Goal: Task Accomplishment & Management: Use online tool/utility

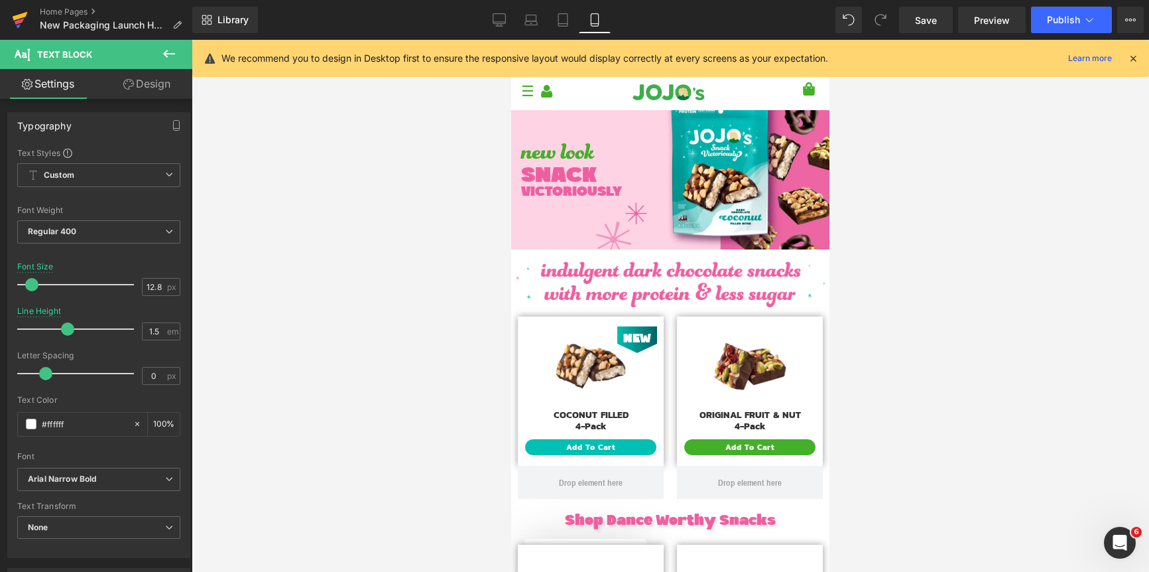
click at [24, 24] on icon at bounding box center [20, 19] width 16 height 33
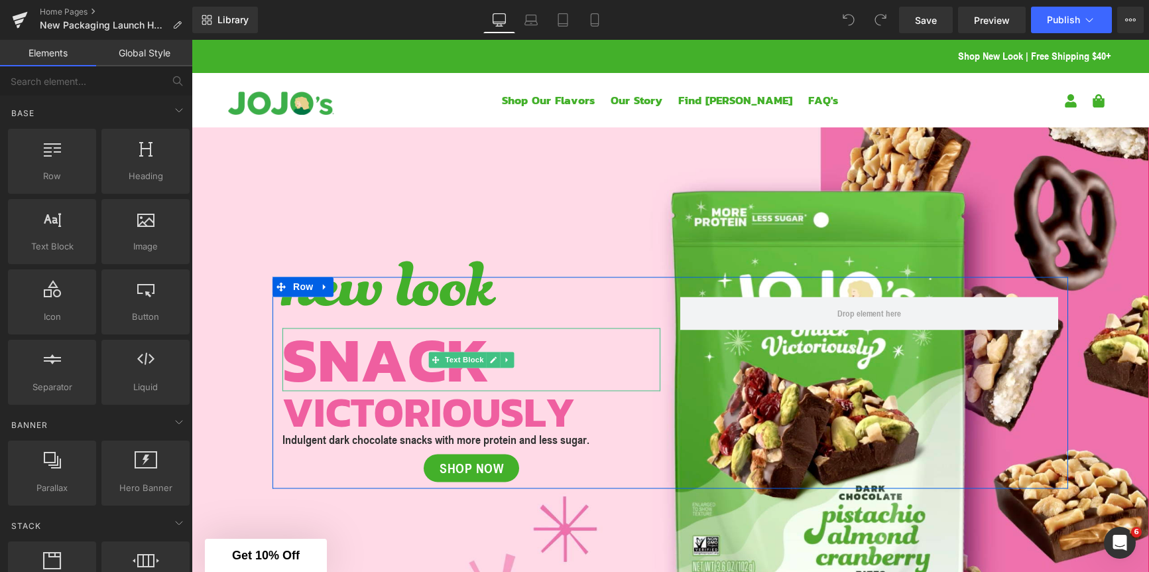
click at [363, 359] on span "SNACK" at bounding box center [385, 359] width 207 height 95
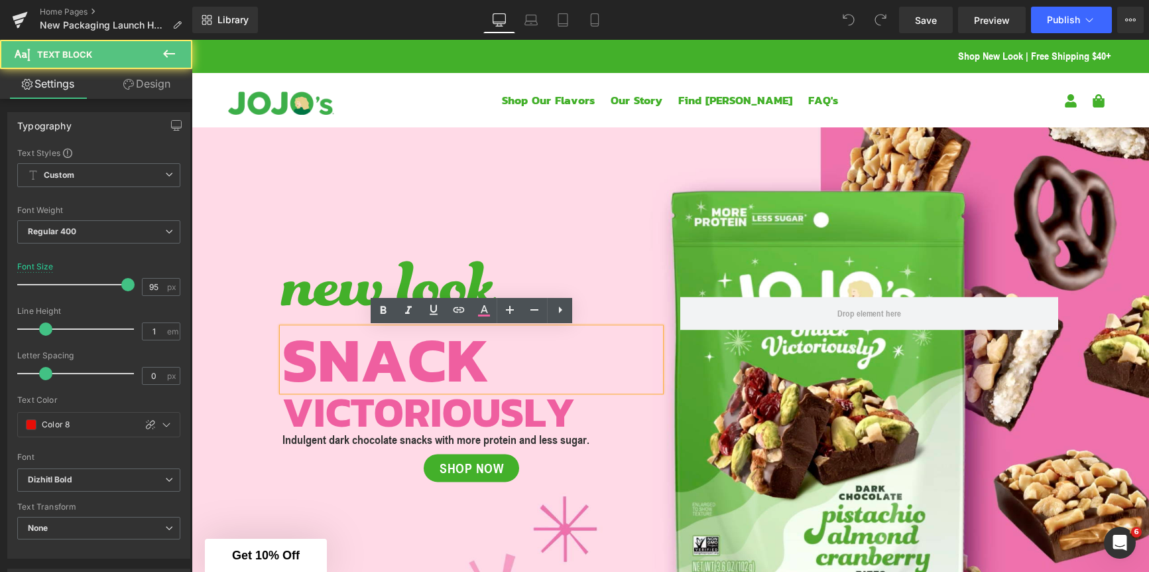
click at [438, 357] on span "SNACK" at bounding box center [385, 359] width 207 height 95
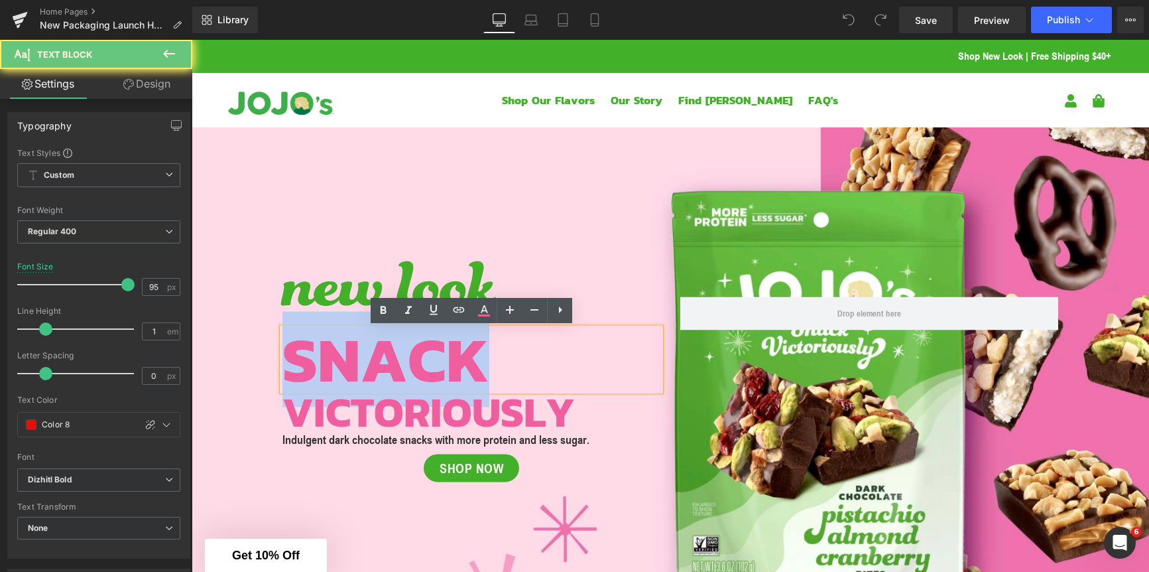
click at [438, 357] on span "SNACK" at bounding box center [385, 359] width 207 height 95
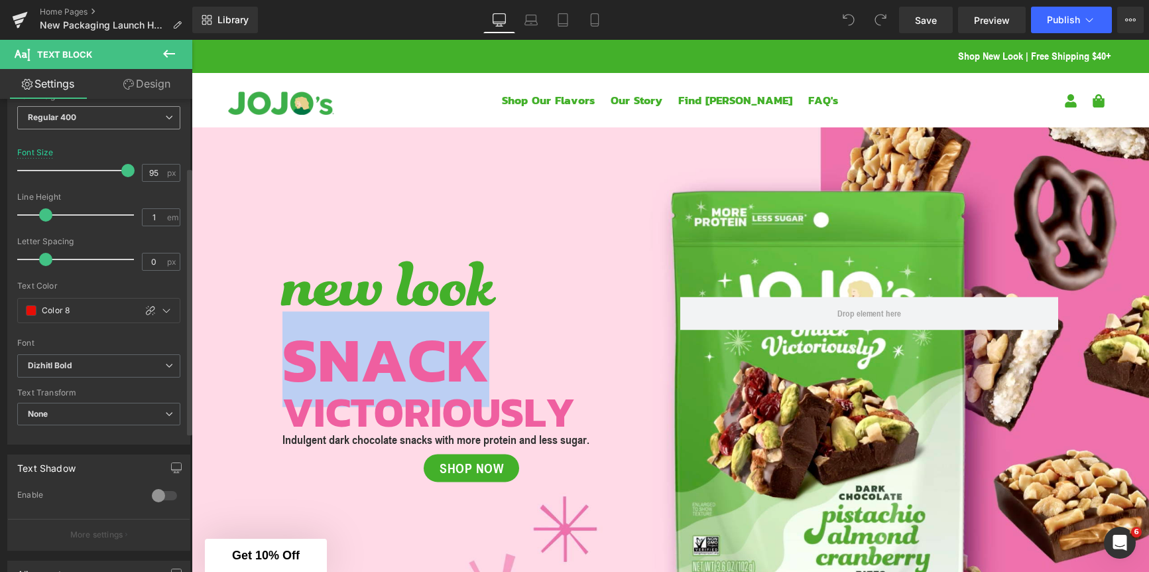
scroll to position [127, 0]
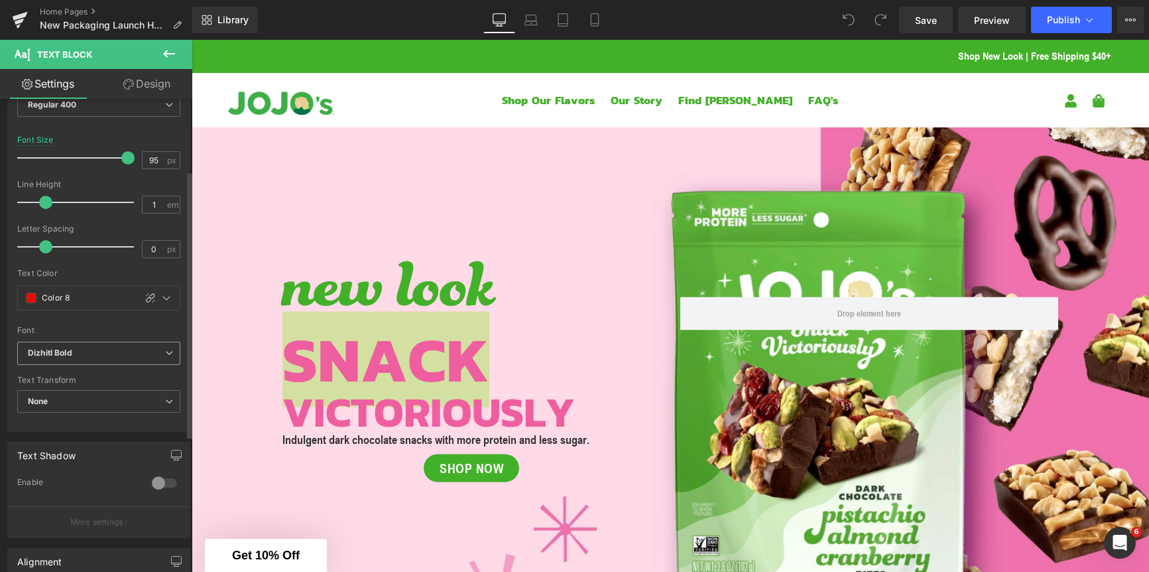
click at [95, 352] on b "Dizhitl Bold" at bounding box center [96, 352] width 137 height 11
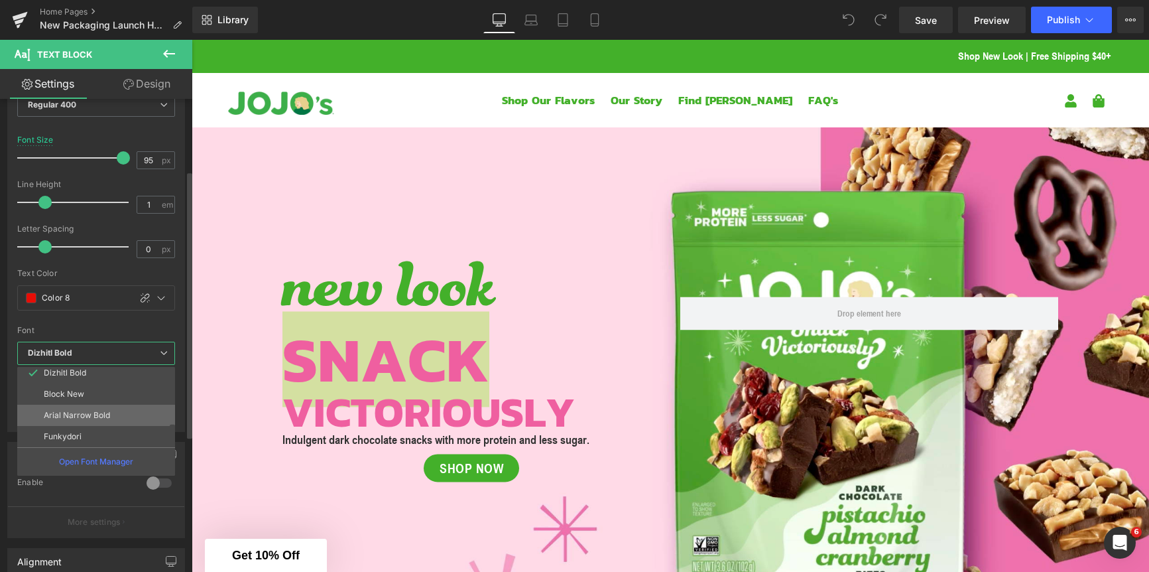
scroll to position [90, 0]
click at [81, 389] on p "Block New" at bounding box center [64, 393] width 40 height 9
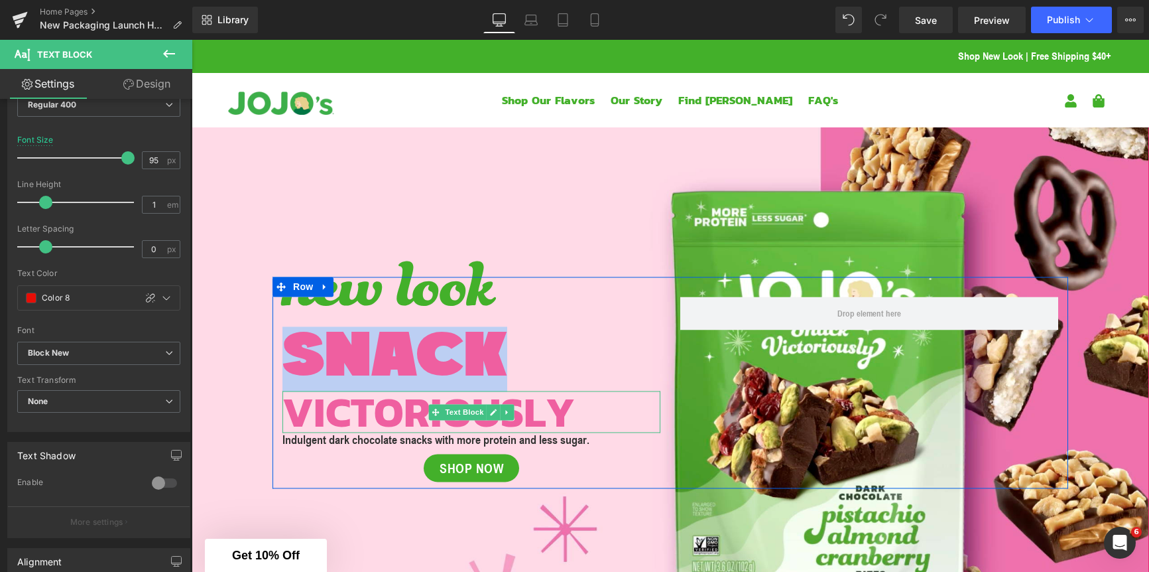
click at [387, 412] on span "VICTORIOUSLY" at bounding box center [428, 412] width 292 height 63
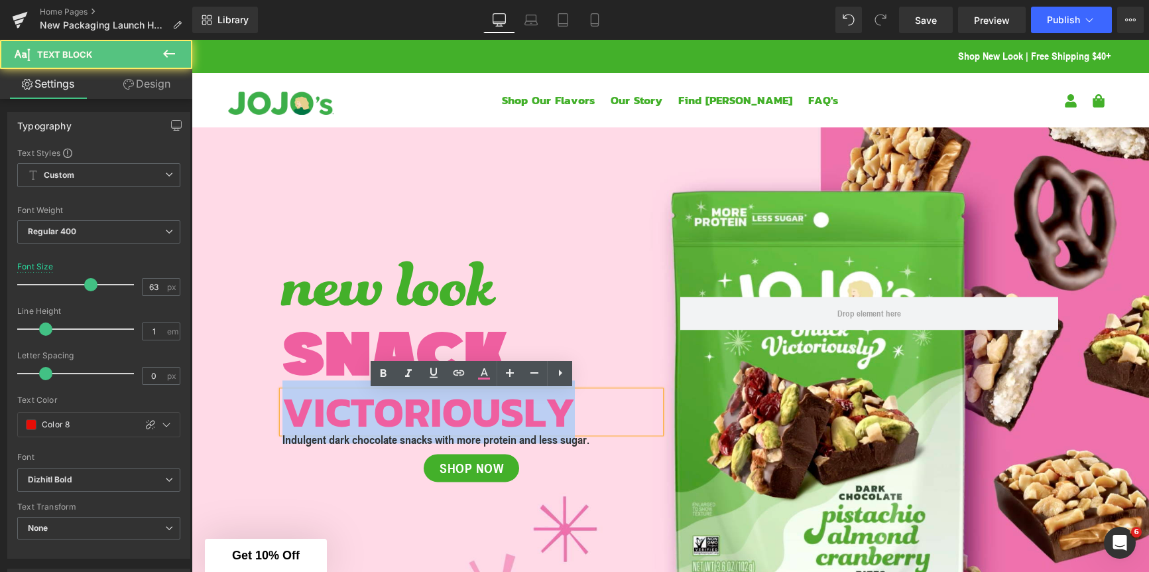
click at [387, 412] on span "VICTORIOUSLY" at bounding box center [428, 412] width 292 height 63
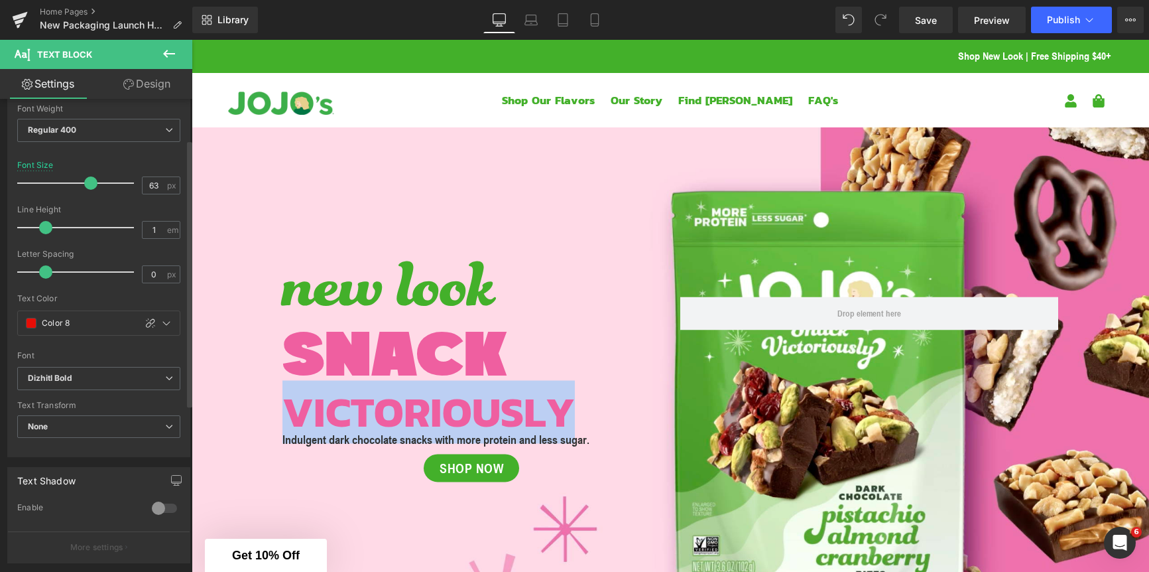
scroll to position [109, 0]
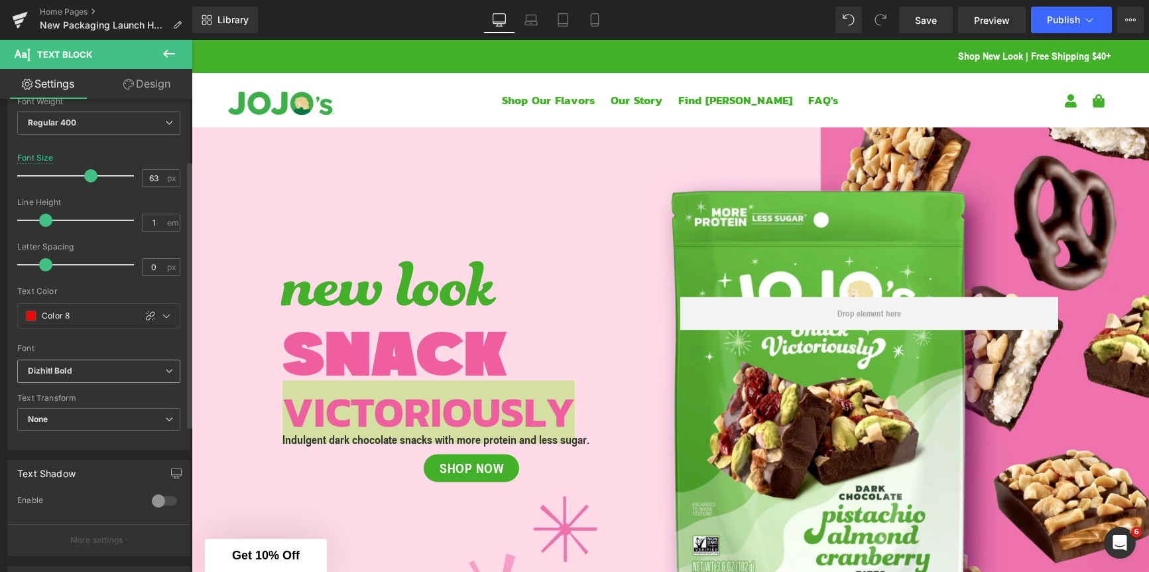
click at [115, 369] on b "Dizhitl Bold" at bounding box center [96, 370] width 137 height 11
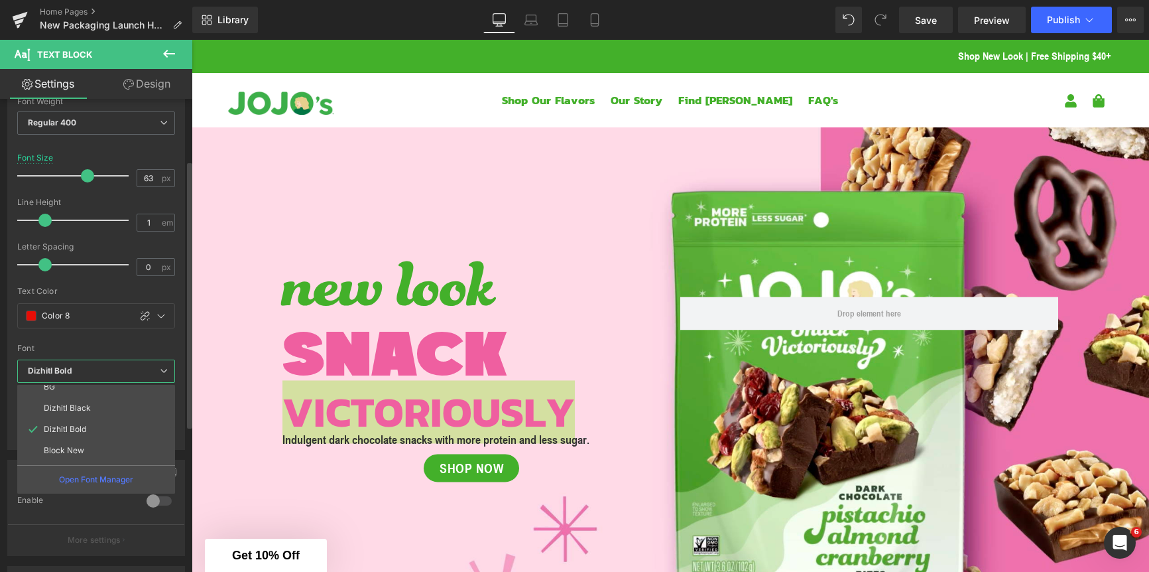
scroll to position [64, 0]
click at [81, 440] on p "Block New" at bounding box center [64, 436] width 40 height 9
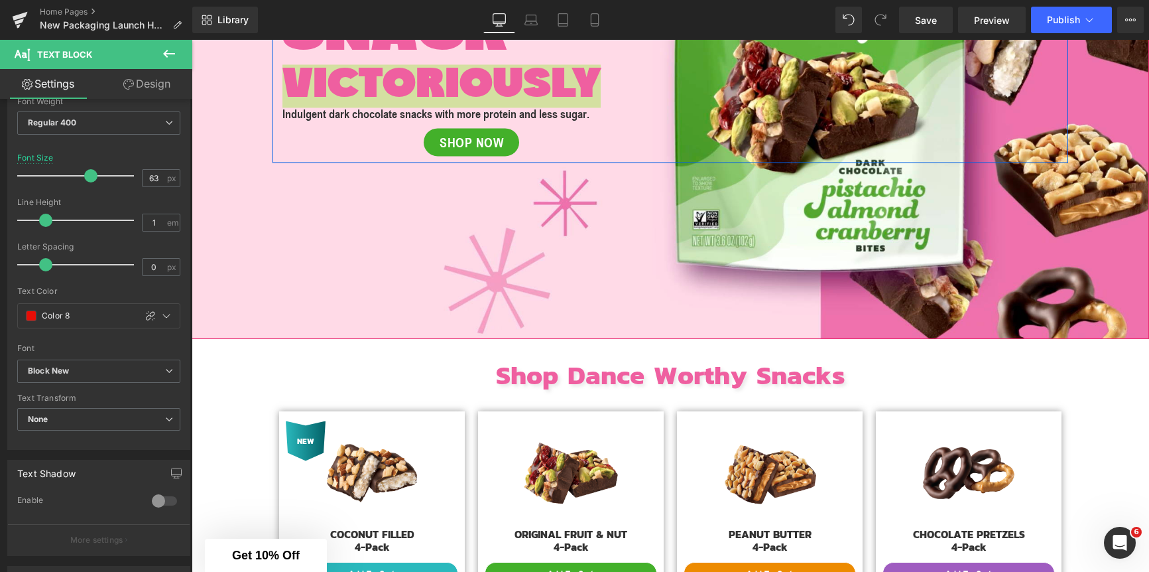
scroll to position [345, 0]
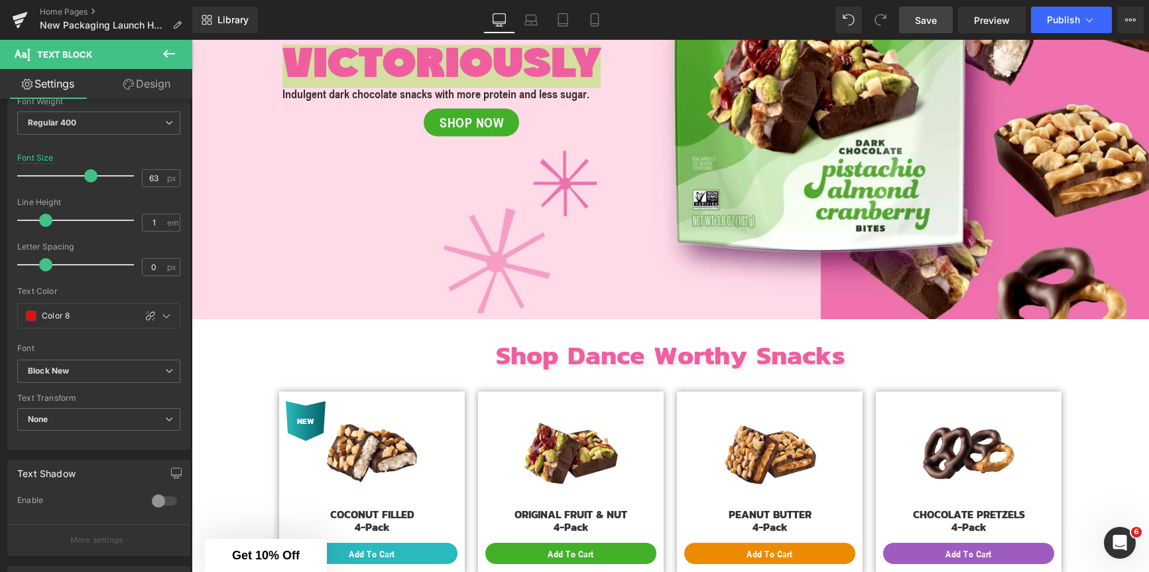
click at [932, 18] on span "Save" at bounding box center [926, 20] width 22 height 14
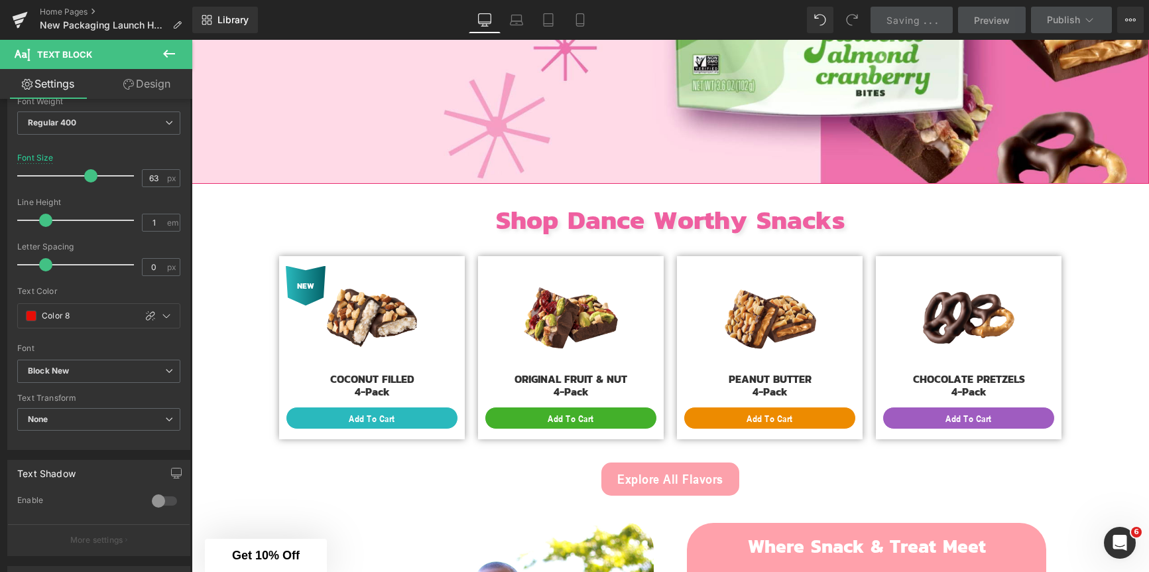
scroll to position [519, 0]
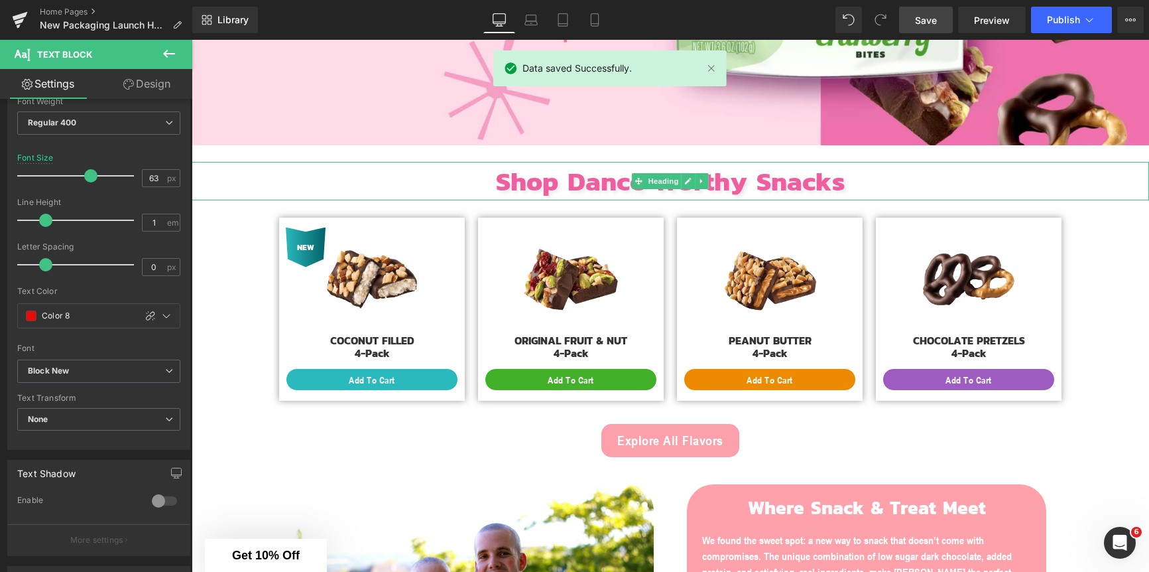
click at [603, 184] on span "Shop Dance Worthy Snacks" at bounding box center [670, 180] width 349 height 40
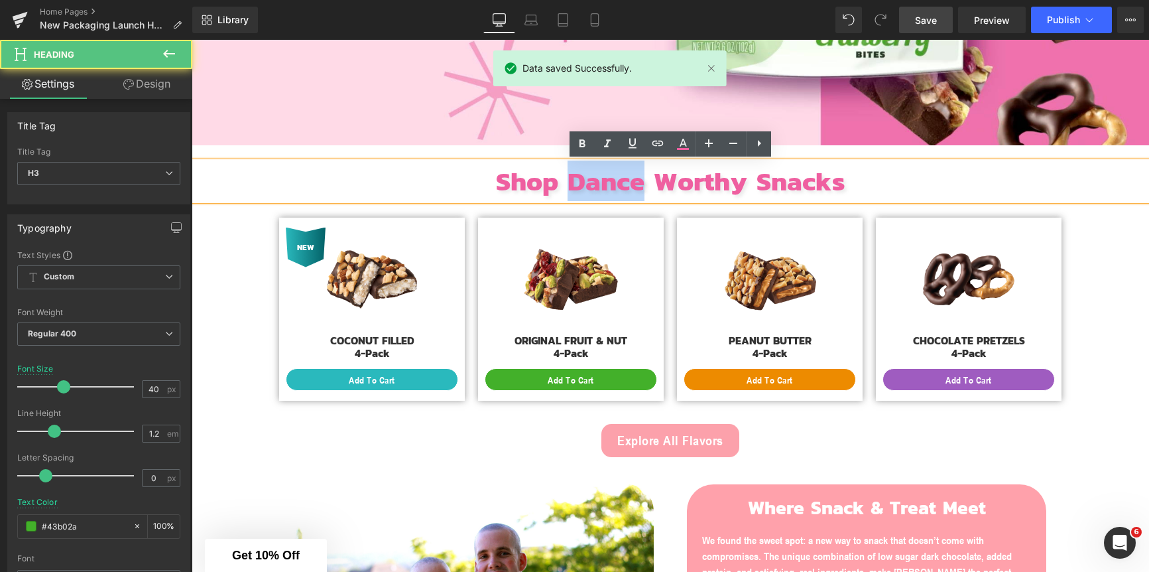
click at [603, 184] on span "Shop Dance Worthy Snacks" at bounding box center [670, 180] width 349 height 40
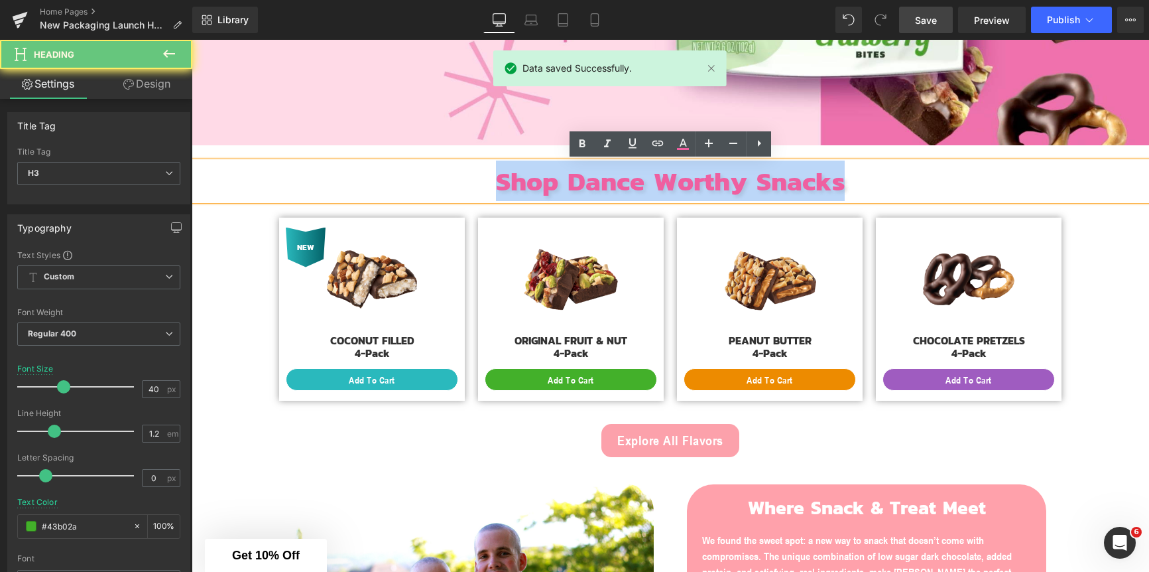
click at [603, 184] on span "Shop Dance Worthy Snacks" at bounding box center [670, 180] width 349 height 40
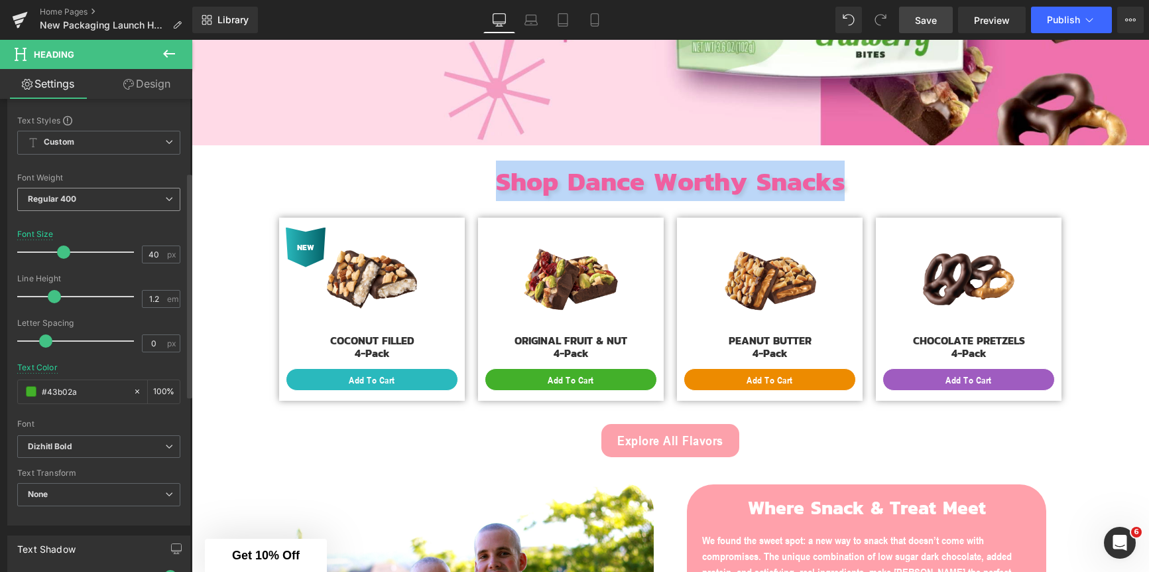
scroll to position [162, 0]
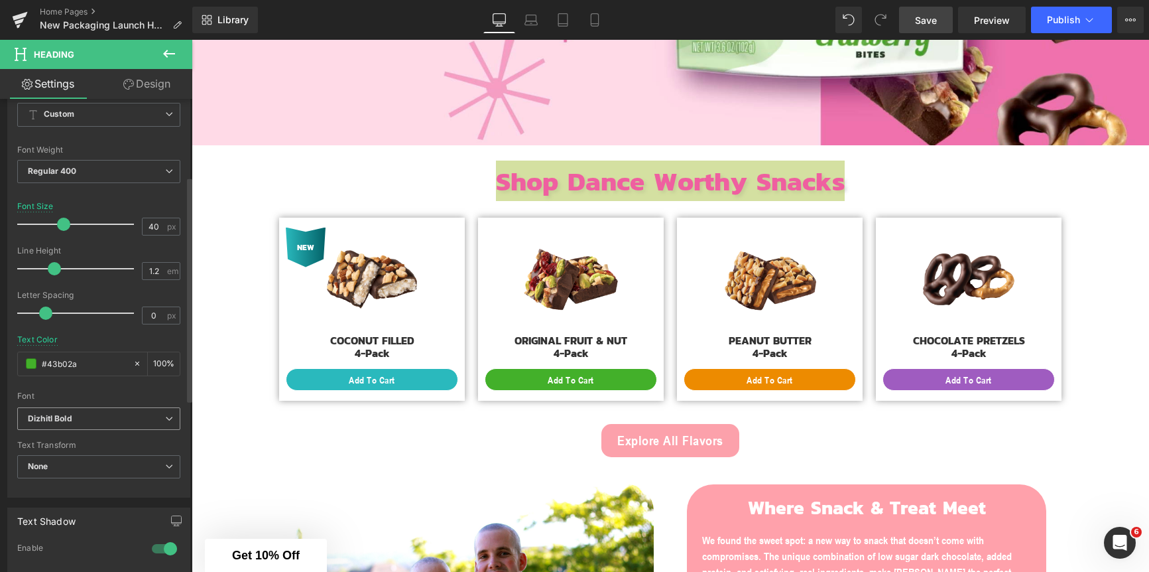
click at [68, 420] on icon "Dizhitl Bold" at bounding box center [50, 418] width 44 height 11
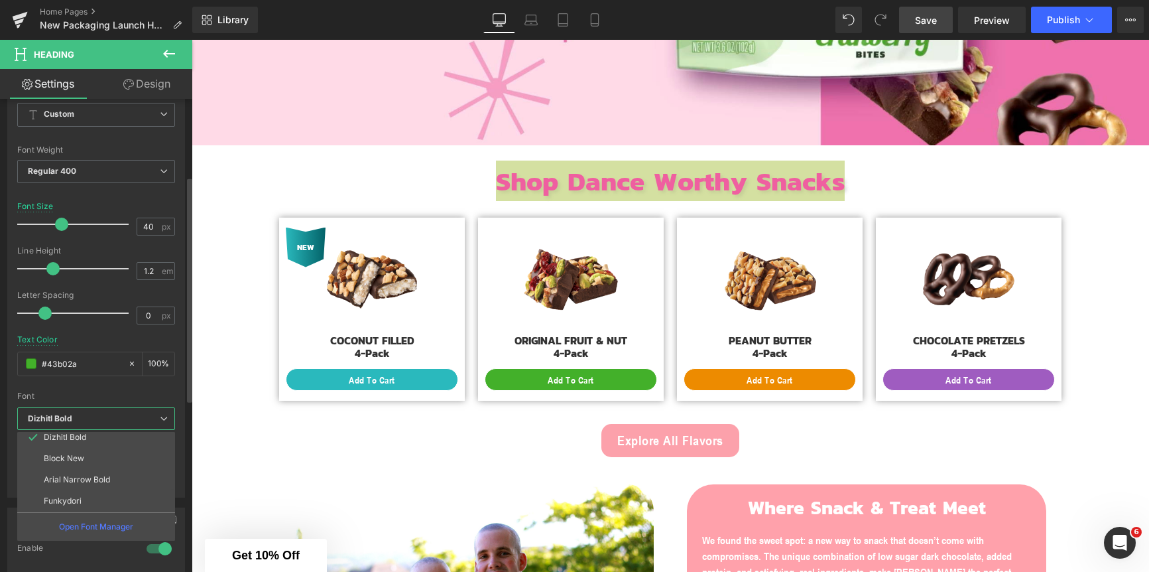
scroll to position [87, 0]
click at [76, 459] on p "Block New" at bounding box center [64, 461] width 40 height 9
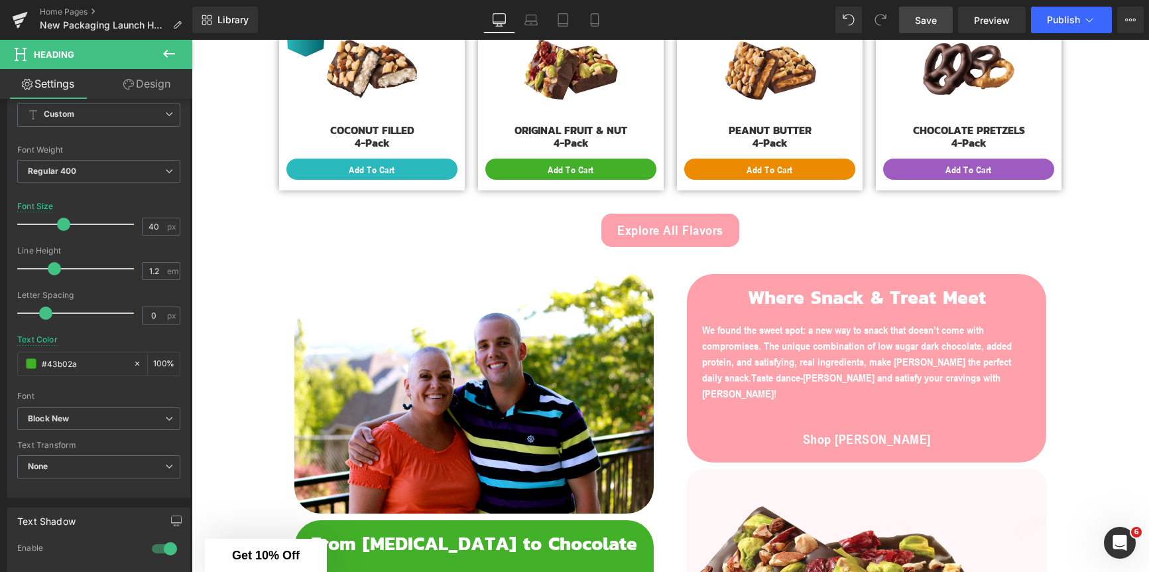
scroll to position [778, 0]
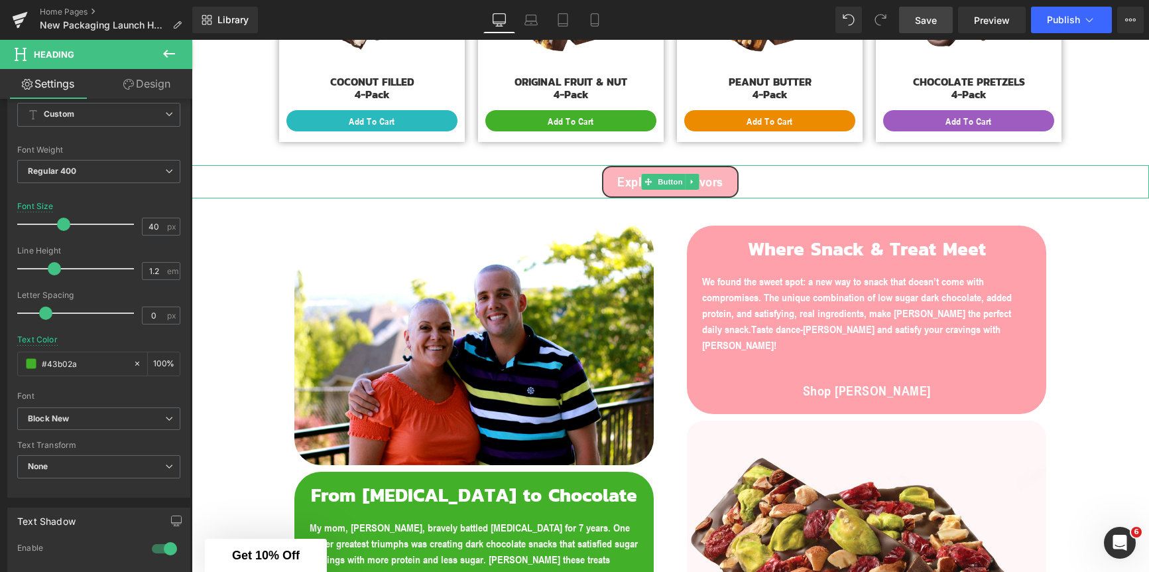
click at [707, 183] on span "Explore All Flavors" at bounding box center [670, 182] width 106 height 20
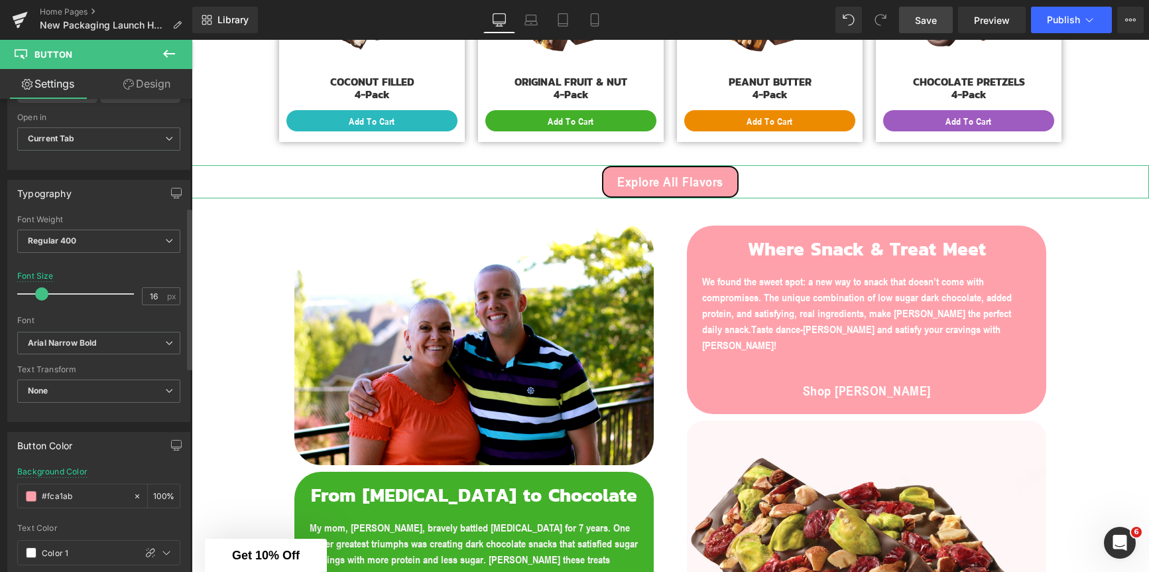
scroll to position [326, 0]
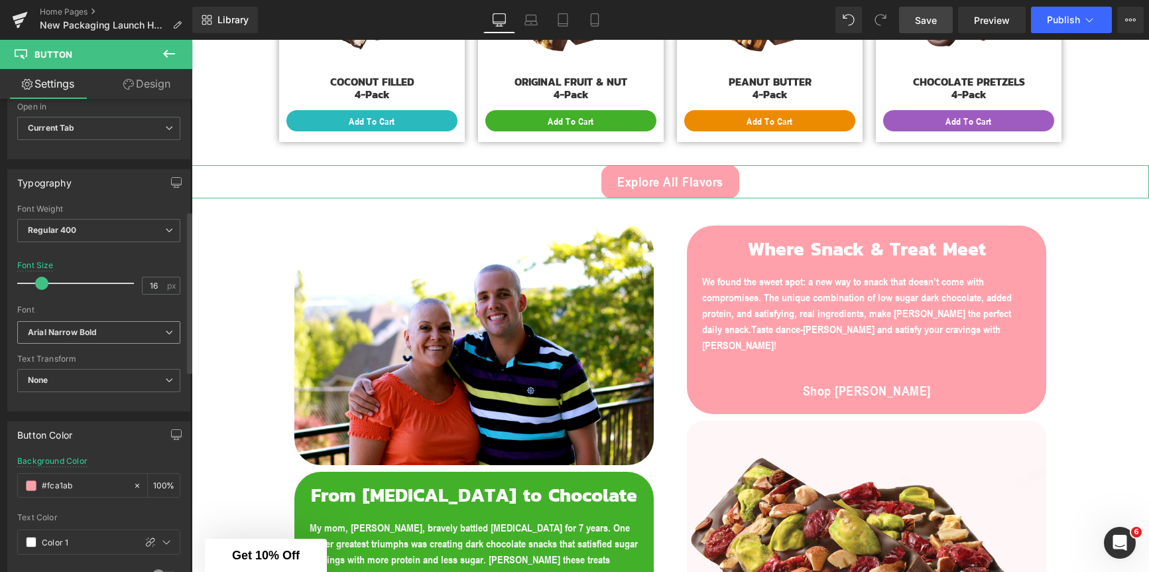
click at [96, 337] on icon "Arial Narrow Bold" at bounding box center [62, 332] width 69 height 11
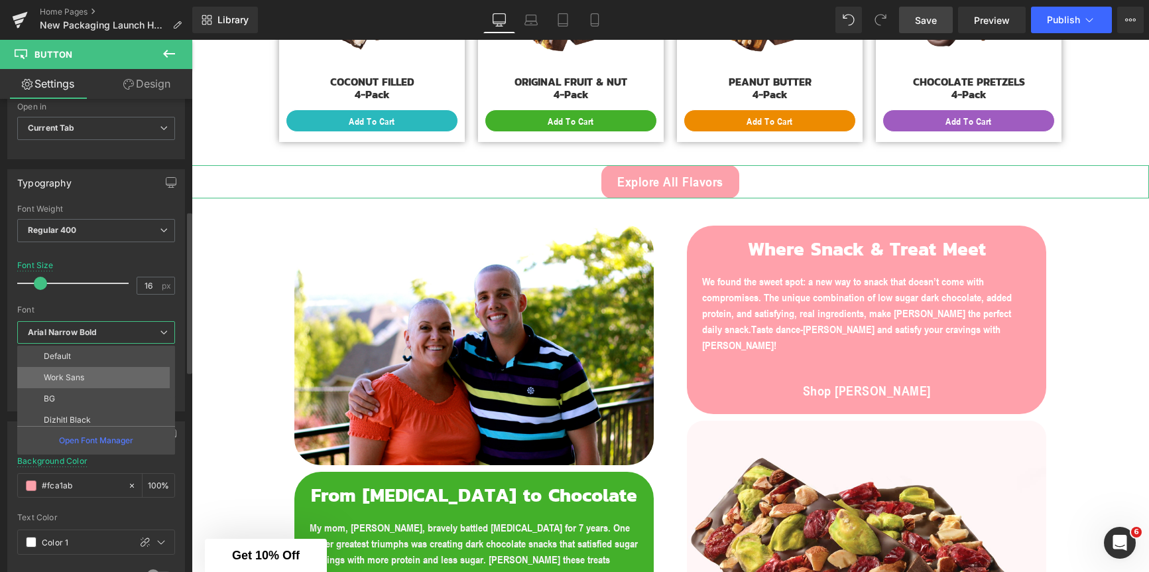
scroll to position [60, 0]
click at [76, 379] on p "Dizhitl Bold" at bounding box center [65, 381] width 42 height 9
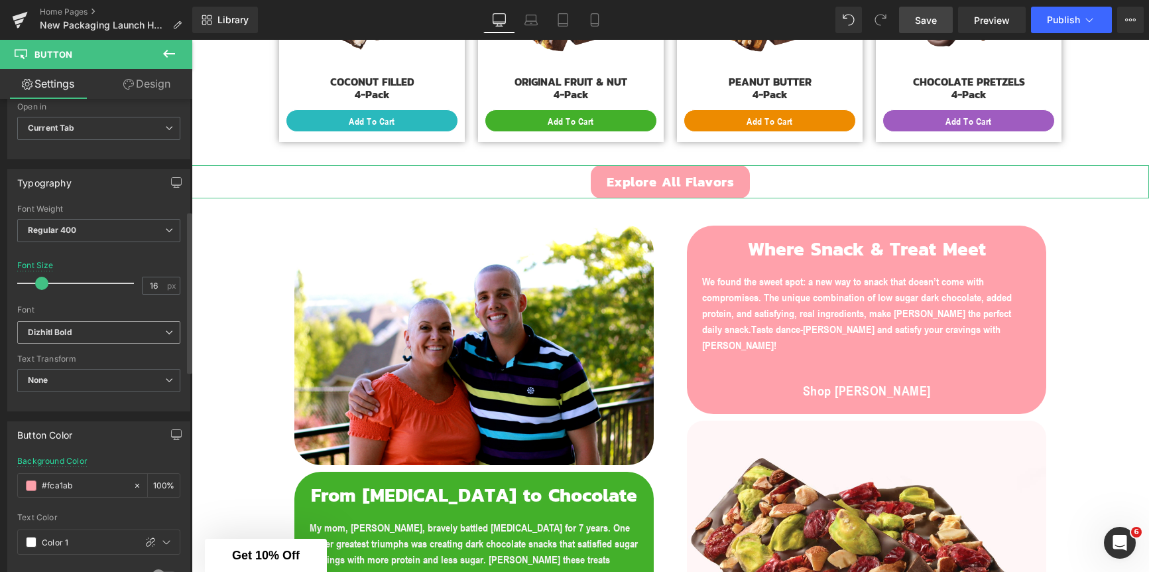
click at [88, 337] on span "Dizhitl Bold" at bounding box center [98, 332] width 163 height 23
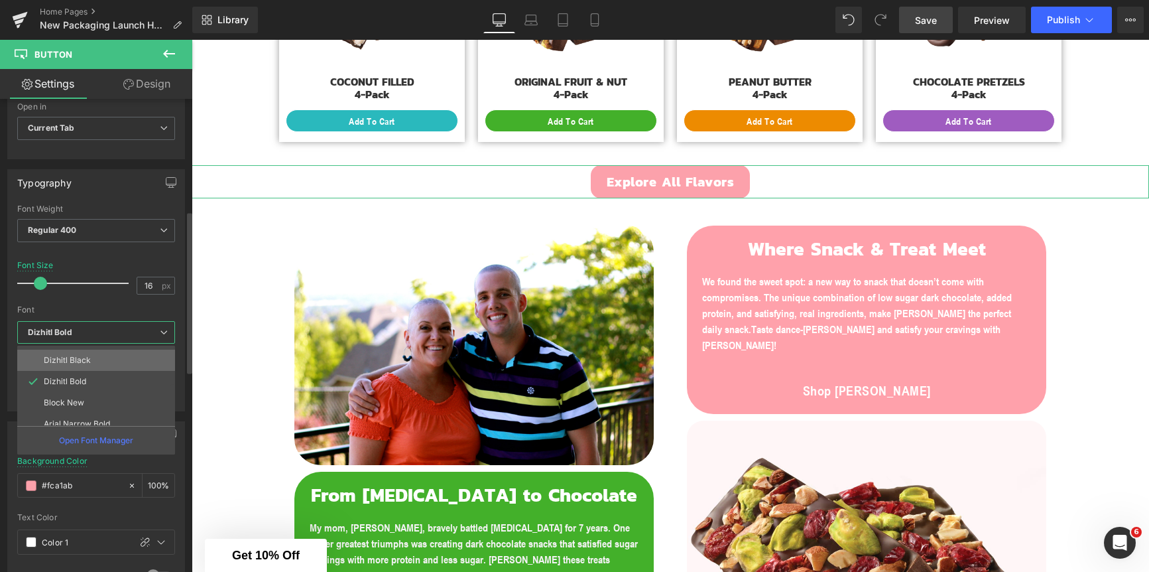
click at [88, 357] on p "Dizhitl Black" at bounding box center [67, 359] width 47 height 9
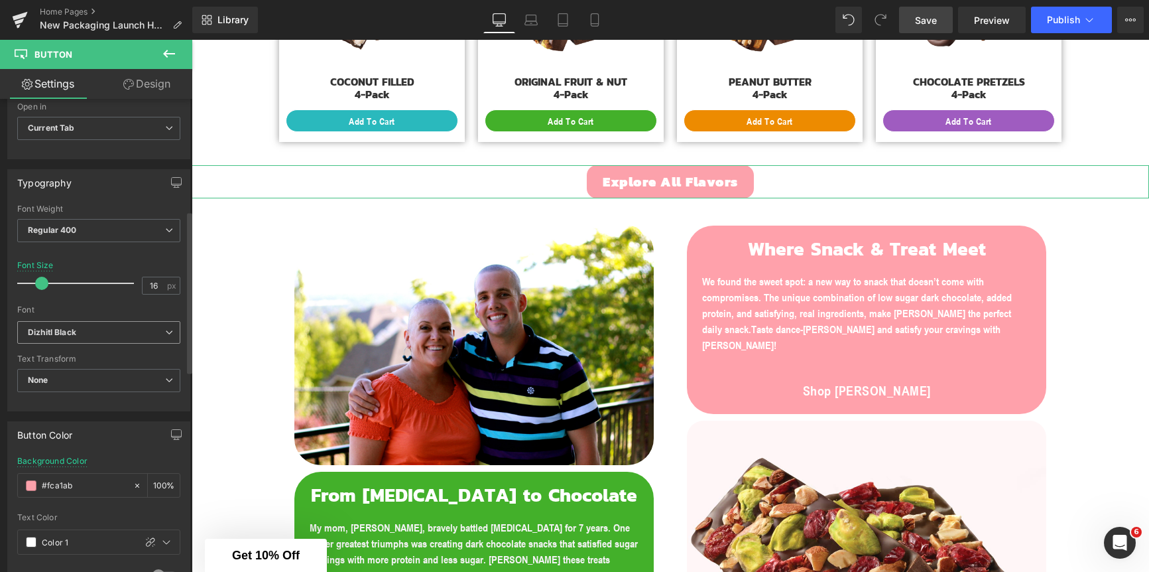
click at [86, 334] on b "Dizhitl Black" at bounding box center [96, 332] width 137 height 11
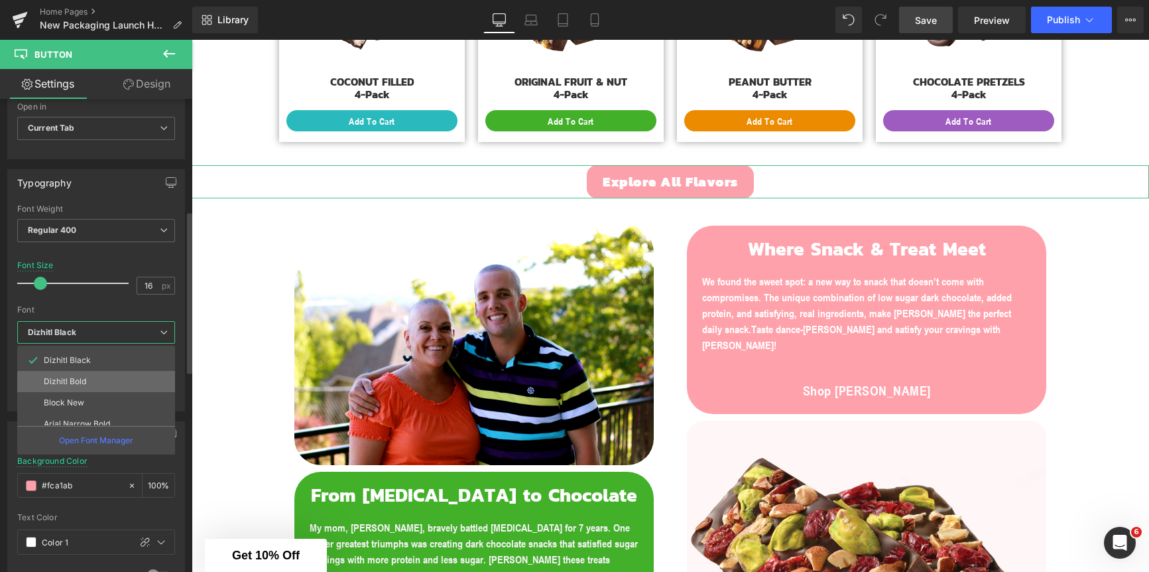
click at [91, 378] on li "Dizhitl Bold" at bounding box center [99, 381] width 164 height 21
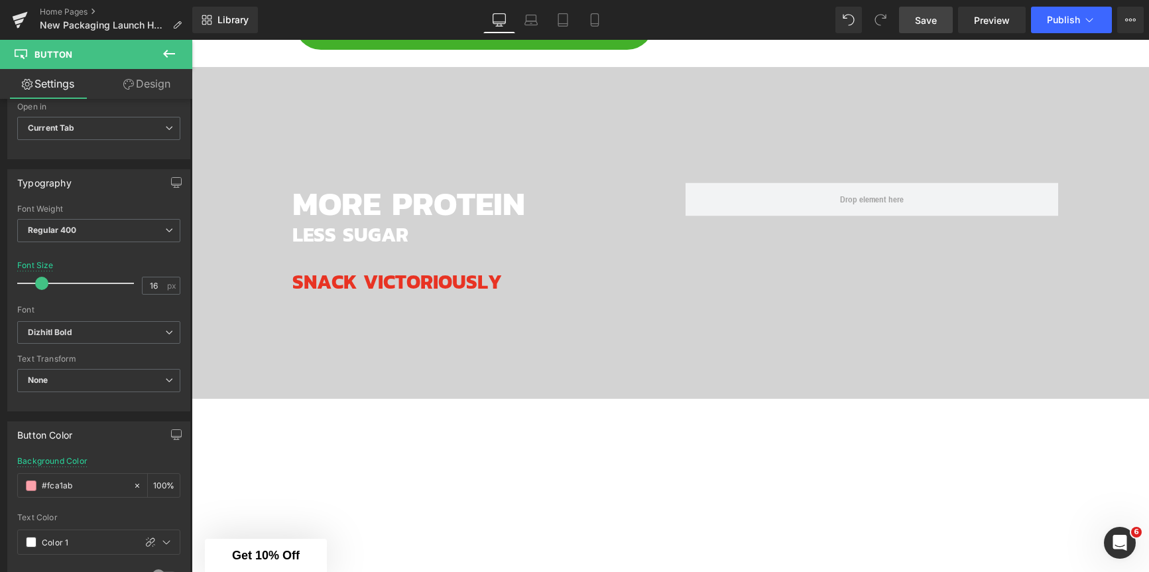
scroll to position [1453, 0]
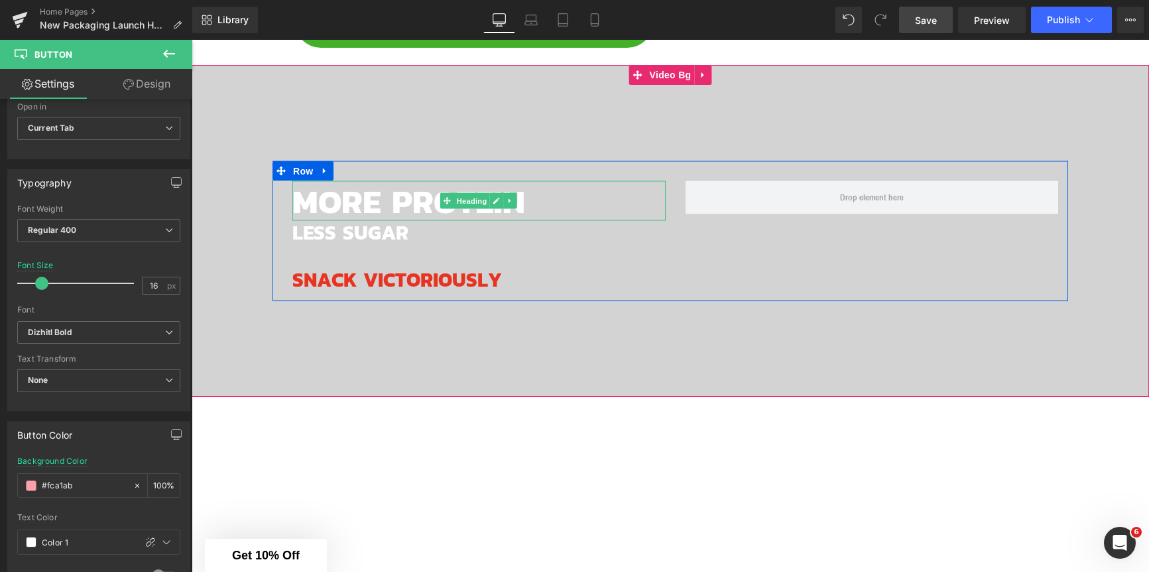
click at [391, 205] on span "MORE PROTEIN" at bounding box center [408, 201] width 233 height 50
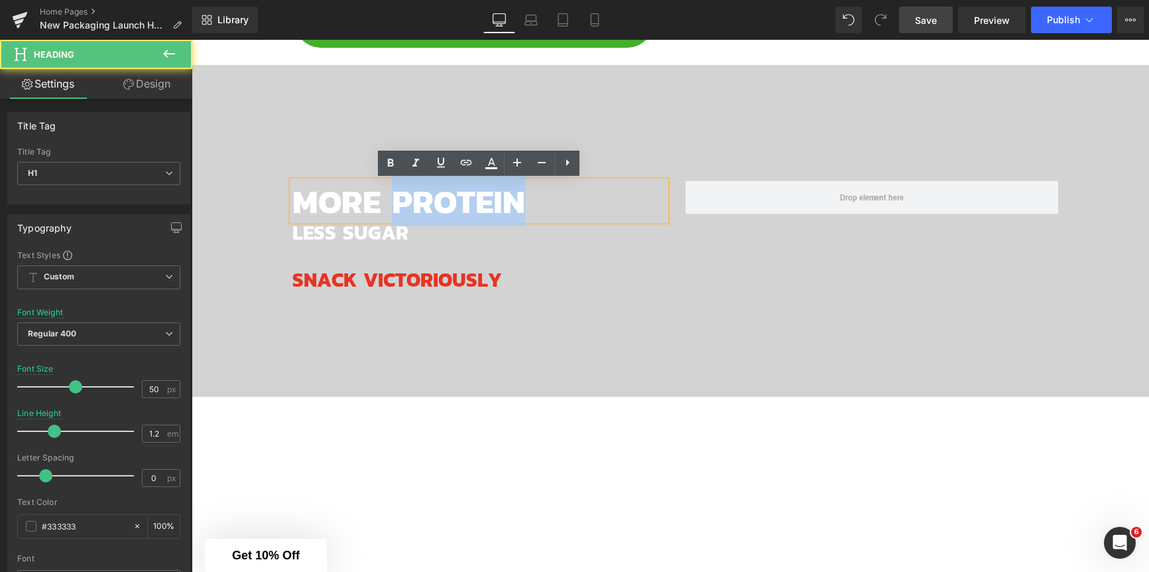
click at [391, 205] on span "MORE PROTEIN" at bounding box center [408, 201] width 233 height 50
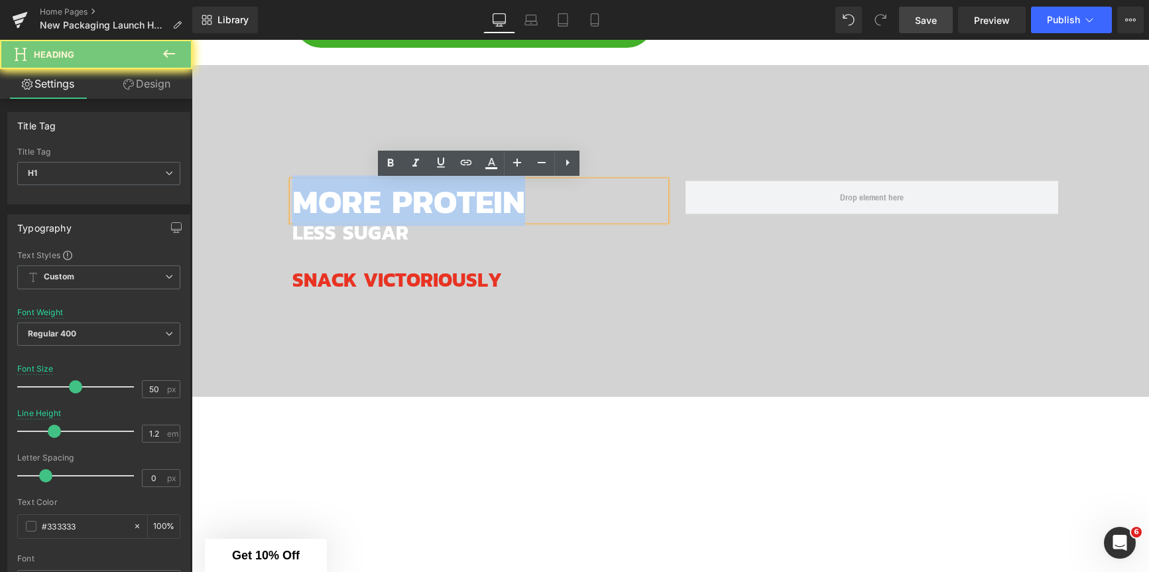
click at [391, 205] on span "MORE PROTEIN" at bounding box center [408, 201] width 233 height 50
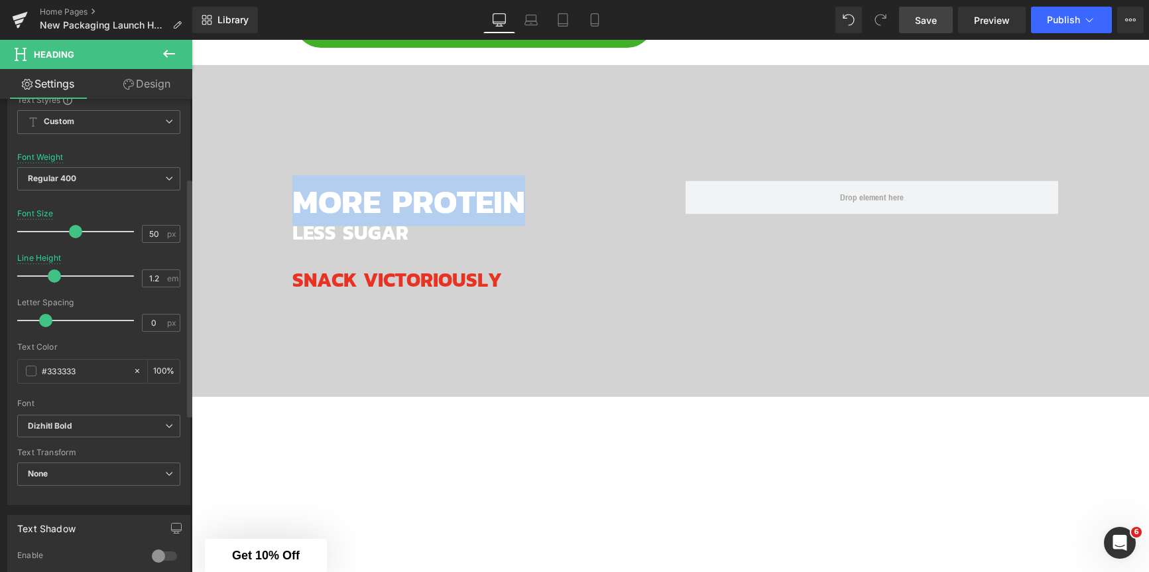
scroll to position [156, 0]
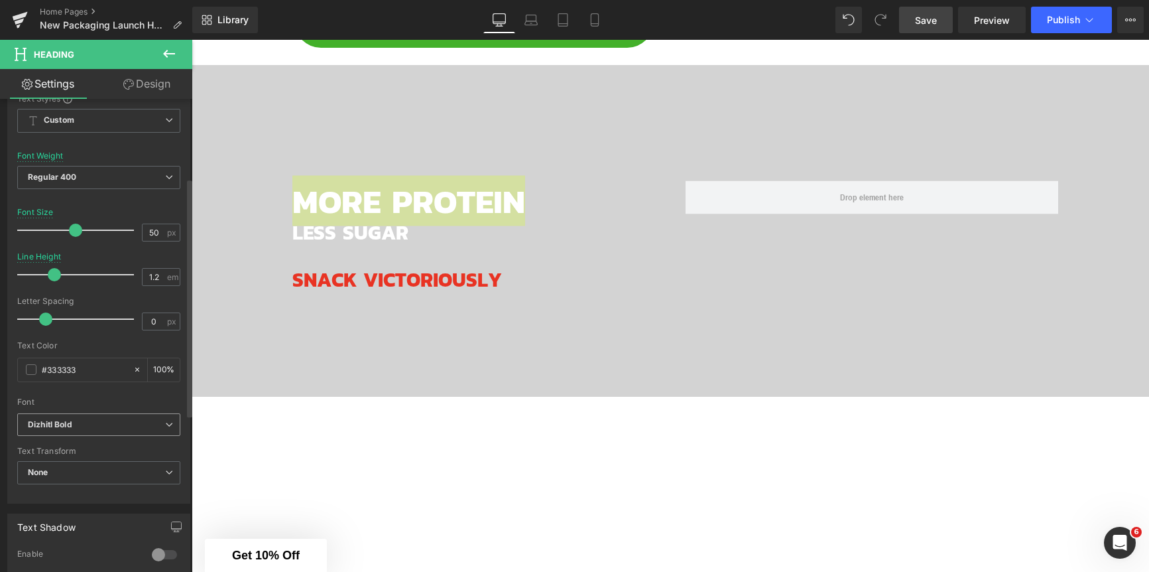
click at [95, 428] on b "Dizhitl Bold" at bounding box center [96, 424] width 137 height 11
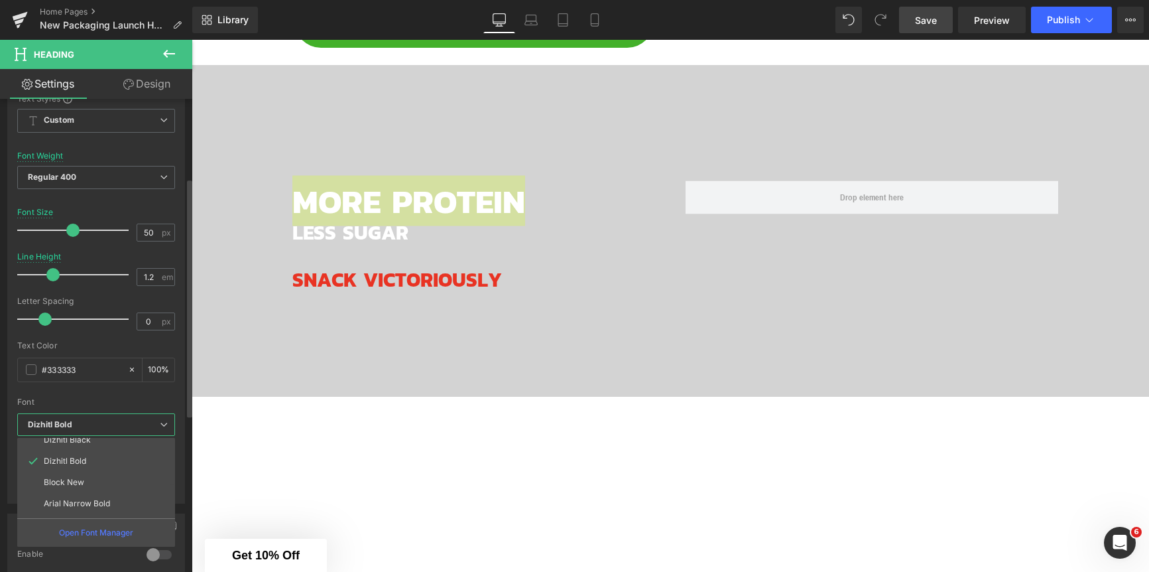
scroll to position [76, 0]
click at [76, 475] on p "Block New" at bounding box center [64, 478] width 40 height 9
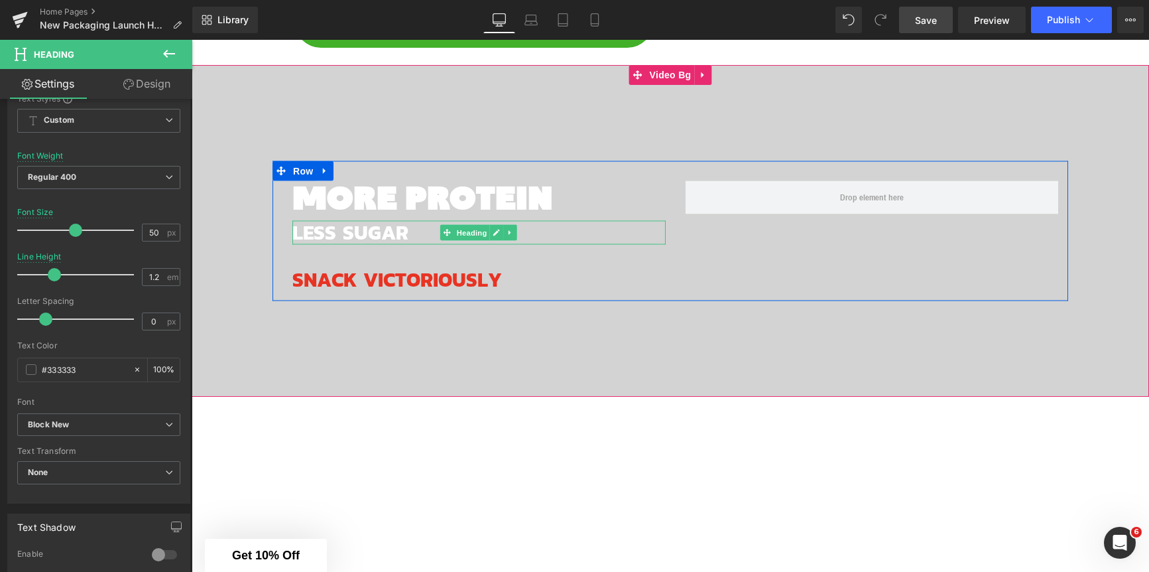
click at [339, 233] on span "LESS SUGAR" at bounding box center [350, 232] width 116 height 30
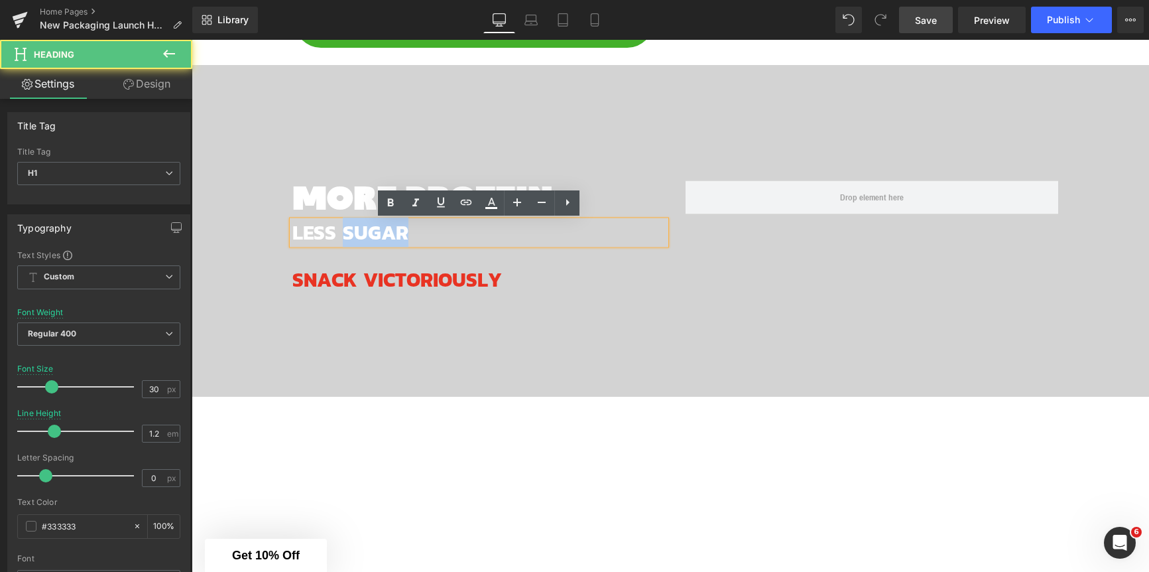
click at [339, 233] on span "LESS SUGAR" at bounding box center [350, 232] width 116 height 30
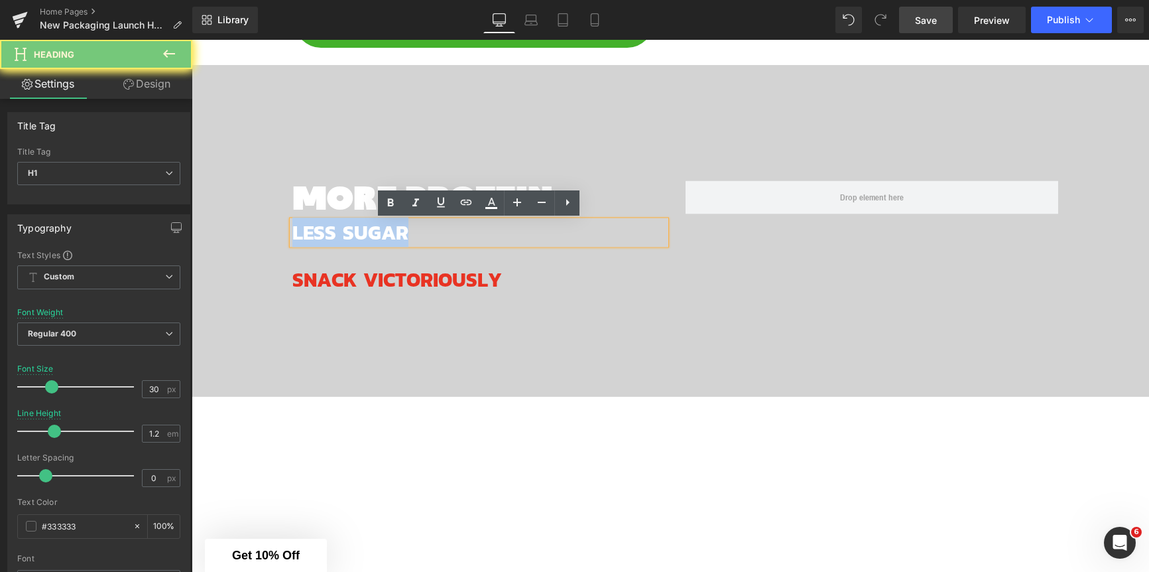
click at [339, 233] on span "LESS SUGAR" at bounding box center [350, 232] width 116 height 30
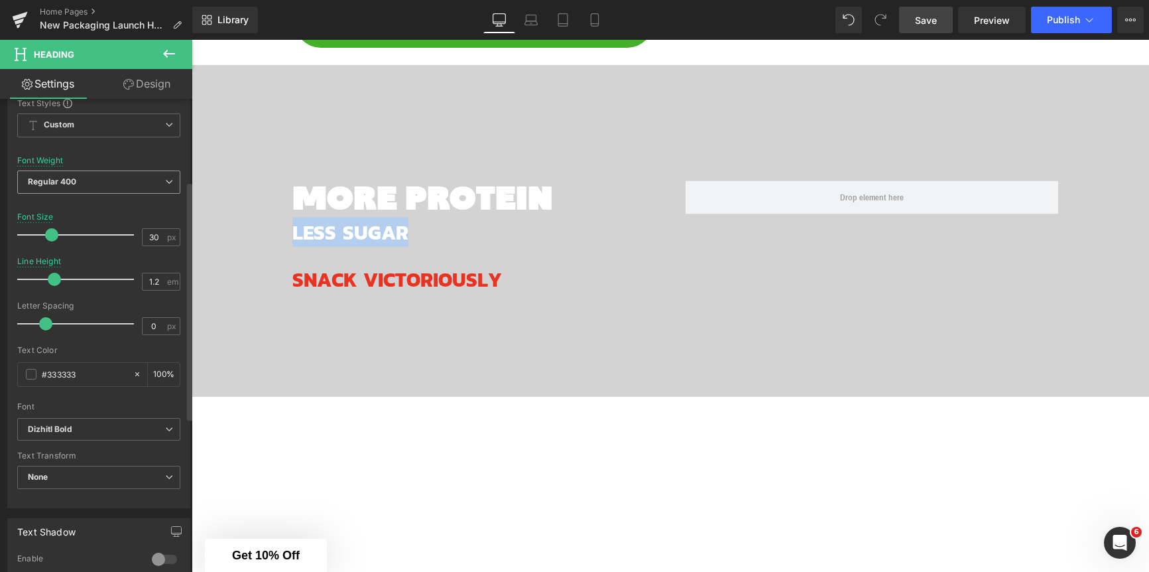
scroll to position [163, 0]
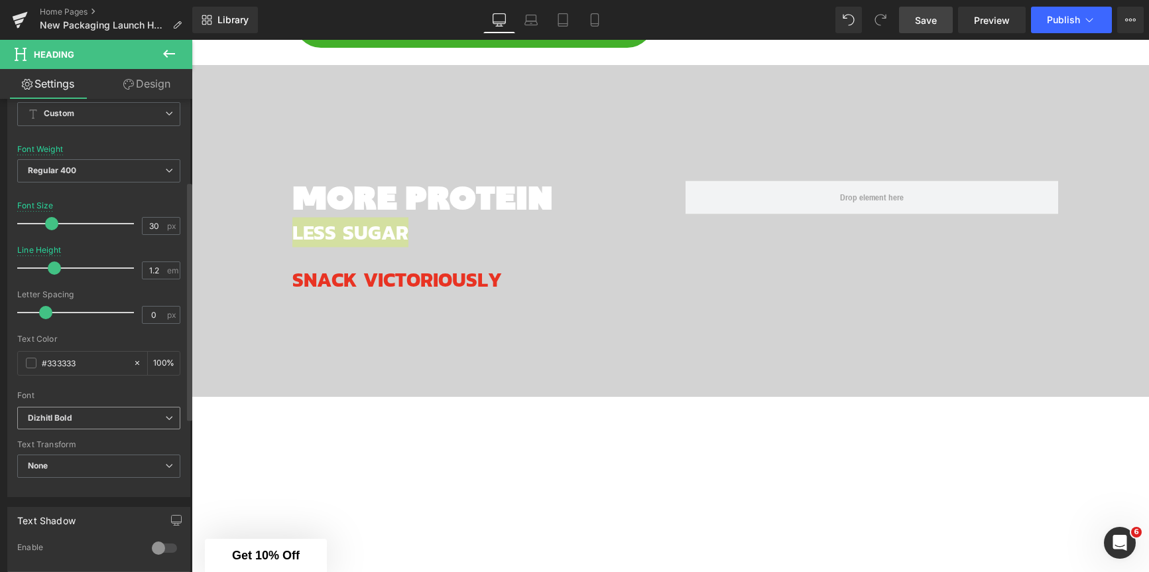
click at [76, 413] on b "Dizhitl Bold" at bounding box center [96, 417] width 137 height 11
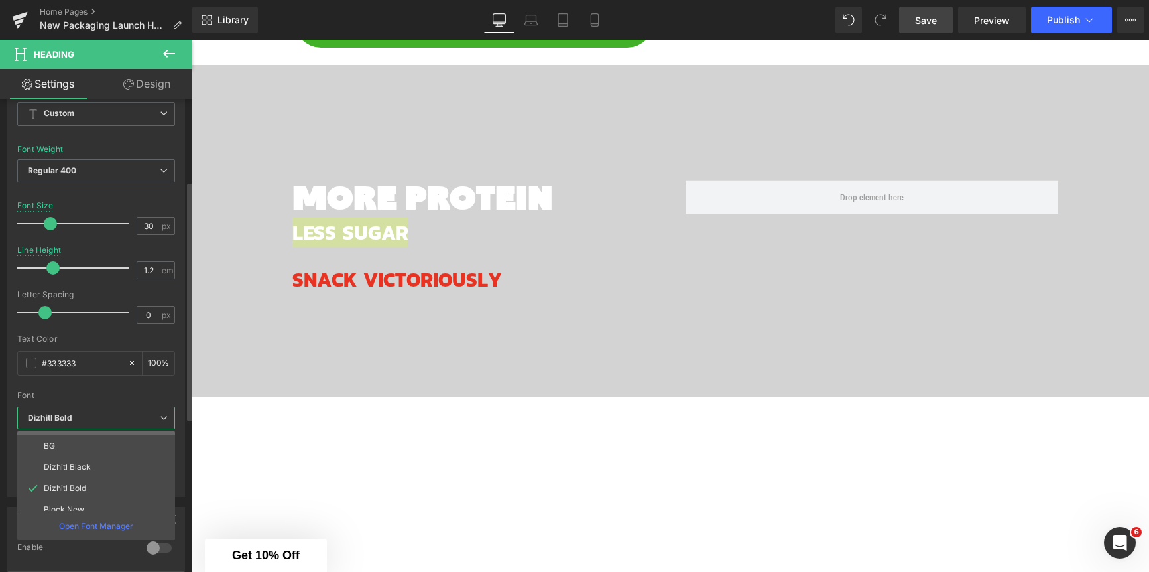
scroll to position [46, 0]
click at [74, 493] on li "Block New" at bounding box center [99, 501] width 164 height 21
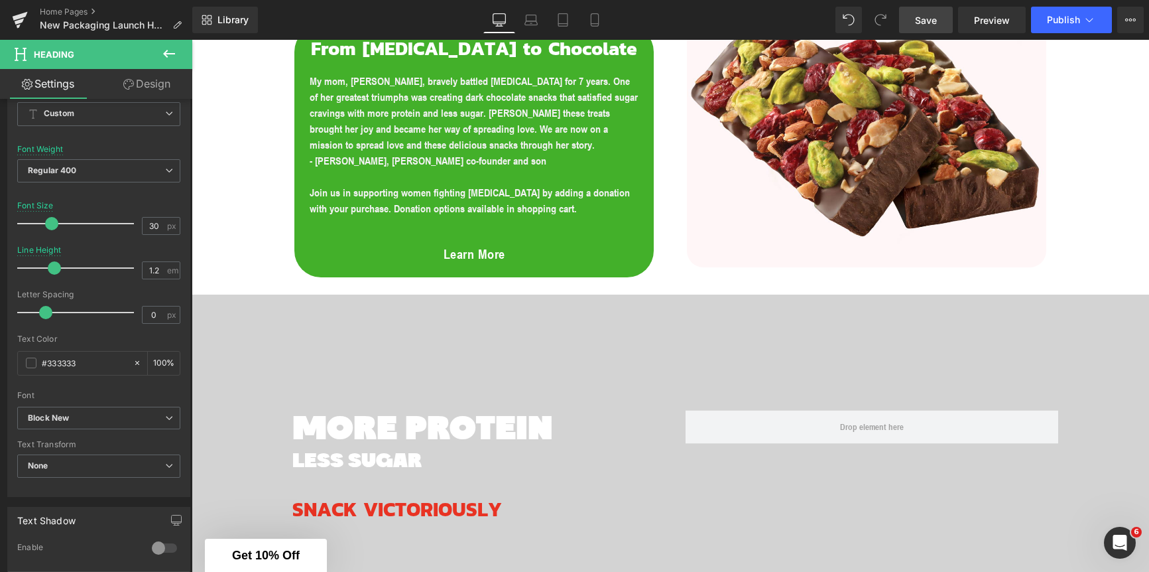
scroll to position [1222, 0]
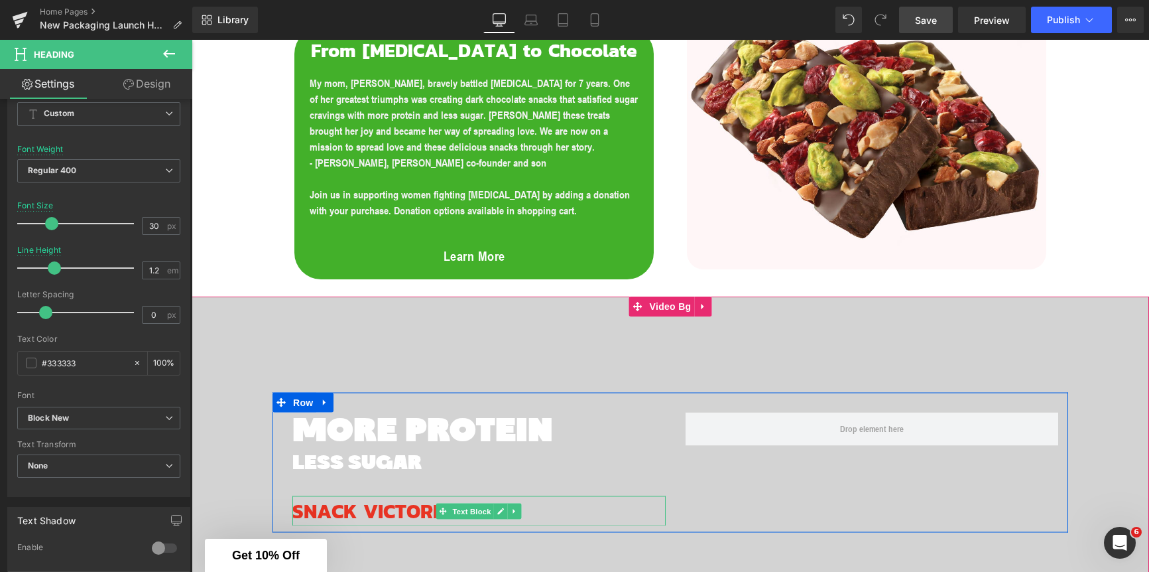
click at [391, 515] on span "SNACK VICTORIOUSLY" at bounding box center [397, 511] width 210 height 30
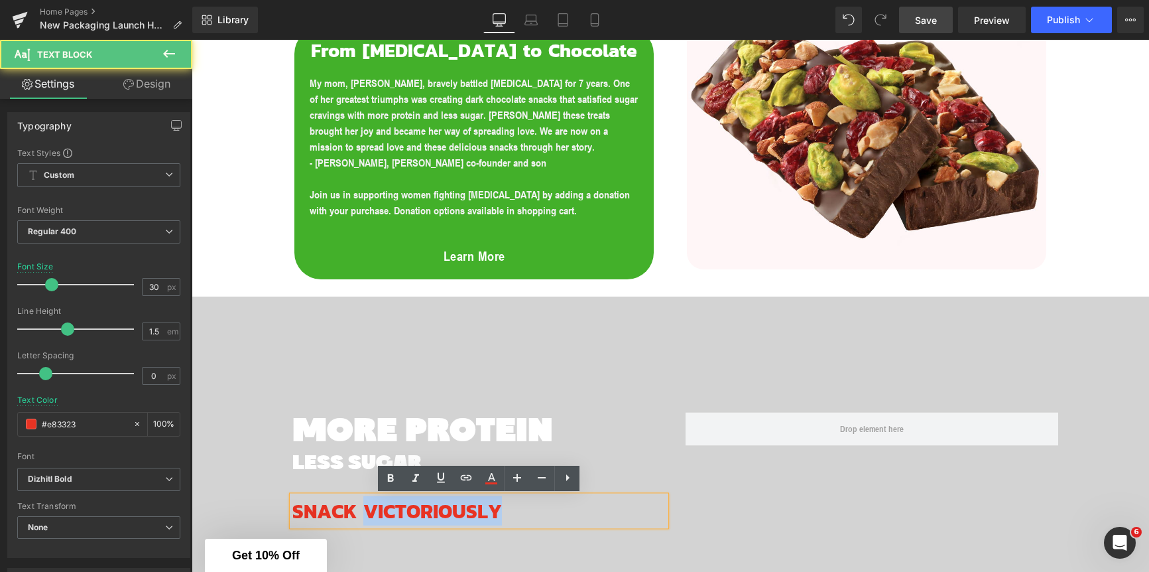
click at [391, 515] on span "SNACK VICTORIOUSLY" at bounding box center [397, 511] width 210 height 30
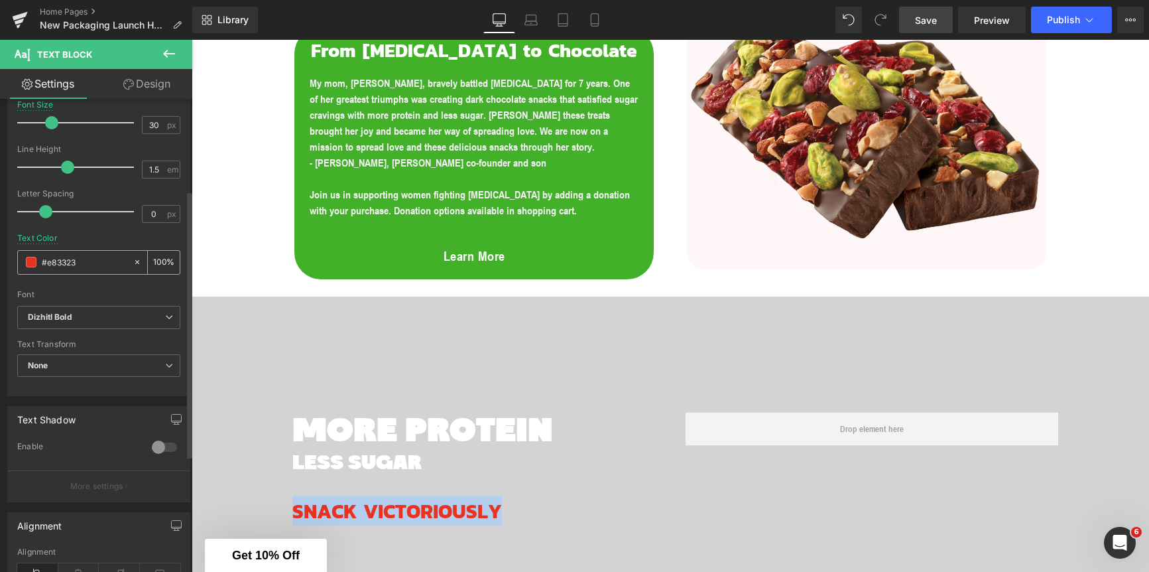
scroll to position [177, 0]
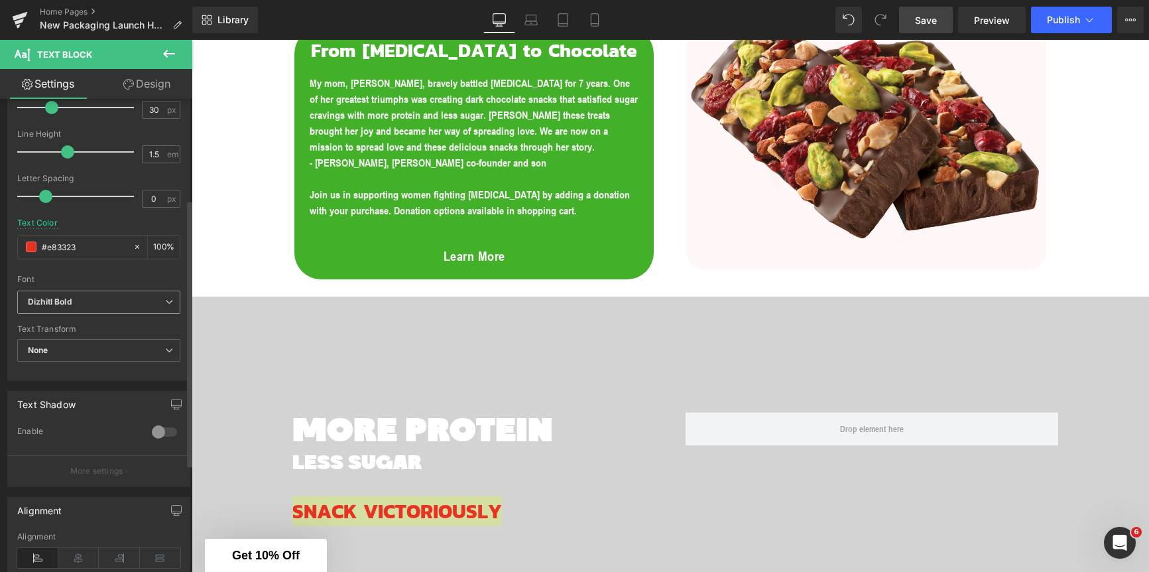
click at [97, 305] on b "Dizhitl Bold" at bounding box center [96, 301] width 137 height 11
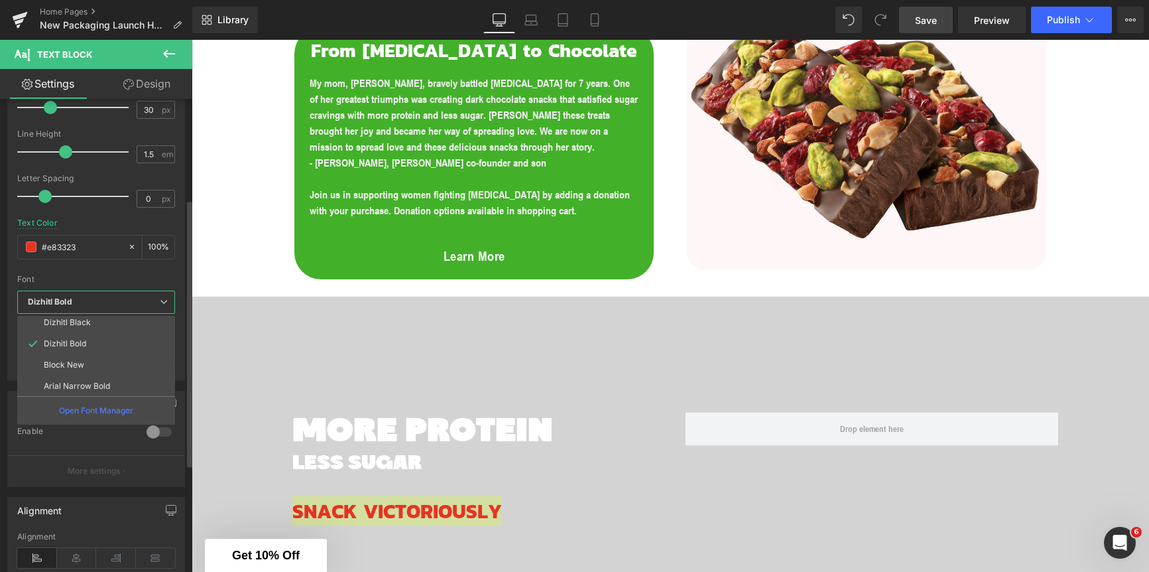
scroll to position [90, 0]
click at [80, 383] on p "Funkydori" at bounding box center [63, 384] width 38 height 9
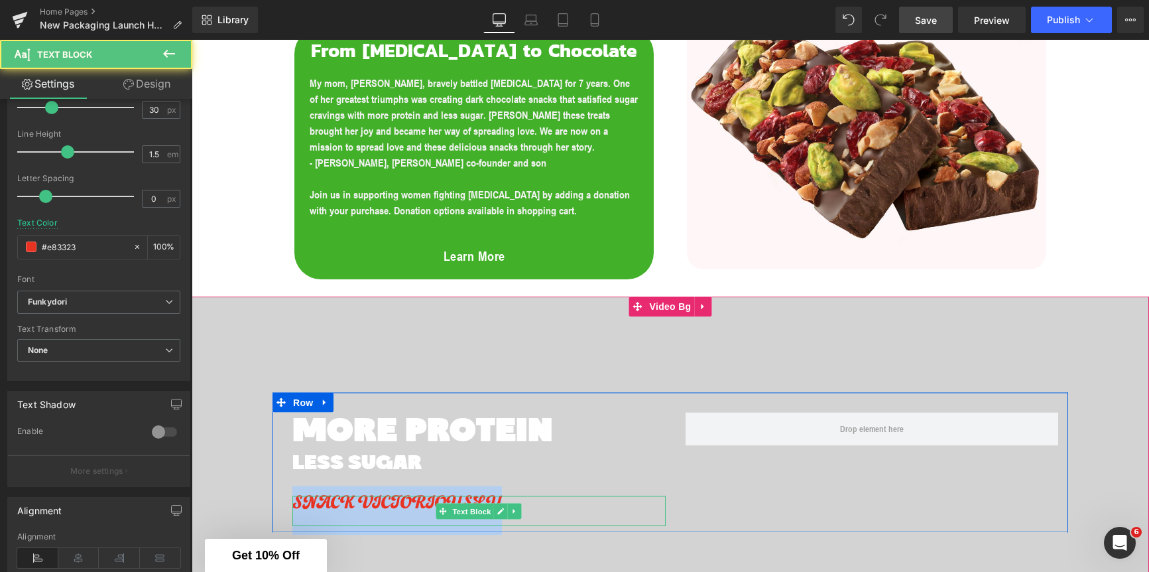
click at [363, 501] on span "SNACK VICTORIOUSLY" at bounding box center [397, 510] width 210 height 49
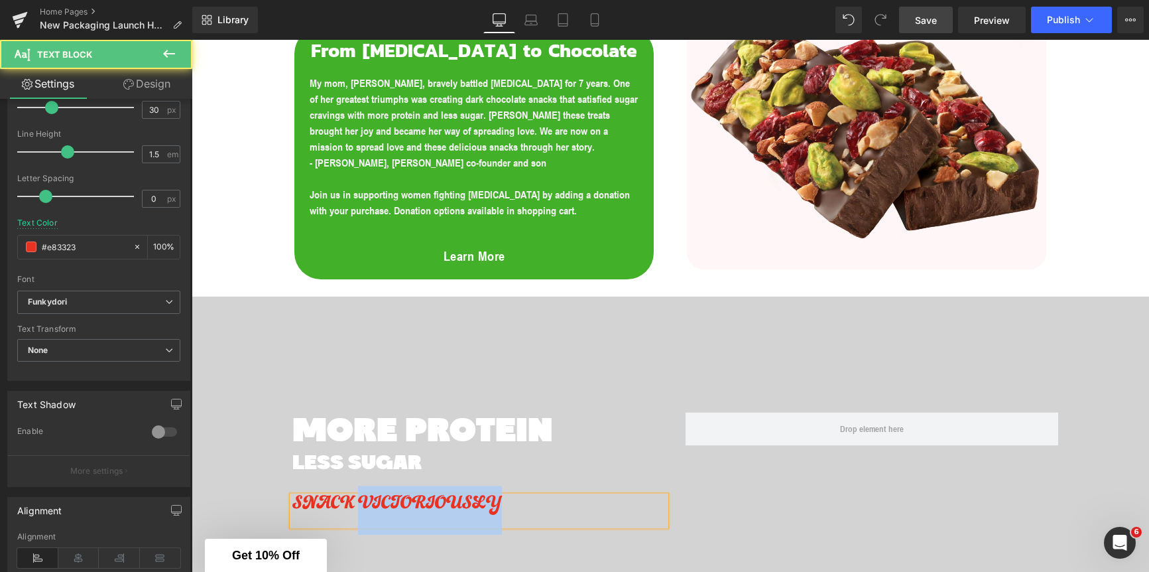
click at [363, 501] on span "SNACK VICTORIOUSLY" at bounding box center [397, 510] width 210 height 49
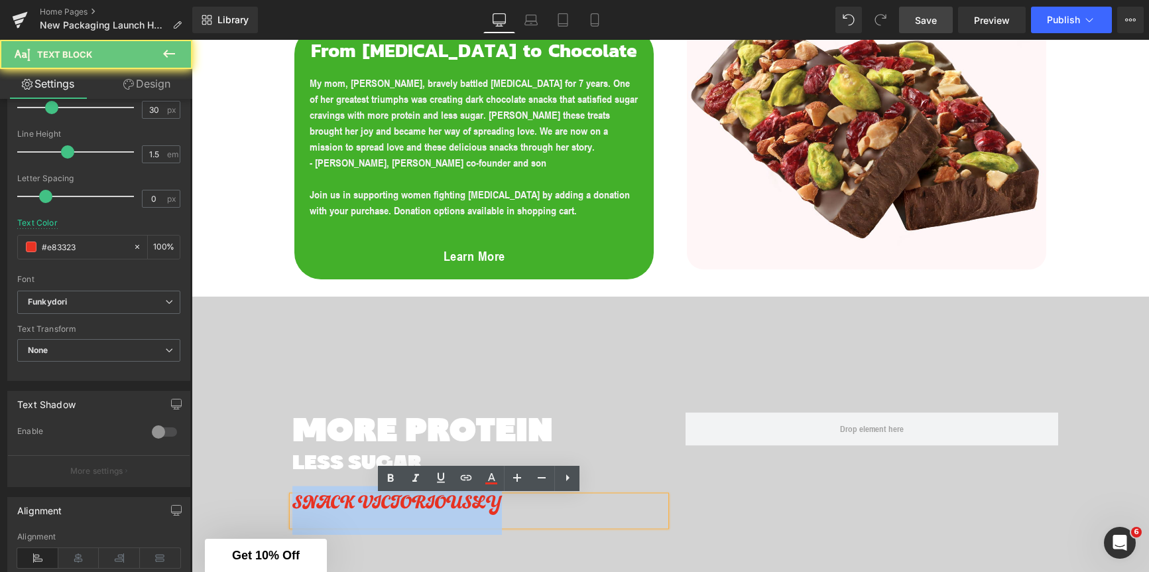
click at [363, 501] on span "SNACK VICTORIOUSLY" at bounding box center [397, 510] width 210 height 49
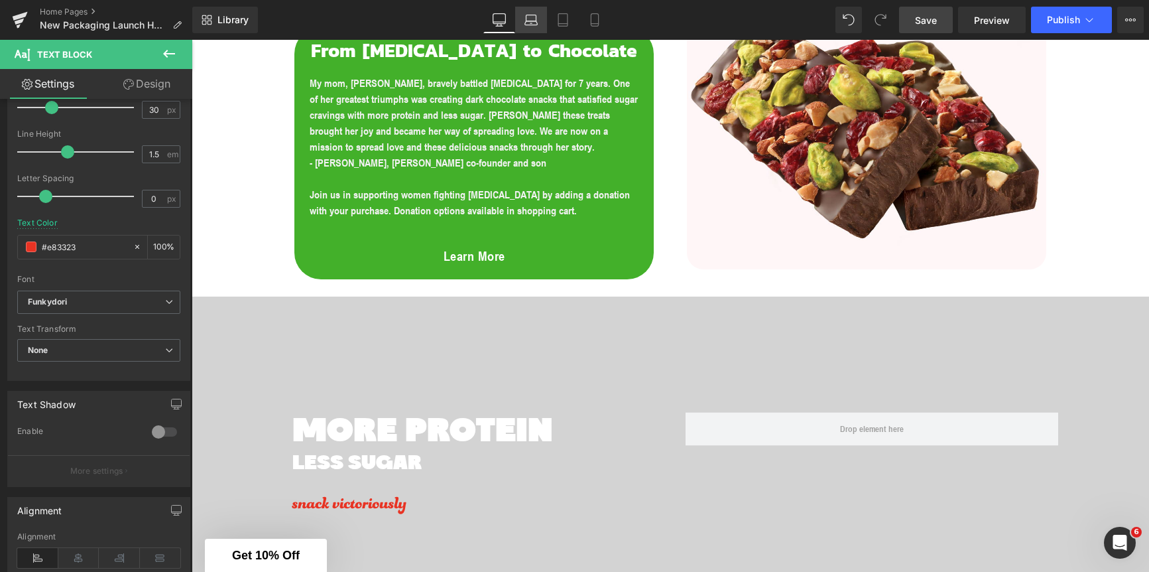
click at [530, 21] on icon at bounding box center [530, 19] width 13 height 13
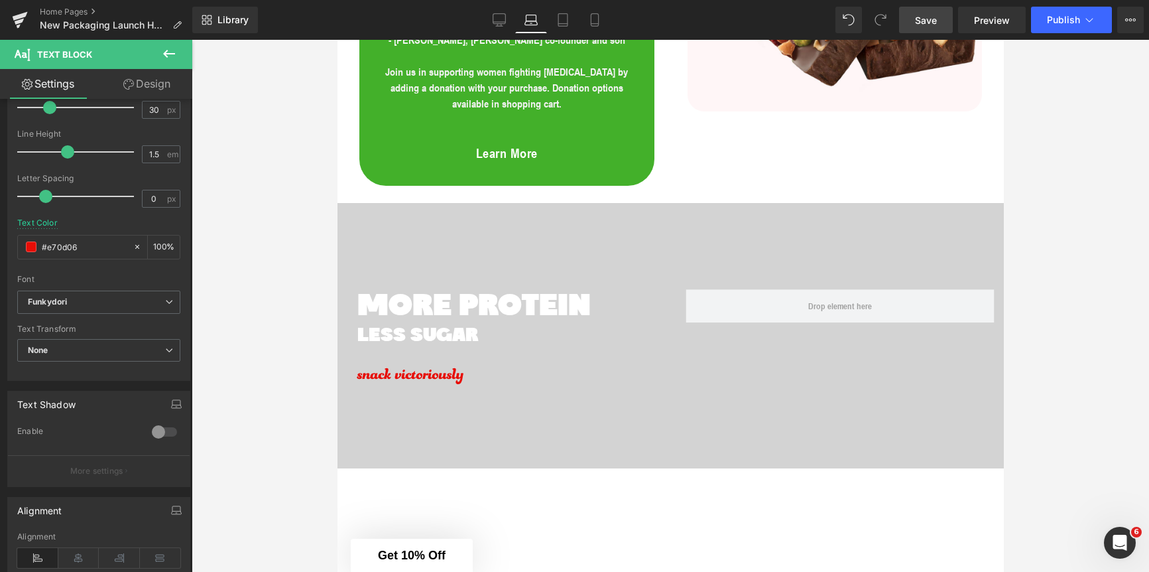
scroll to position [1306, 0]
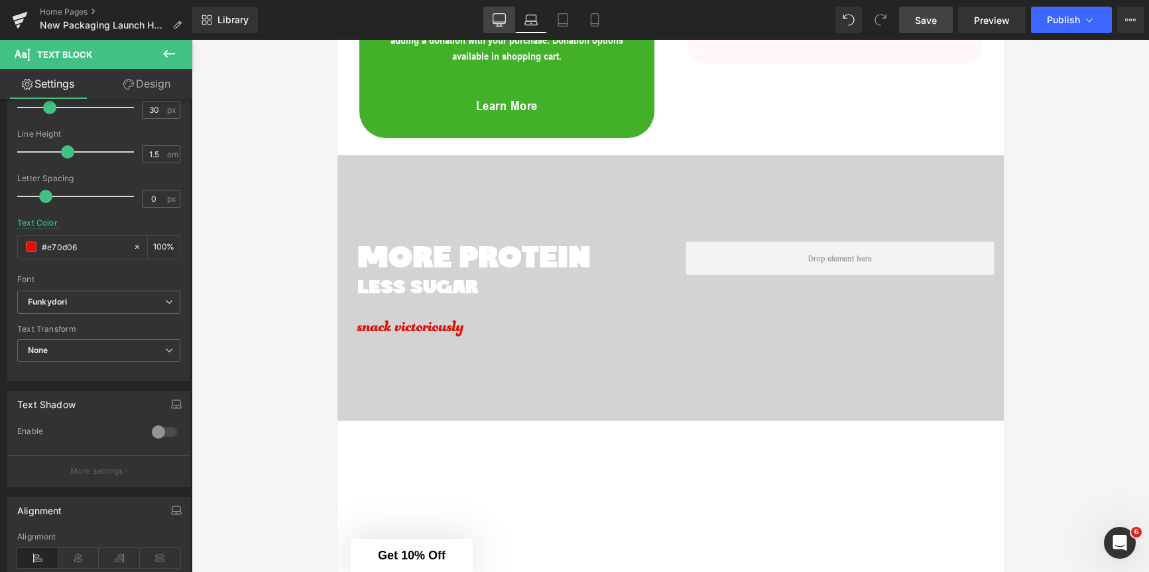
drag, startPoint x: 502, startPoint y: 14, endPoint x: 499, endPoint y: 23, distance: 9.7
click at [501, 14] on icon at bounding box center [499, 19] width 13 height 13
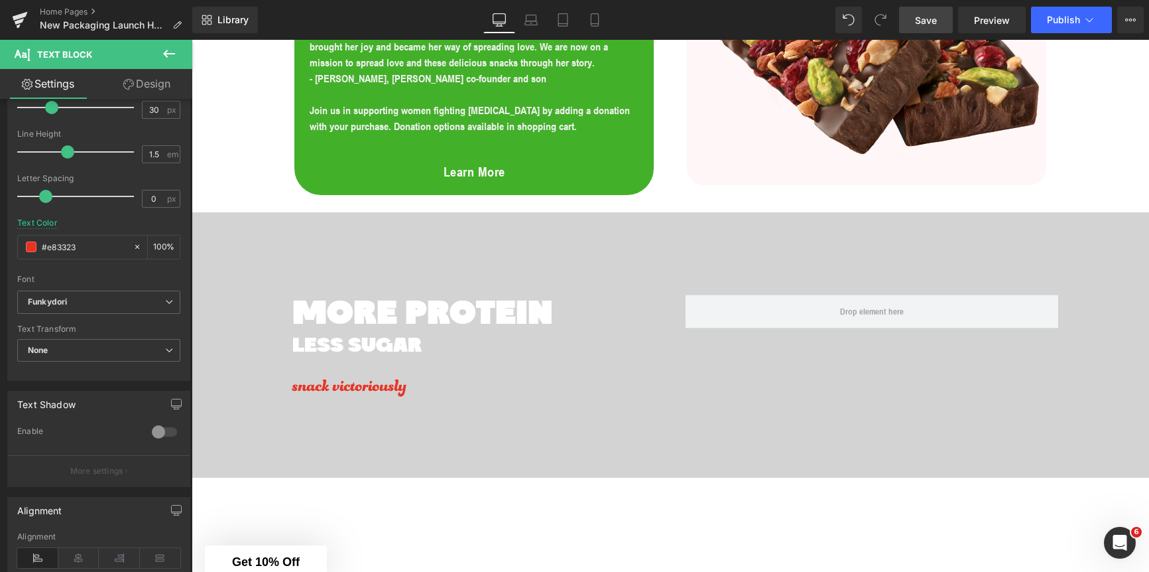
scroll to position [1433, 0]
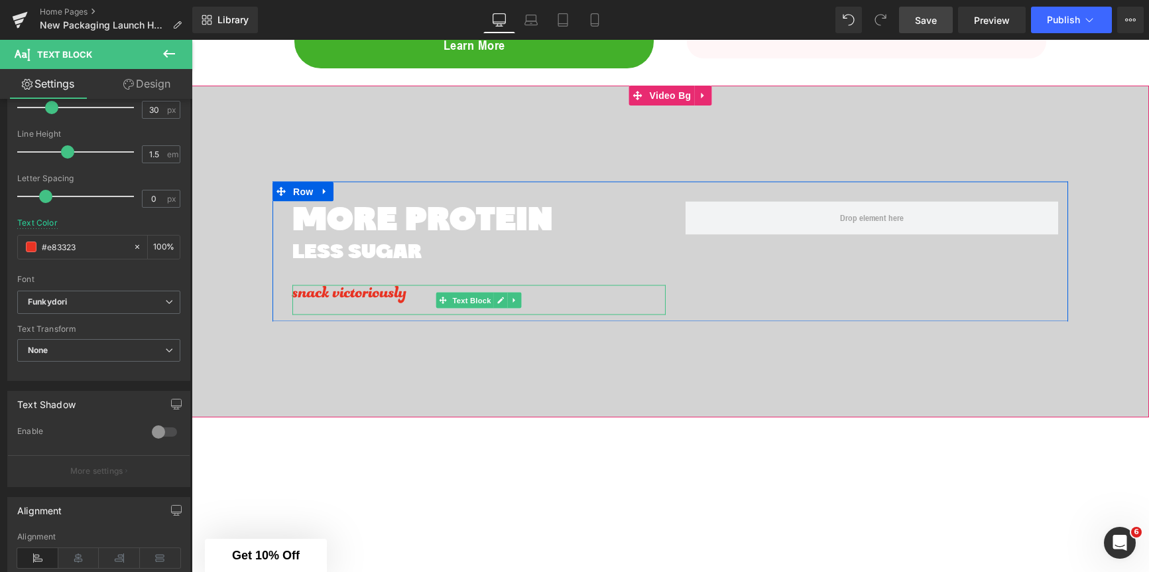
click at [367, 297] on span "snack victoriously" at bounding box center [349, 299] width 114 height 49
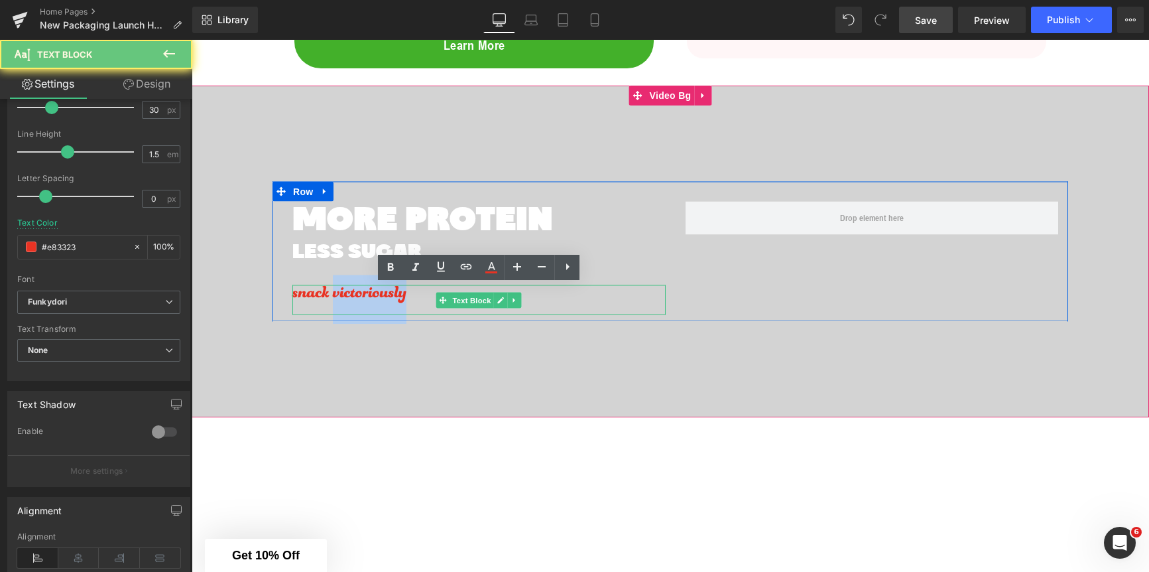
click at [367, 297] on span "snack victoriously" at bounding box center [349, 299] width 114 height 49
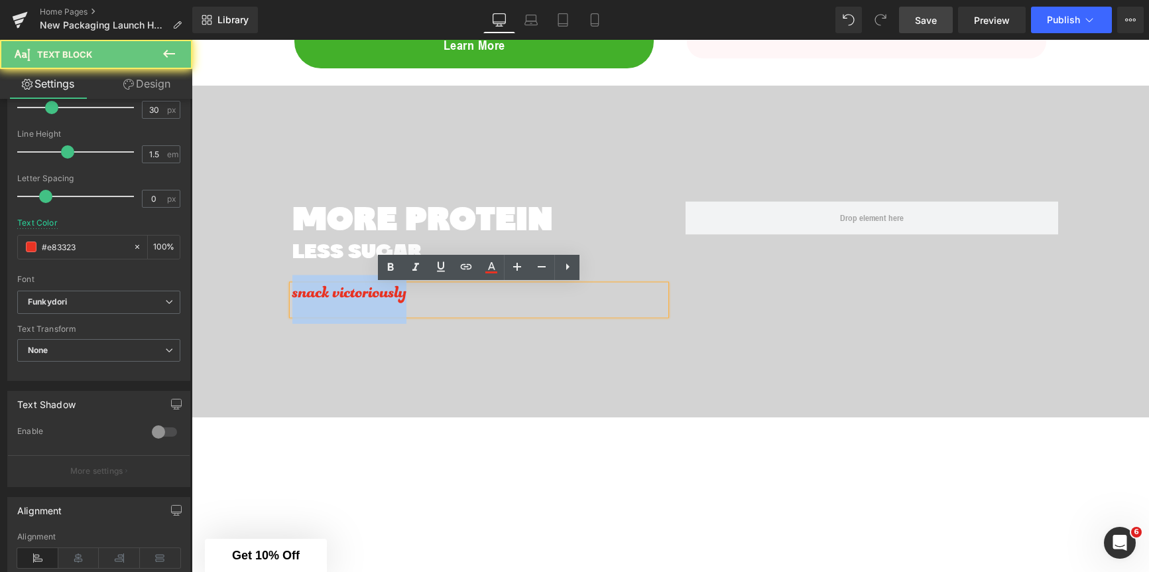
click at [367, 297] on span "snack victoriously" at bounding box center [349, 299] width 114 height 49
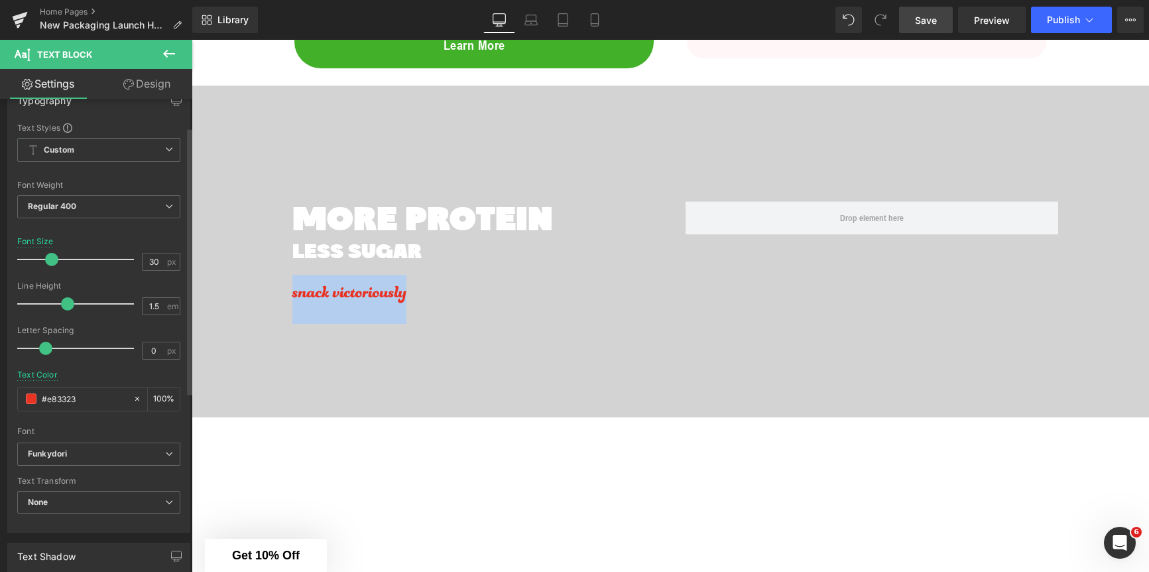
scroll to position [17, 0]
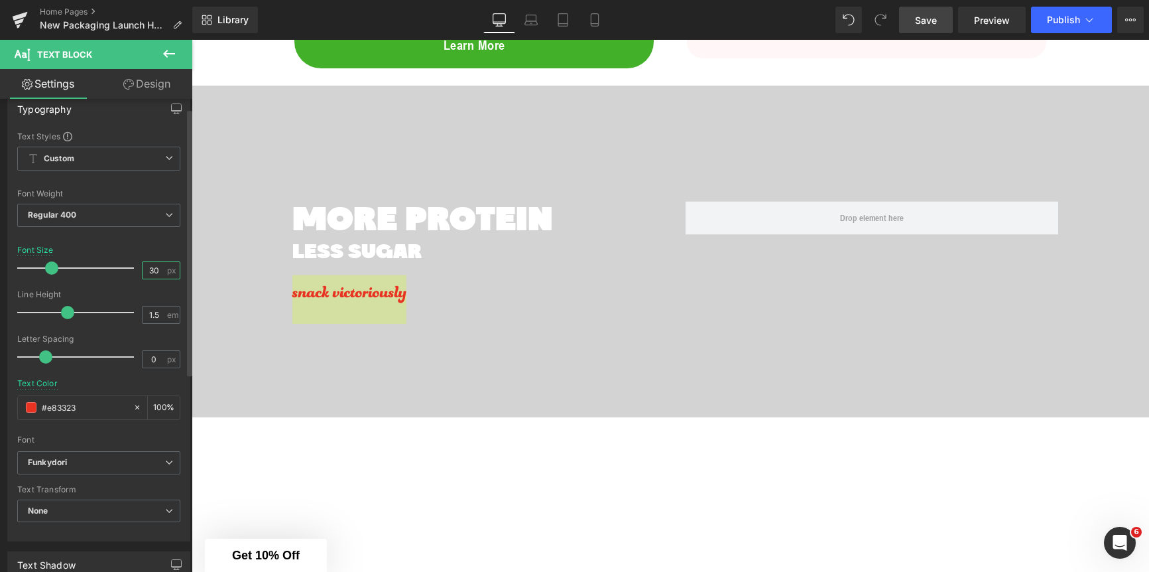
click at [154, 271] on input "30" at bounding box center [154, 270] width 23 height 17
click at [149, 270] on input "30" at bounding box center [154, 270] width 23 height 17
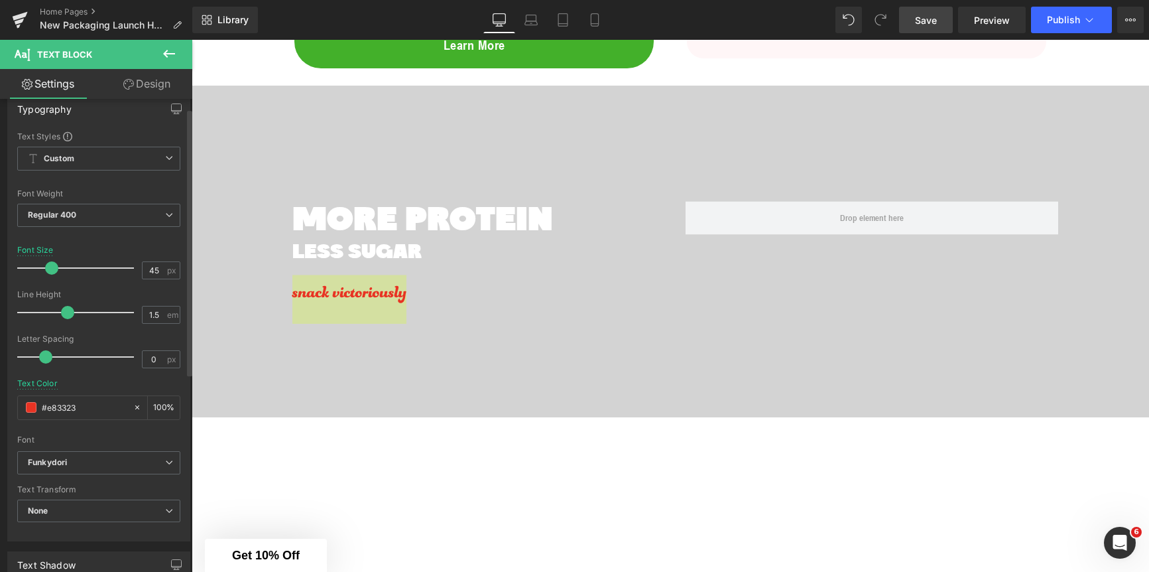
click at [142, 287] on div at bounding box center [98, 285] width 163 height 9
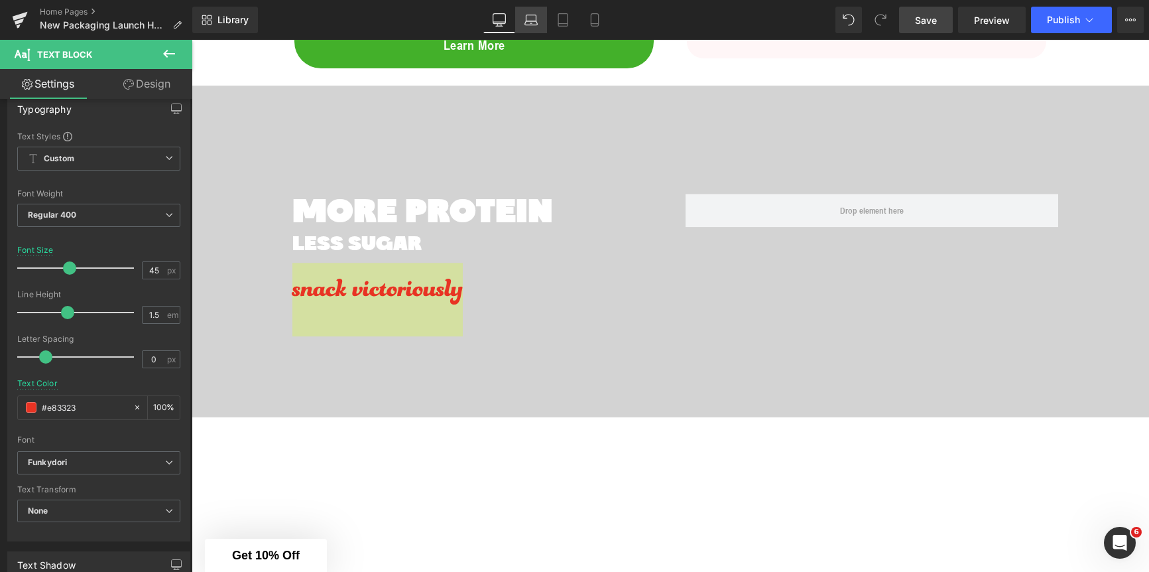
click at [530, 20] on icon at bounding box center [530, 19] width 13 height 13
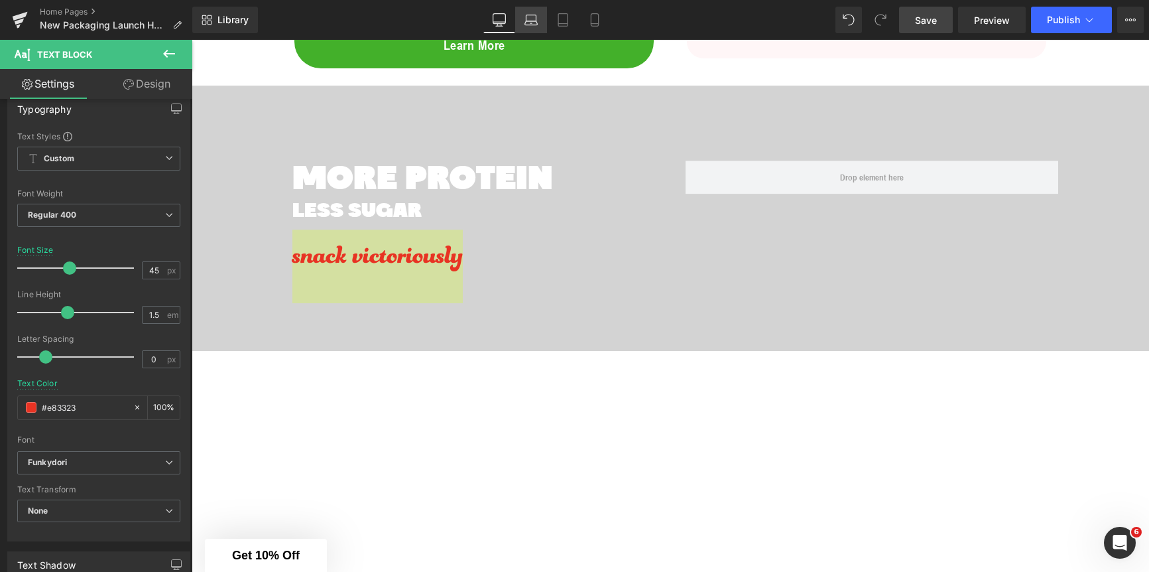
scroll to position [1313, 0]
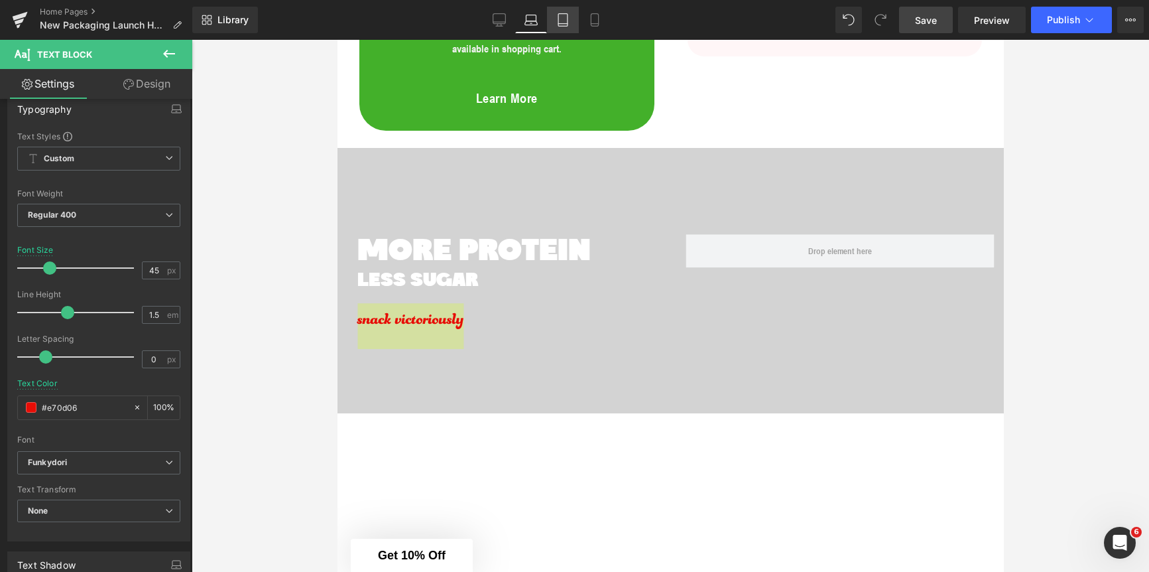
click at [556, 25] on icon at bounding box center [562, 19] width 13 height 13
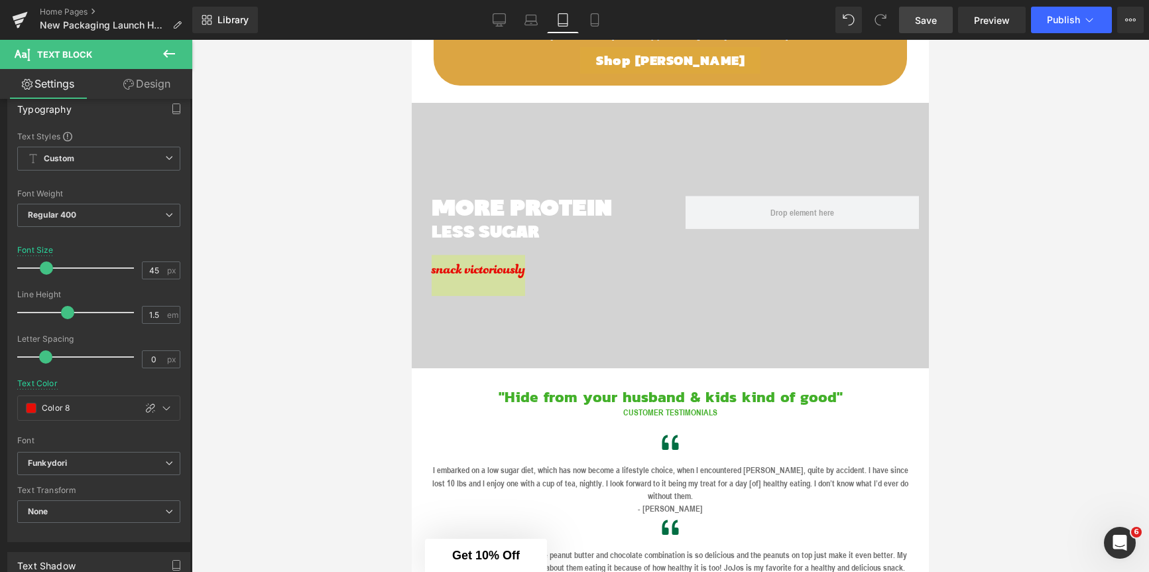
scroll to position [2099, 0]
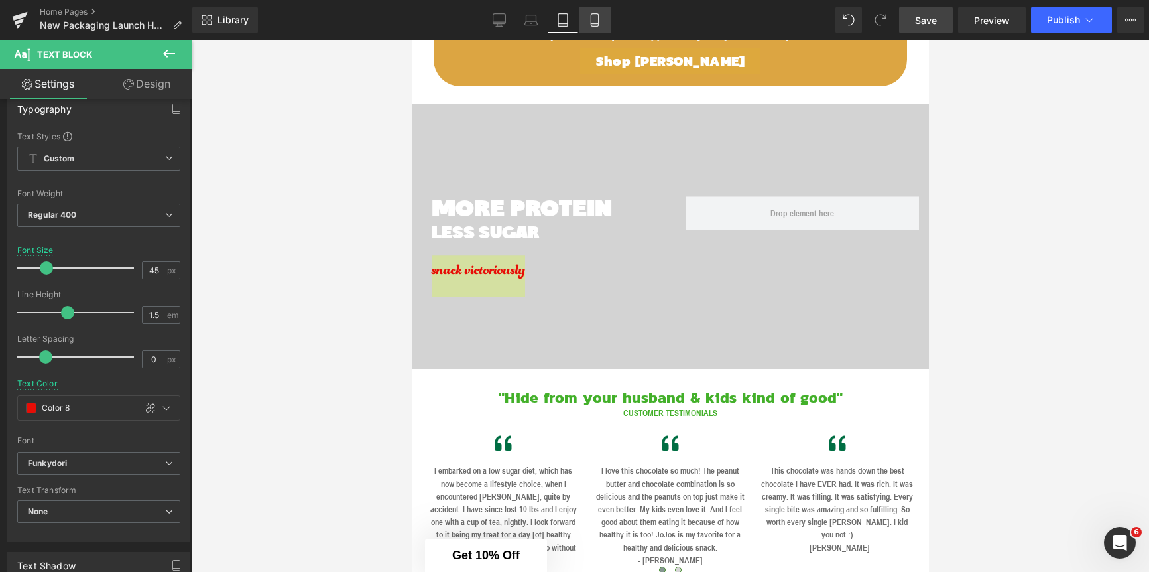
click at [588, 17] on icon at bounding box center [594, 19] width 13 height 13
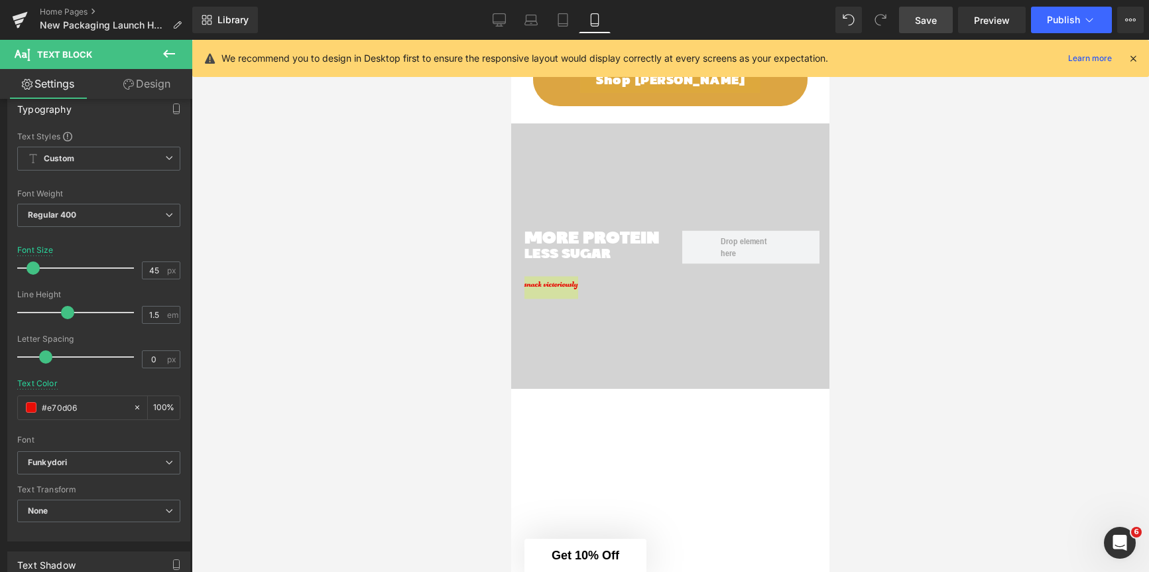
scroll to position [1516, 0]
click at [147, 271] on input "45" at bounding box center [154, 270] width 23 height 17
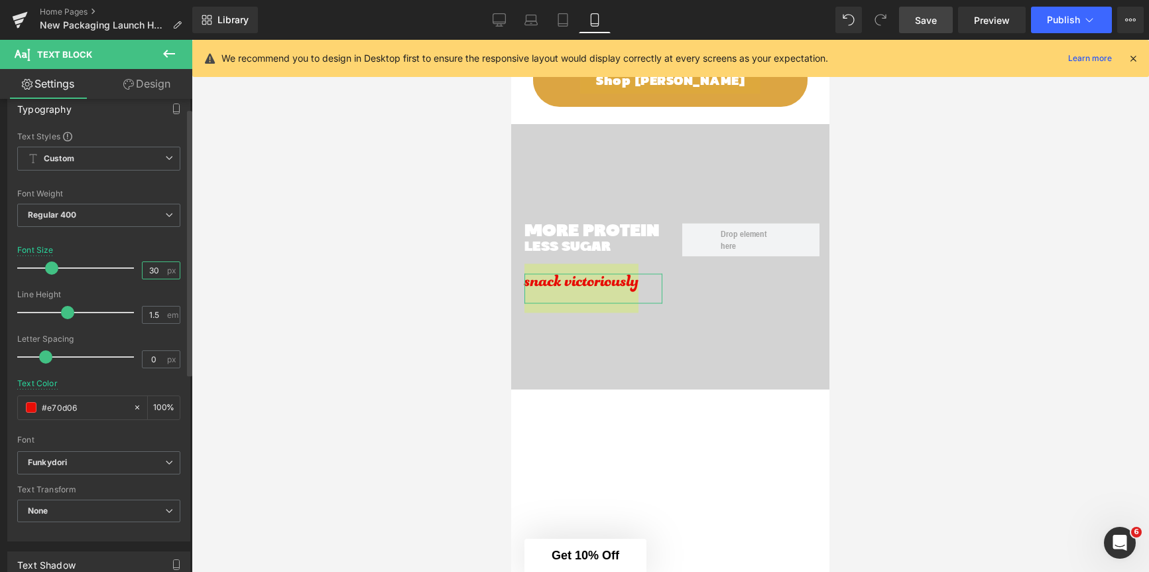
type input "30"
click at [153, 287] on div at bounding box center [98, 285] width 163 height 9
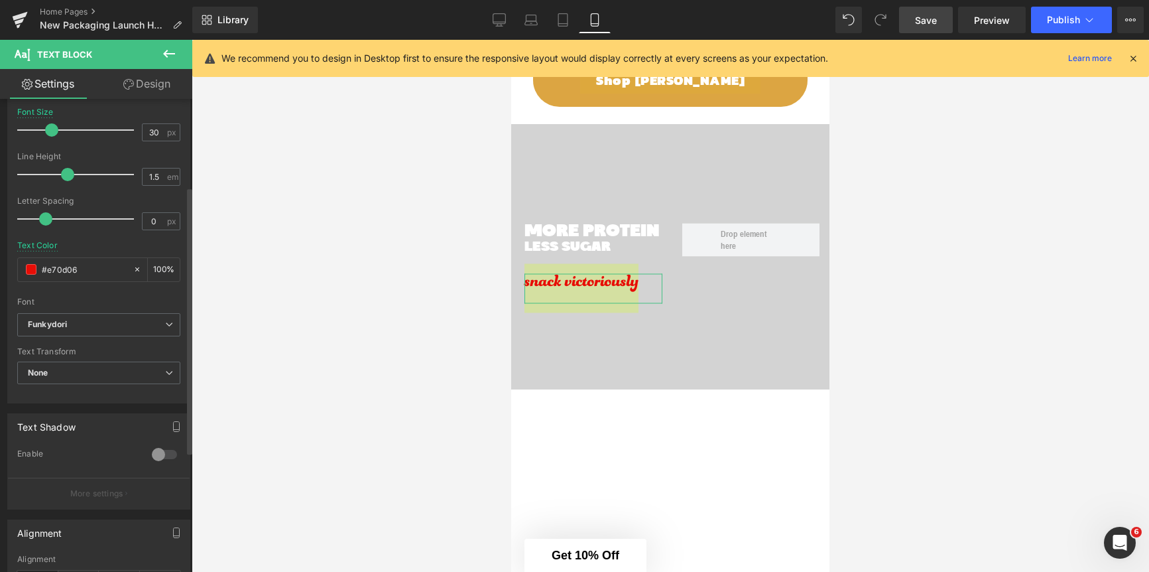
scroll to position [0, 0]
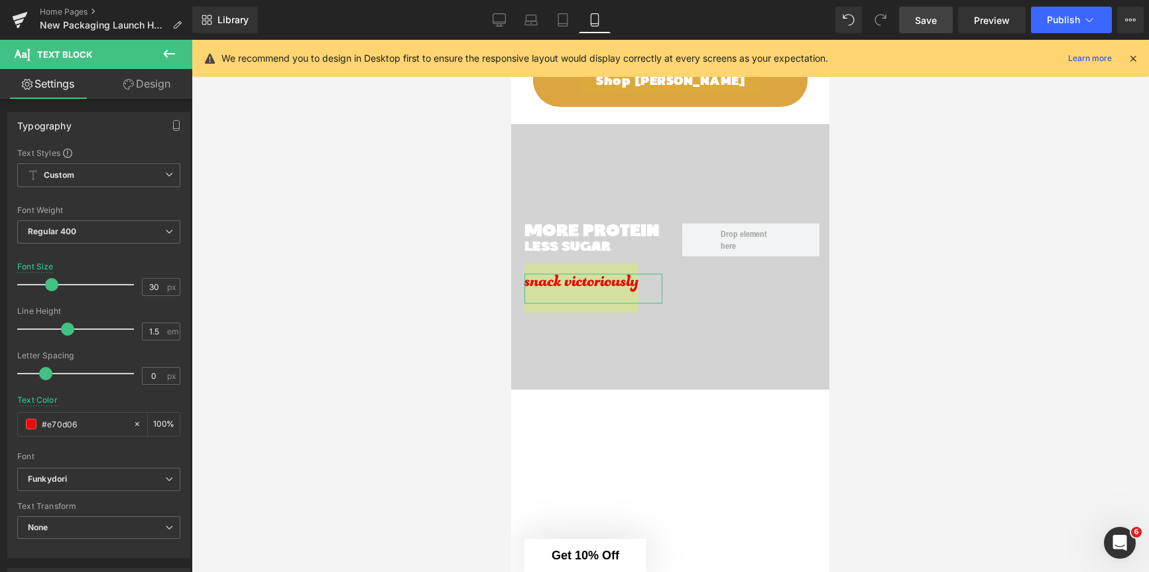
click at [145, 82] on link "Design" at bounding box center [147, 84] width 96 height 30
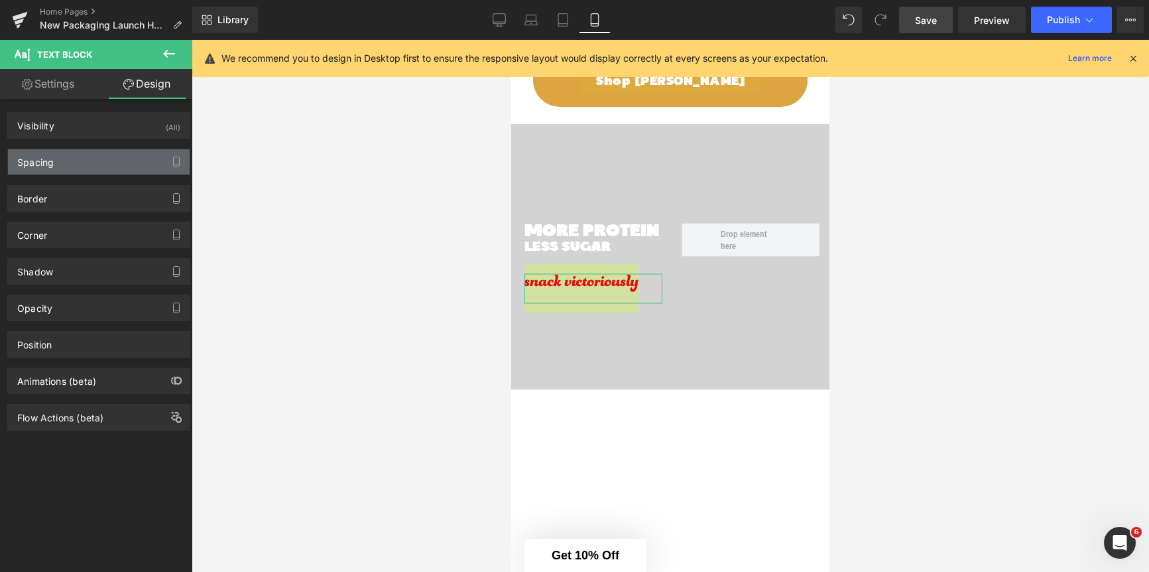
click at [92, 165] on div "Spacing" at bounding box center [99, 161] width 182 height 25
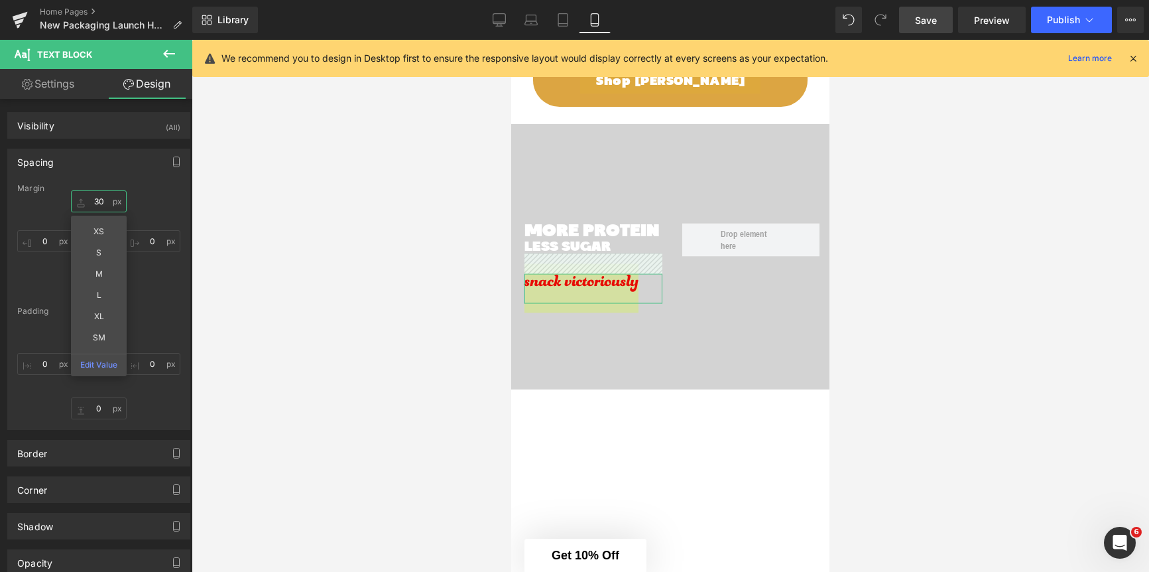
click at [97, 197] on input "30" at bounding box center [99, 201] width 56 height 22
type input "1"
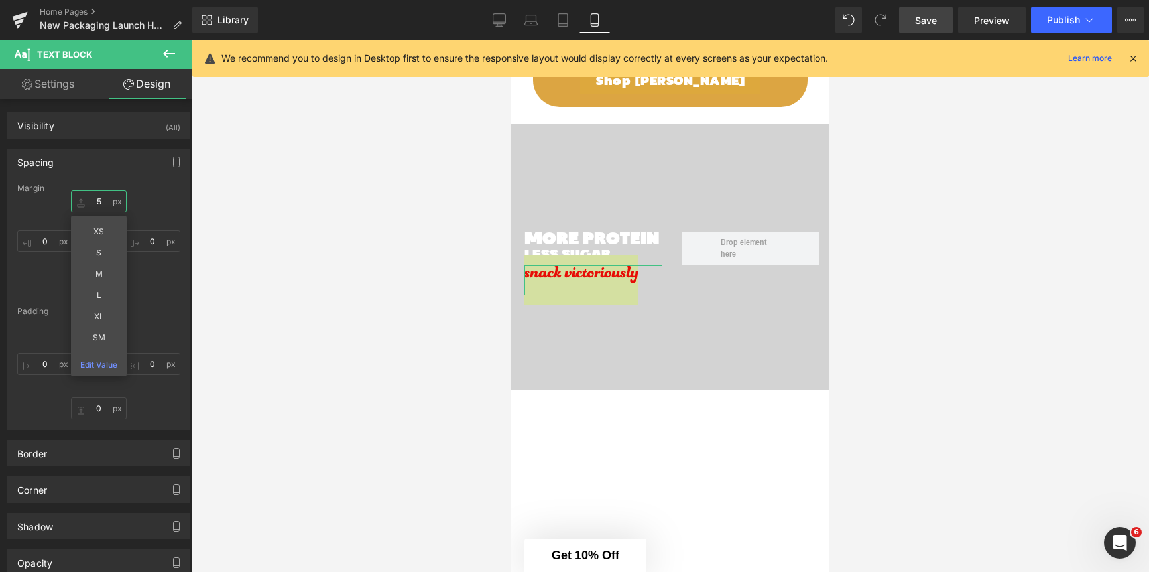
type input "5"
click at [162, 197] on div "5 XS S M L XL SM Edit Value 0 0 0" at bounding box center [98, 243] width 163 height 106
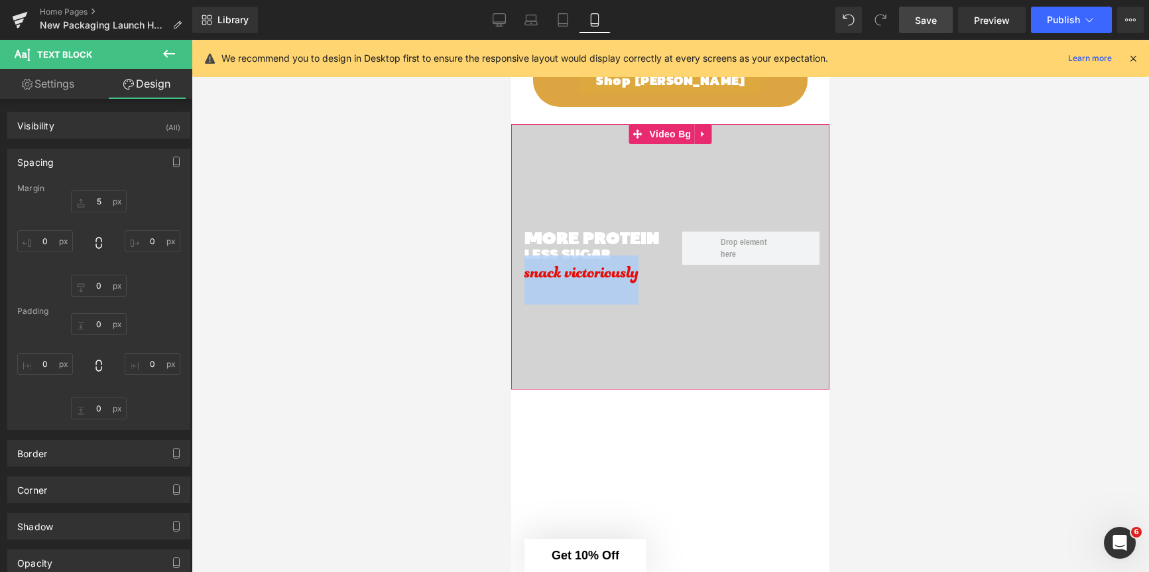
click at [572, 298] on div at bounding box center [670, 256] width 318 height 265
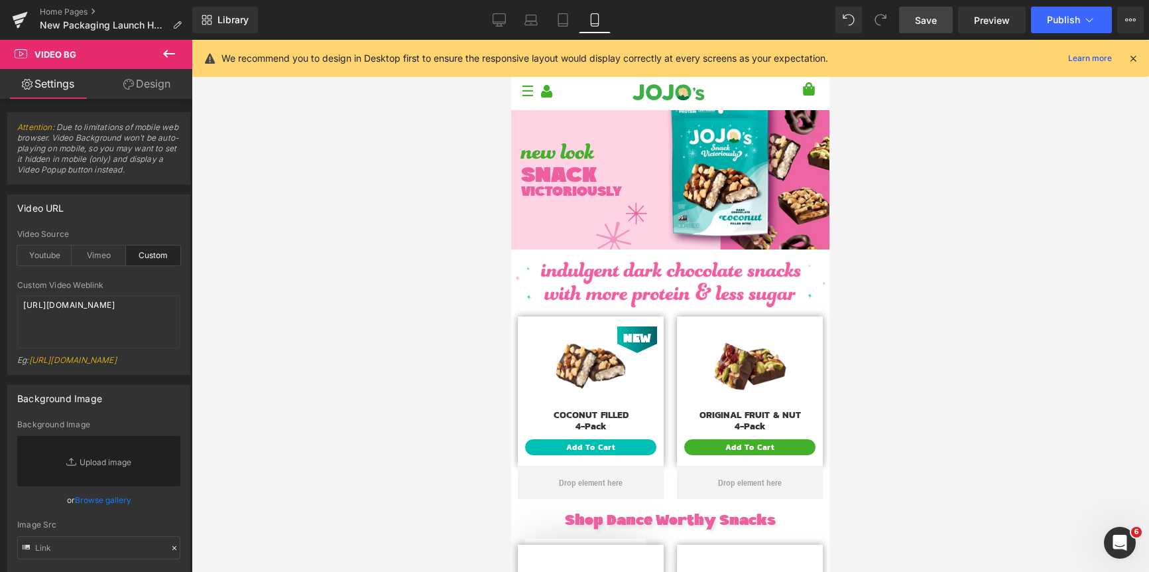
click at [932, 23] on span "Save" at bounding box center [926, 20] width 22 height 14
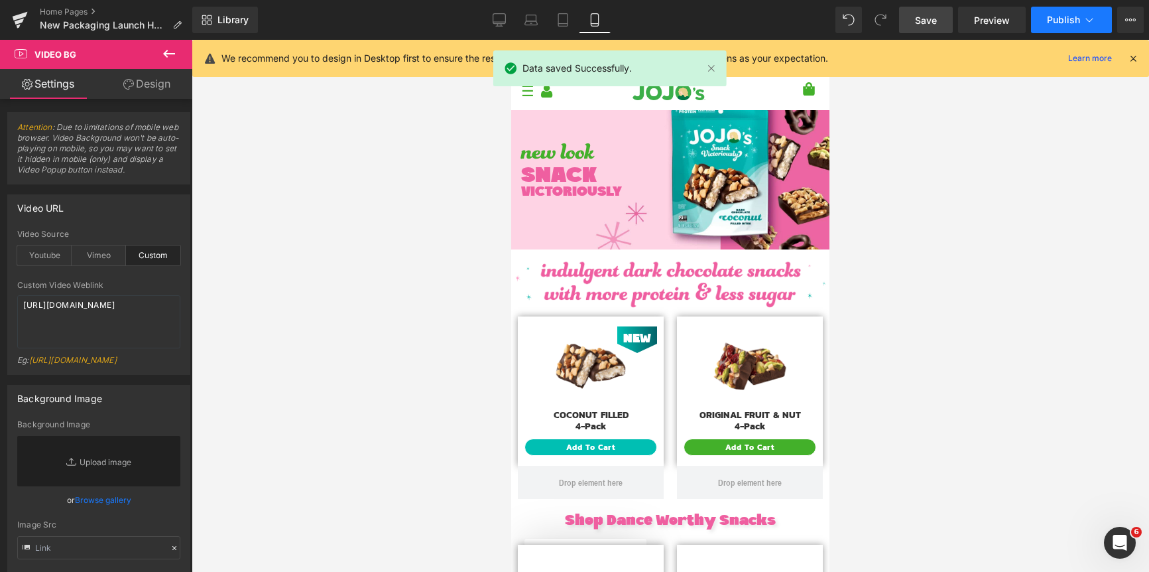
click at [1074, 23] on span "Publish" at bounding box center [1063, 20] width 33 height 11
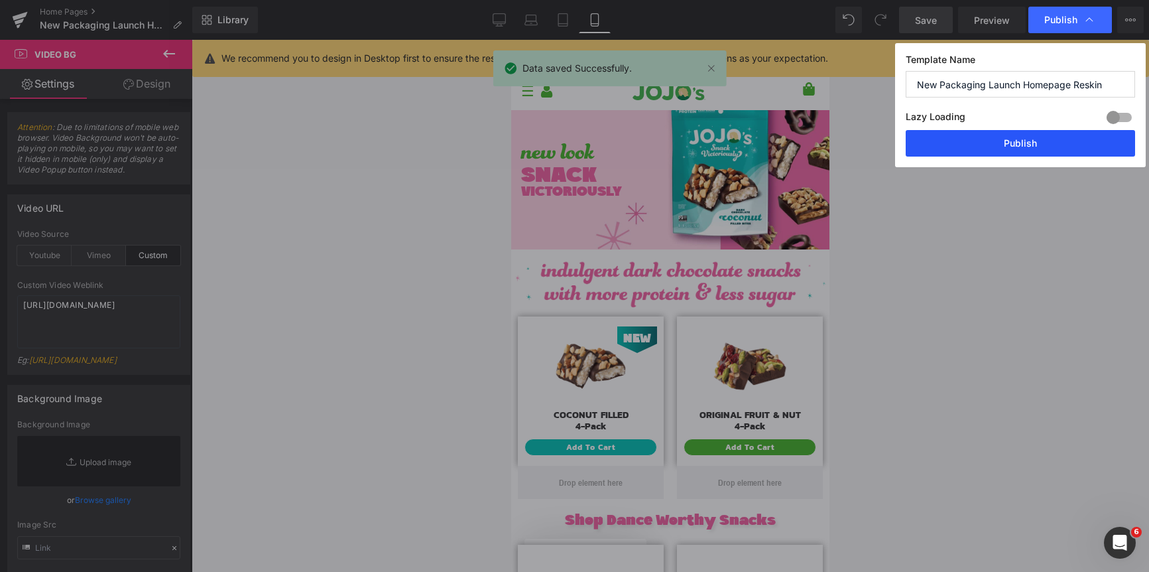
click at [1010, 137] on button "Publish" at bounding box center [1020, 143] width 229 height 27
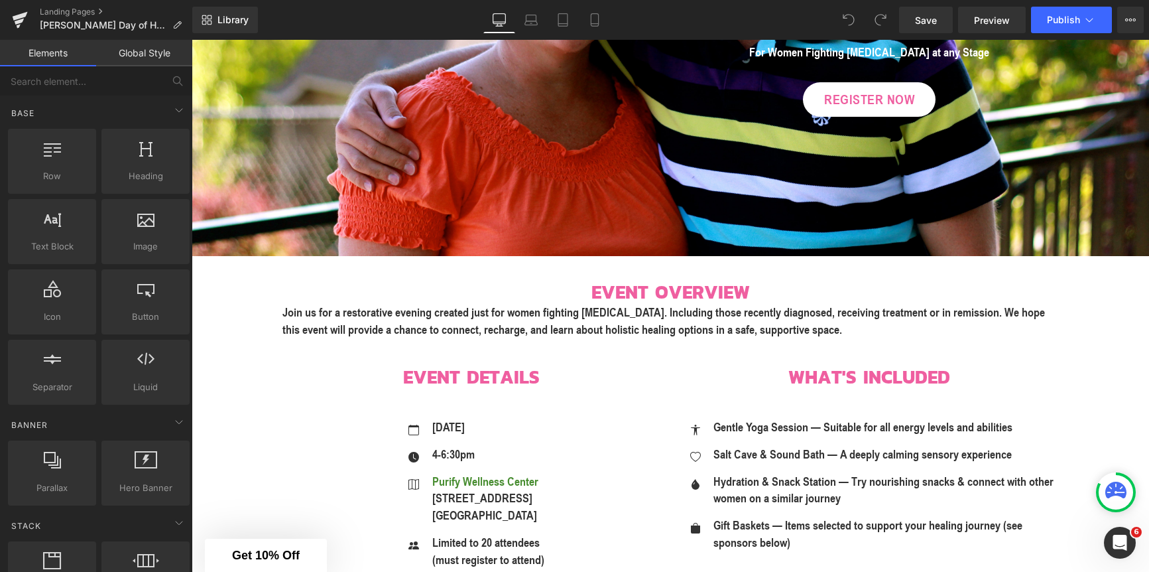
scroll to position [369, 0]
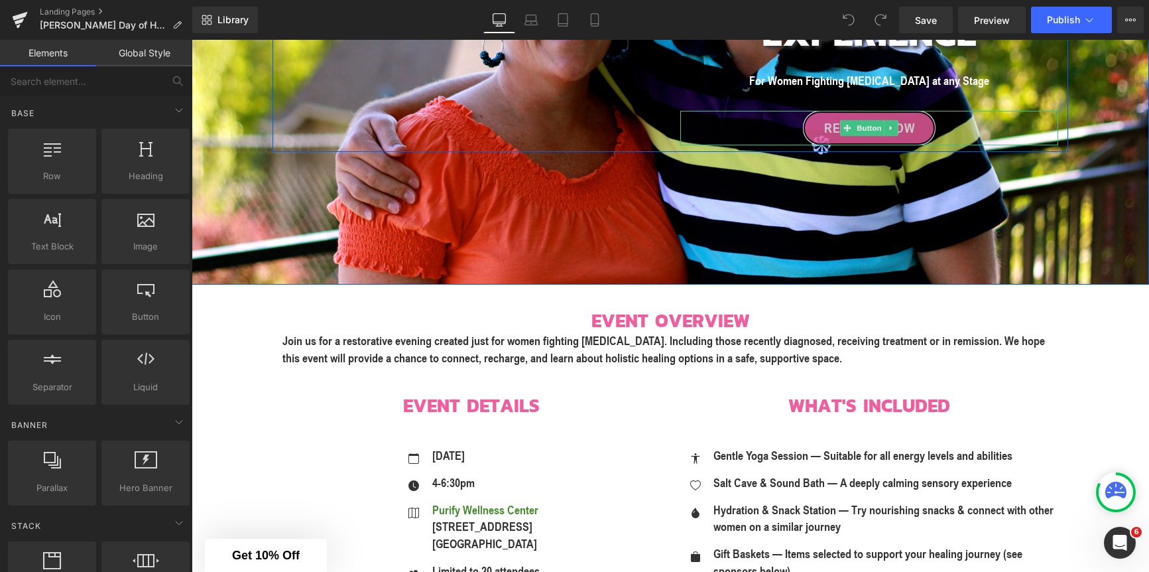
click at [824, 133] on span "REGISTER NOW" at bounding box center [869, 128] width 90 height 20
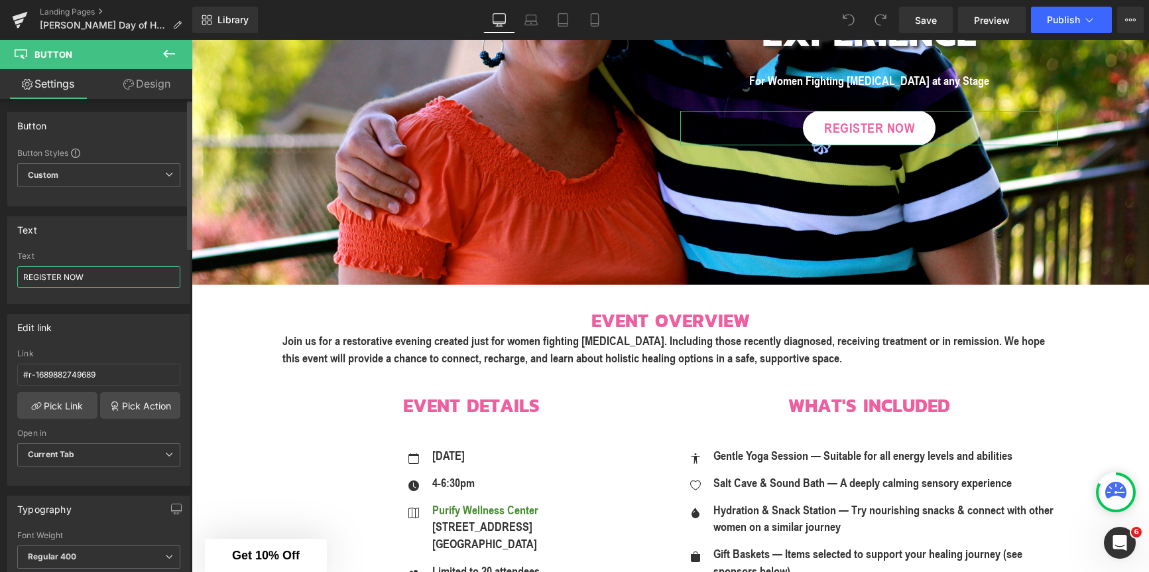
drag, startPoint x: 86, startPoint y: 275, endPoint x: 53, endPoint y: 274, distance: 33.2
click at [52, 274] on input "REGISTER NOW" at bounding box center [98, 277] width 163 height 22
type input "REGISTRATION CLOSED"
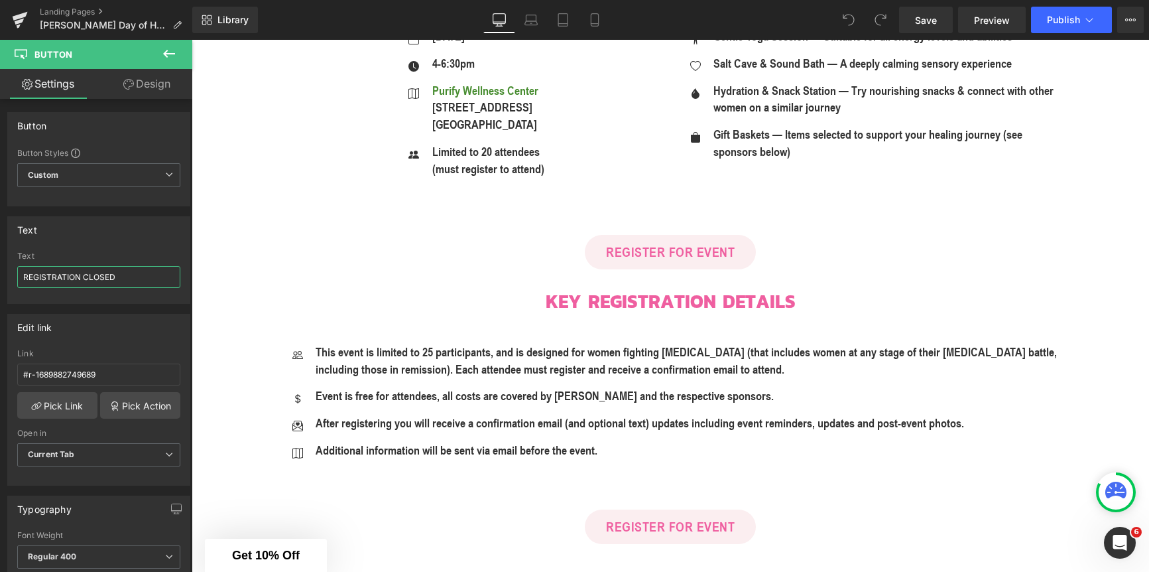
scroll to position [785, 0]
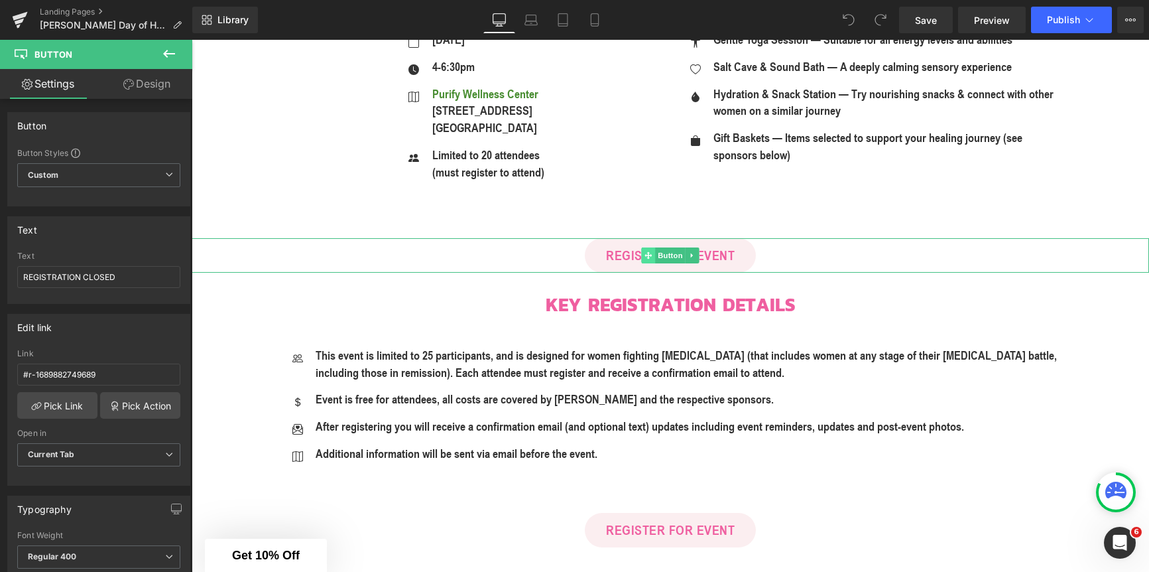
click at [654, 252] on span at bounding box center [648, 255] width 14 height 16
drag, startPoint x: 134, startPoint y: 279, endPoint x: 52, endPoint y: 276, distance: 81.6
click at [52, 276] on input "REGISTER FOR EVENT" at bounding box center [98, 277] width 163 height 22
type input "REGISTRATION CLOSED"
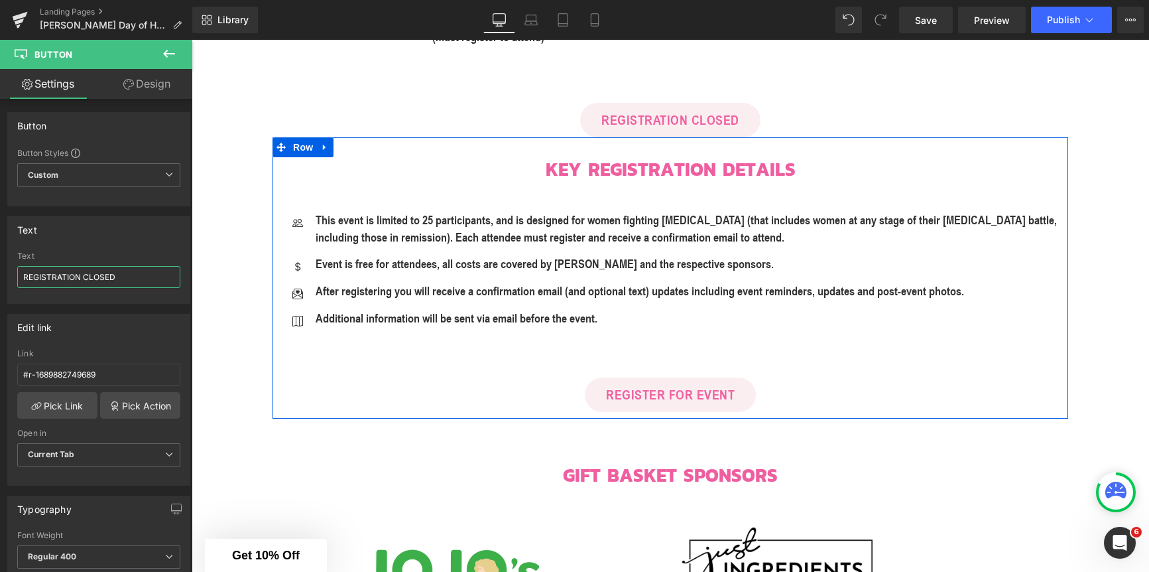
scroll to position [940, 0]
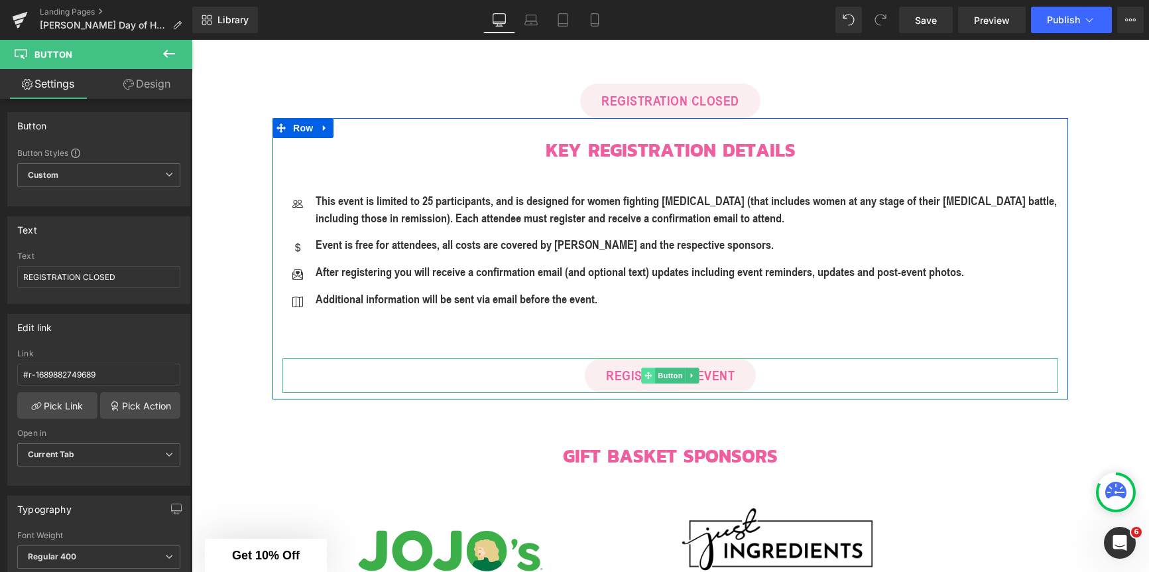
click at [647, 375] on icon at bounding box center [647, 375] width 7 height 7
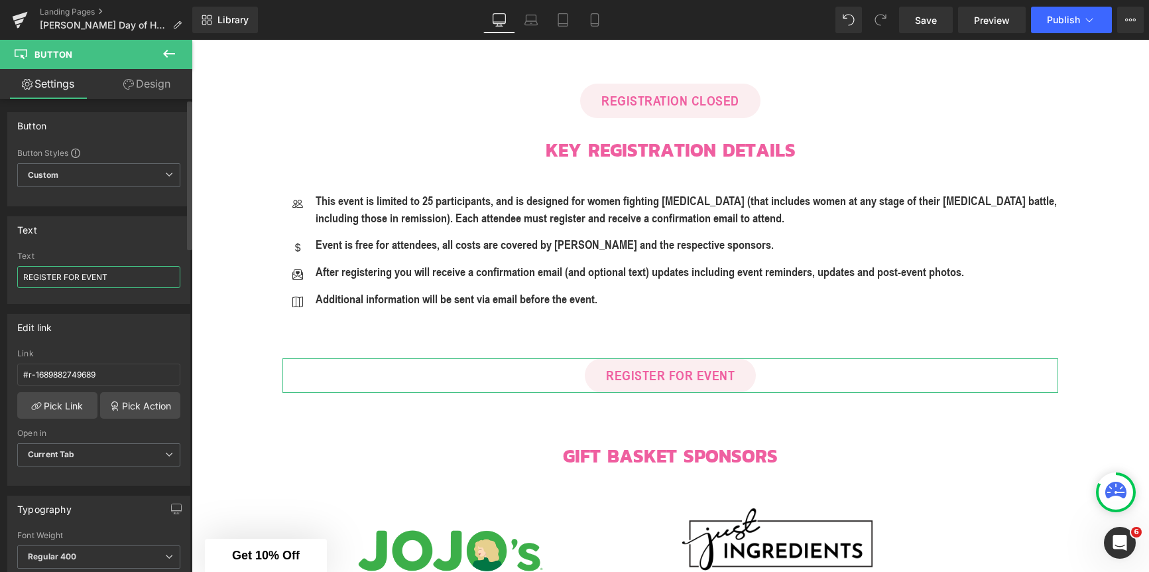
drag, startPoint x: 120, startPoint y: 277, endPoint x: 53, endPoint y: 276, distance: 67.0
click at [53, 276] on input "REGISTER FOR EVENT" at bounding box center [98, 277] width 163 height 22
type input "REGISTRATION CLOSED"
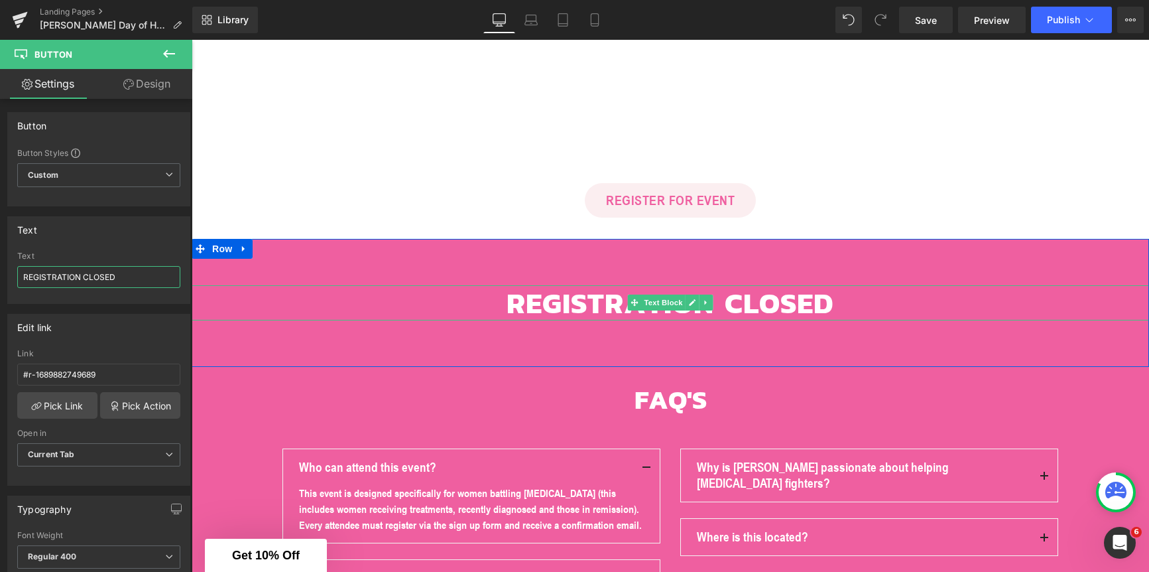
scroll to position [2528, 0]
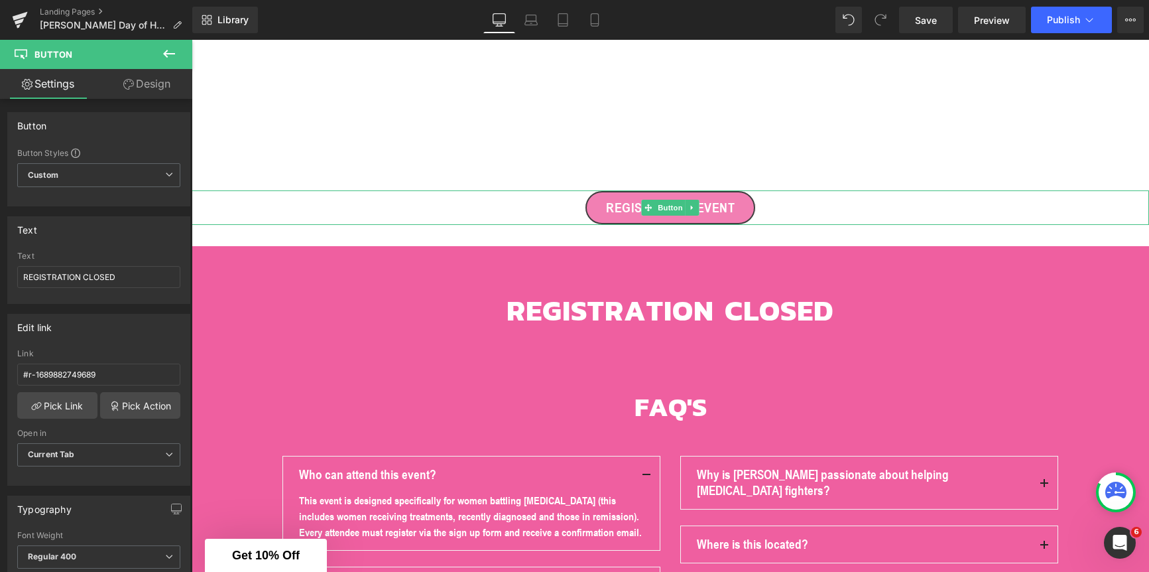
click at [617, 208] on span "REGISTER FOR EVENT" at bounding box center [670, 208] width 129 height 20
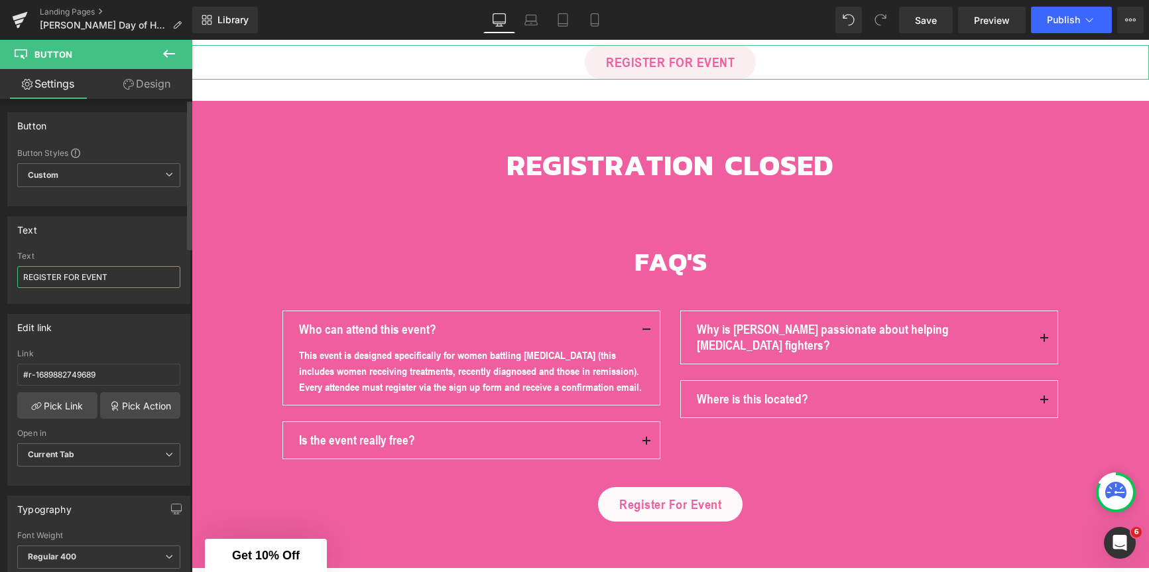
click at [116, 274] on input "REGISTER FOR EVENT" at bounding box center [98, 277] width 163 height 22
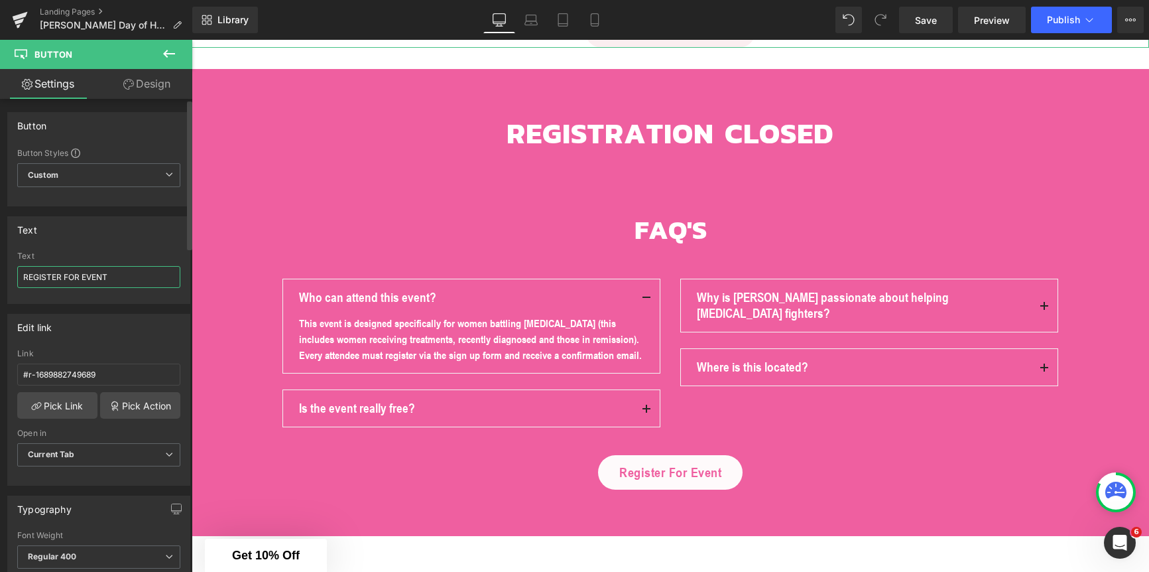
click at [116, 274] on input "REGISTER FOR EVENT" at bounding box center [98, 277] width 163 height 22
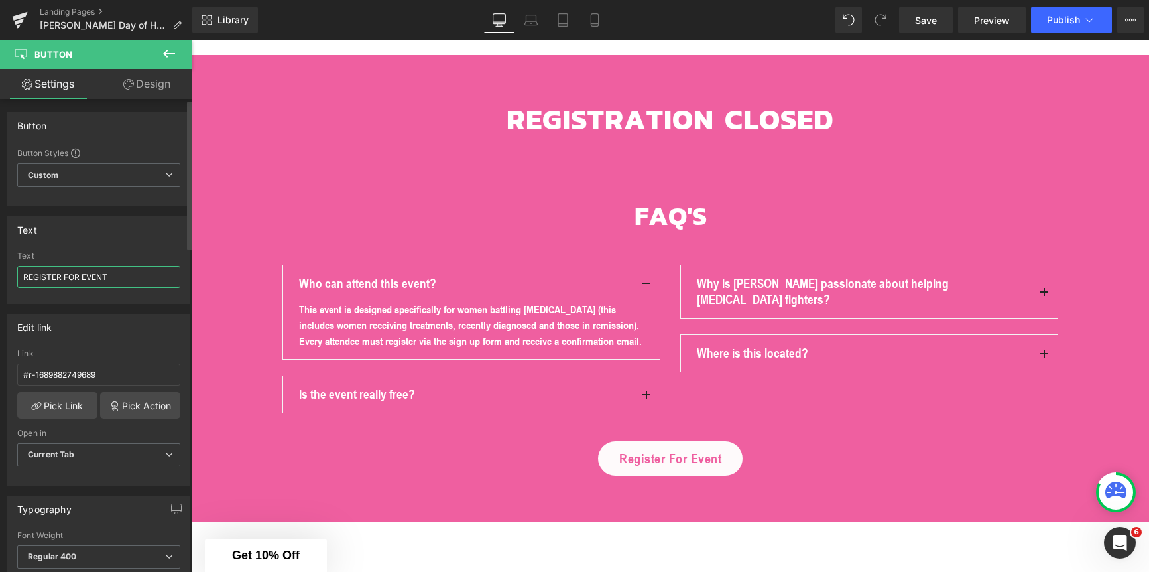
click at [116, 274] on input "REGISTER FOR EVENT" at bounding box center [98, 277] width 163 height 22
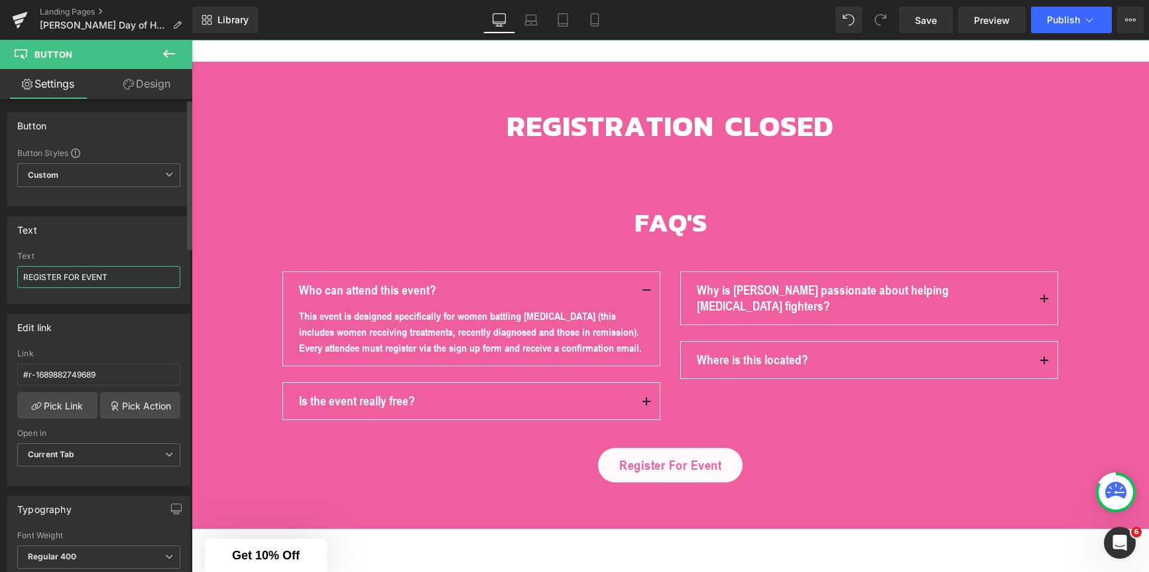
scroll to position [2714, 0]
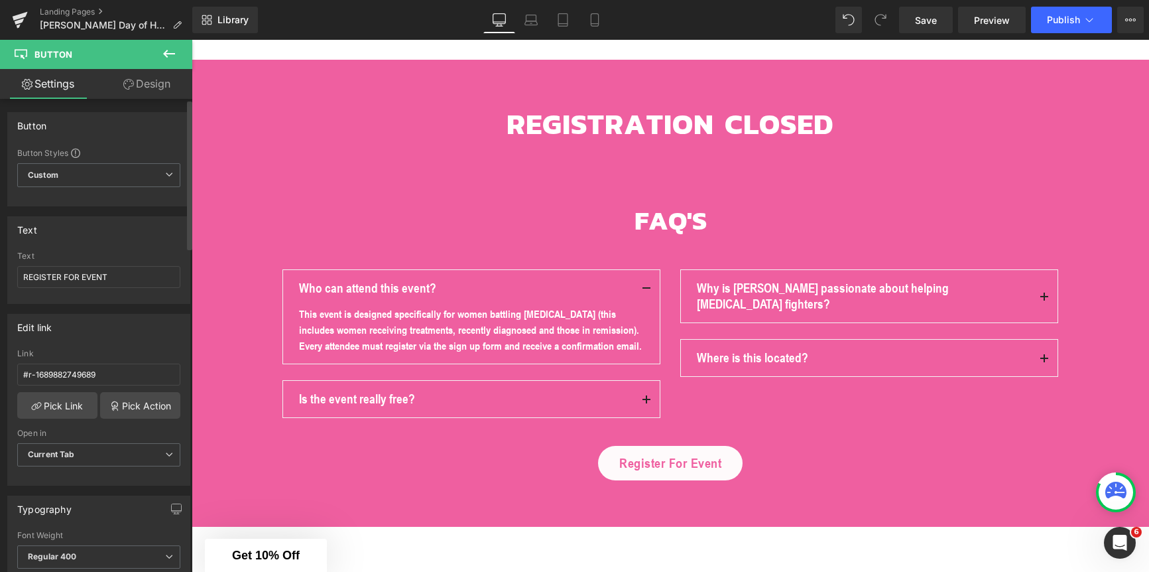
click at [139, 243] on div "Text REGISTER FOR EVENT Text REGISTER FOR EVENT" at bounding box center [98, 260] width 183 height 88
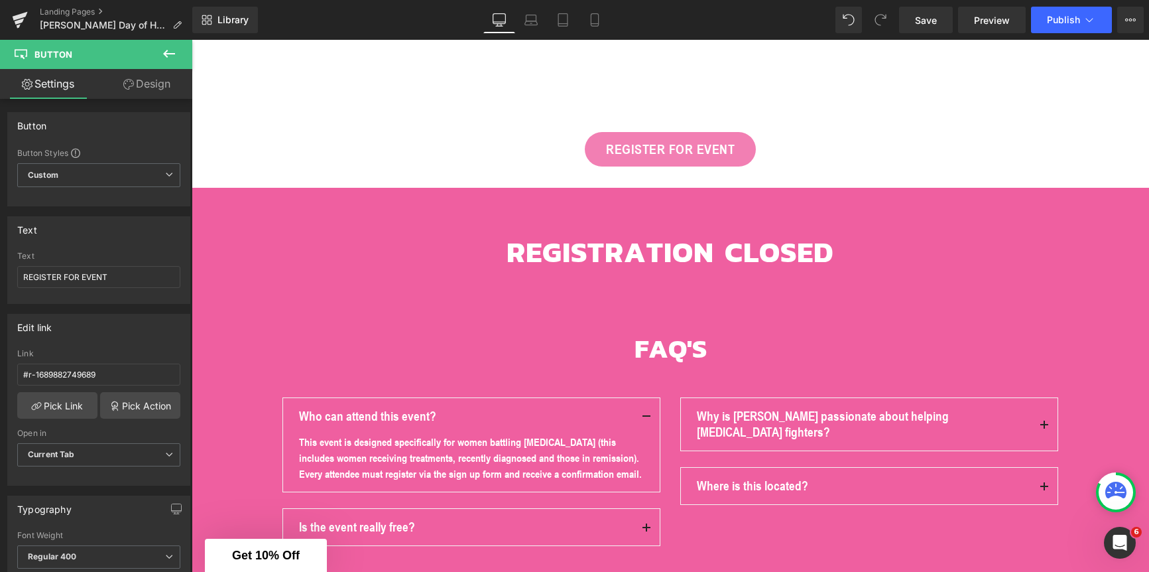
scroll to position [2578, 0]
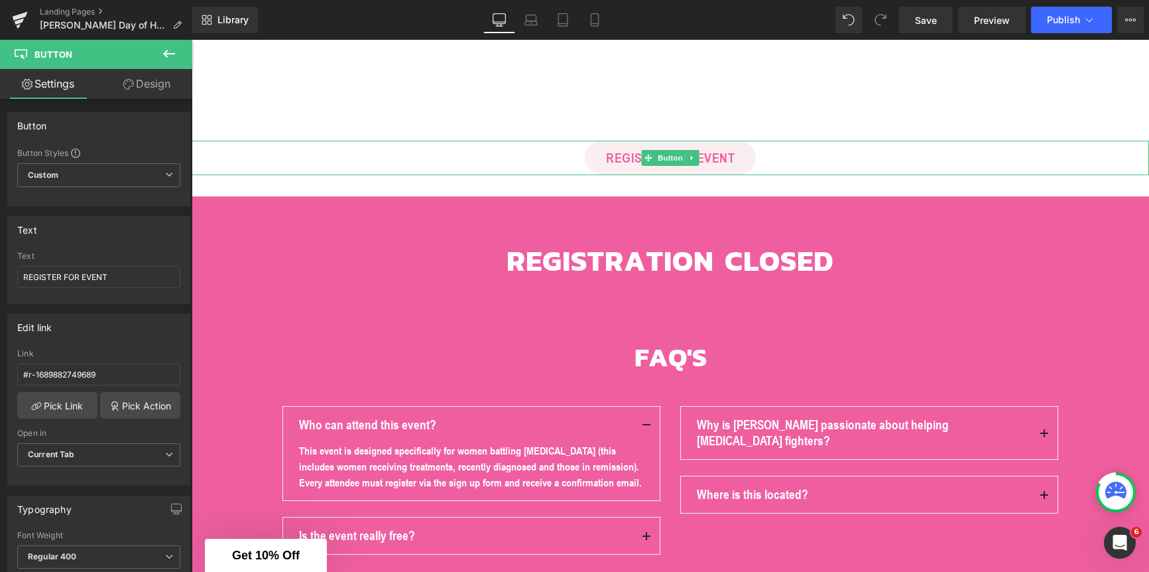
click at [557, 156] on div "REGISTER FOR EVENT" at bounding box center [670, 158] width 957 height 34
click at [692, 157] on icon at bounding box center [692, 158] width 7 height 8
click at [701, 159] on icon at bounding box center [699, 157] width 7 height 7
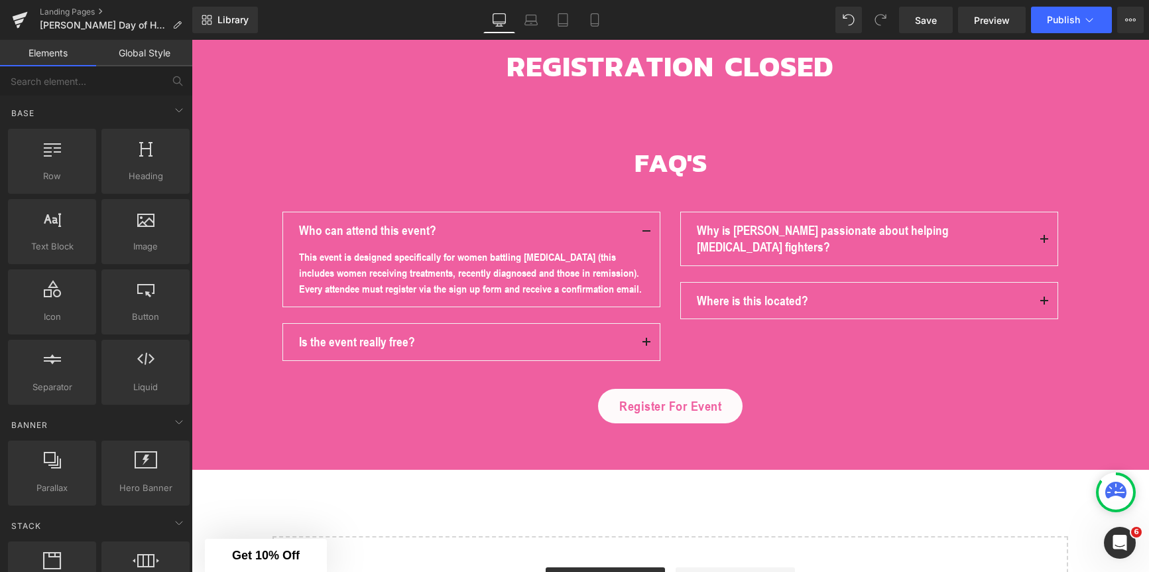
scroll to position [2134, 0]
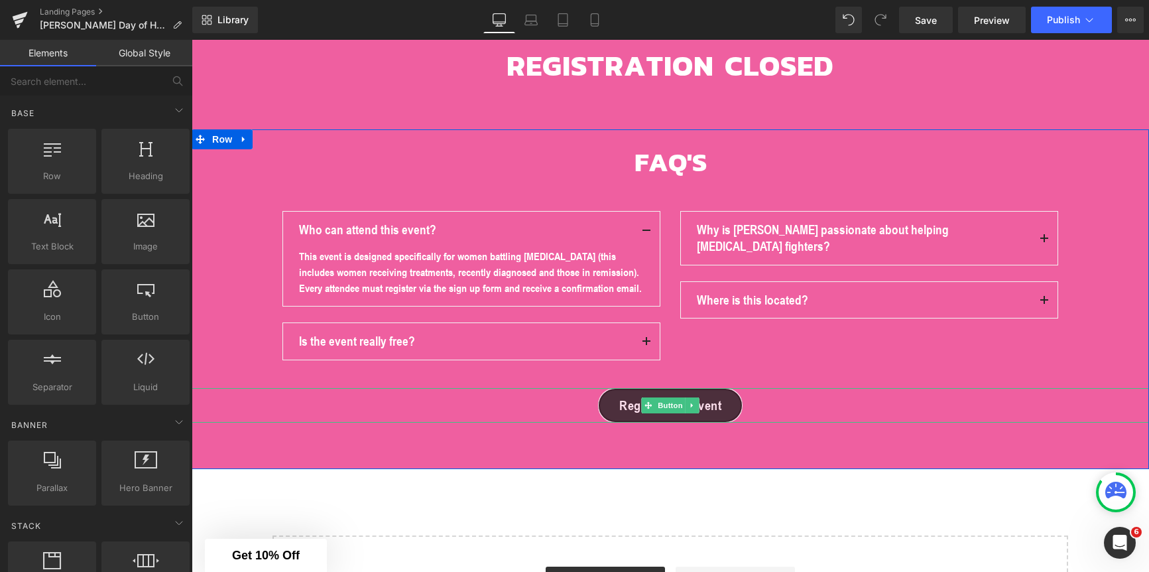
click at [676, 416] on link "Register for Event" at bounding box center [670, 405] width 145 height 34
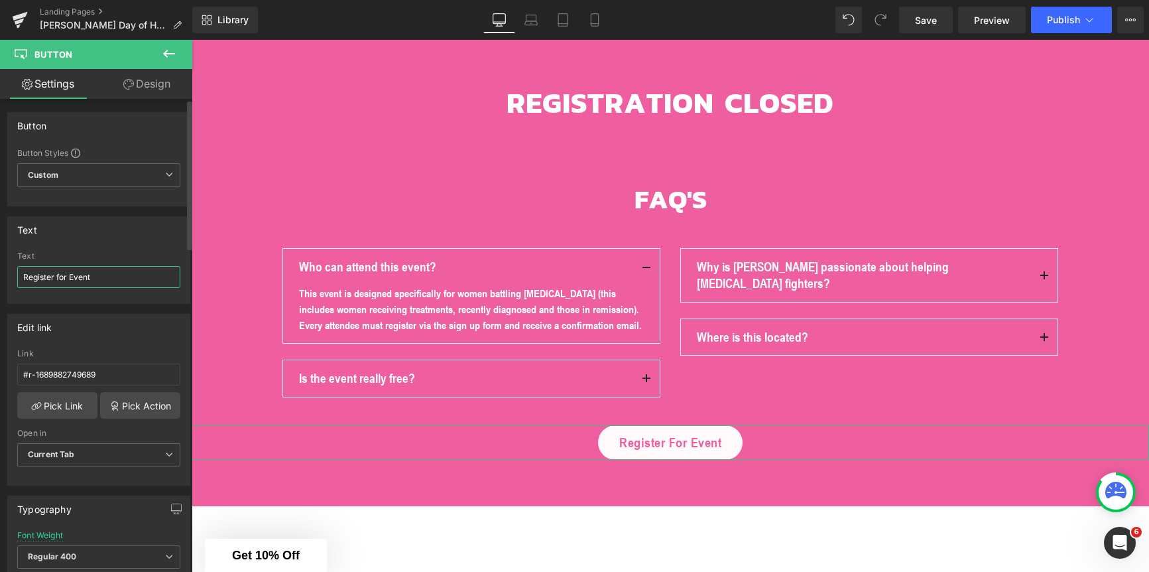
drag, startPoint x: 99, startPoint y: 274, endPoint x: -1, endPoint y: 275, distance: 100.1
click at [0, 275] on div "Text Register for Event Text Register for Event" at bounding box center [99, 254] width 198 height 97
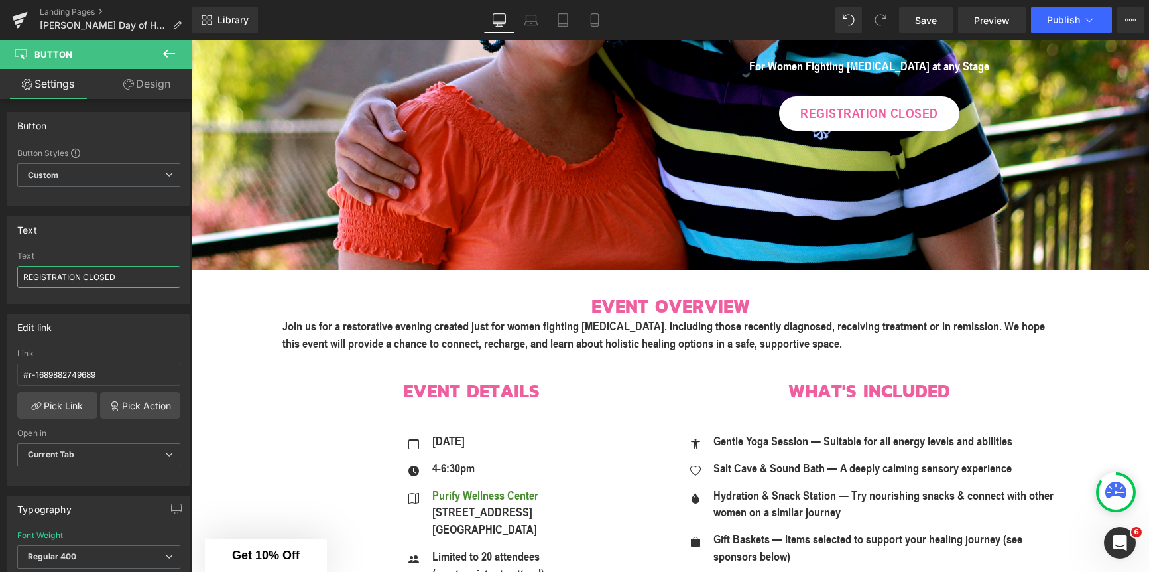
scroll to position [0, 0]
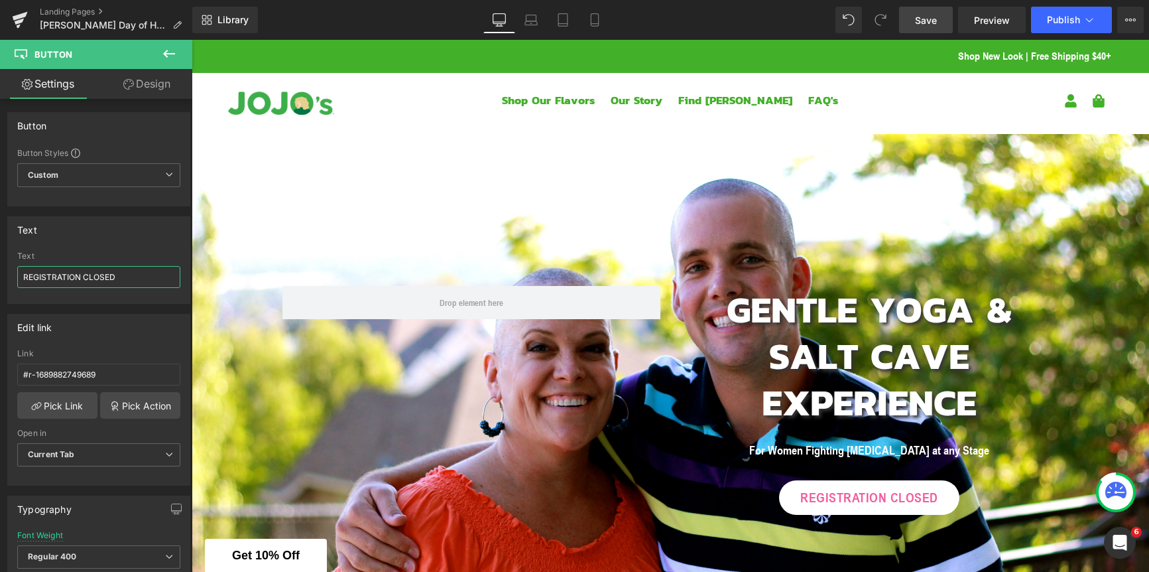
type input "REGISTRATION CLOSED"
click at [924, 24] on span "Save" at bounding box center [926, 20] width 22 height 14
click at [935, 15] on span "Save" at bounding box center [926, 20] width 22 height 14
click at [1081, 17] on button "Publish" at bounding box center [1071, 20] width 81 height 27
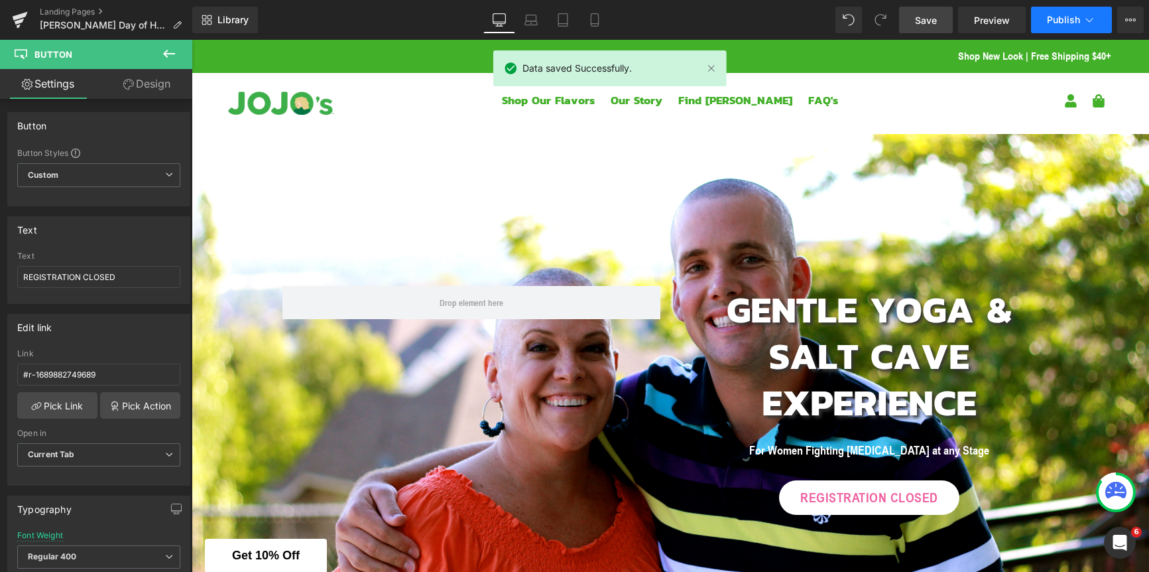
click at [1081, 17] on button "Publish" at bounding box center [1071, 20] width 81 height 27
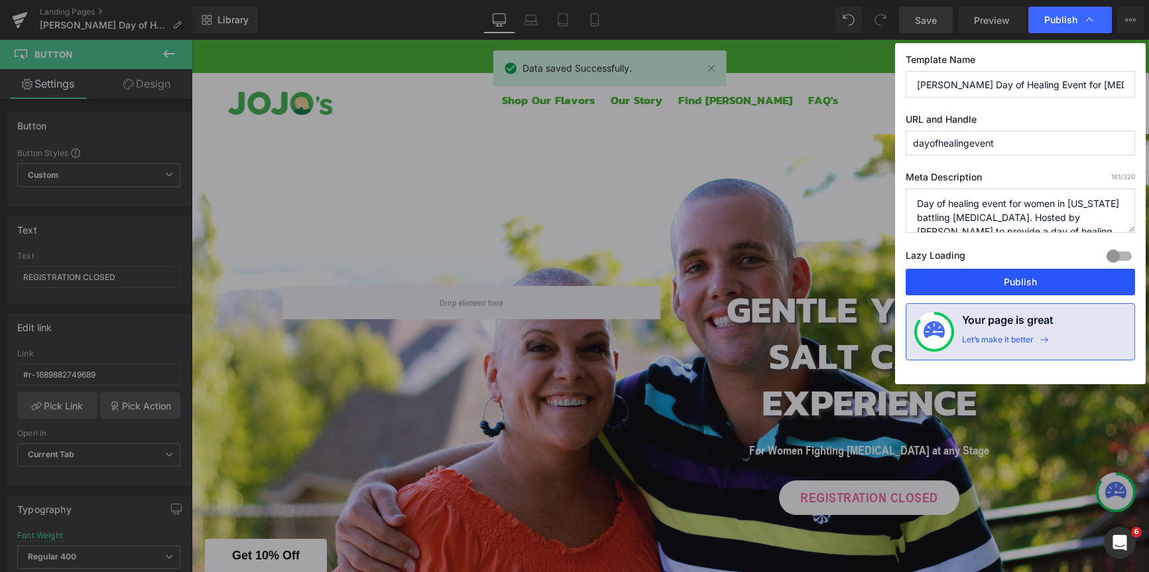
click at [1014, 280] on button "Publish" at bounding box center [1020, 282] width 229 height 27
